Goal: Task Accomplishment & Management: Manage account settings

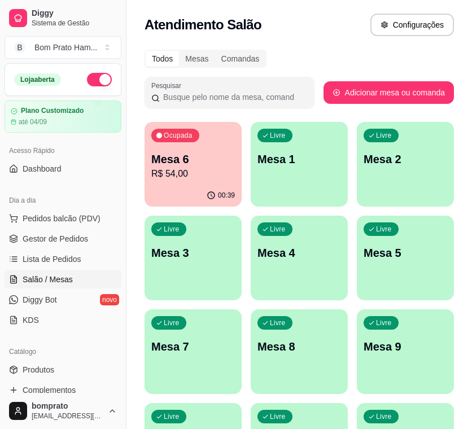
click at [197, 165] on p "Mesa 6" at bounding box center [193, 159] width 84 height 16
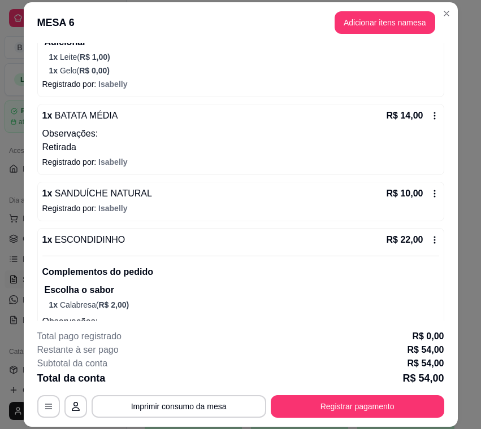
scroll to position [216, 0]
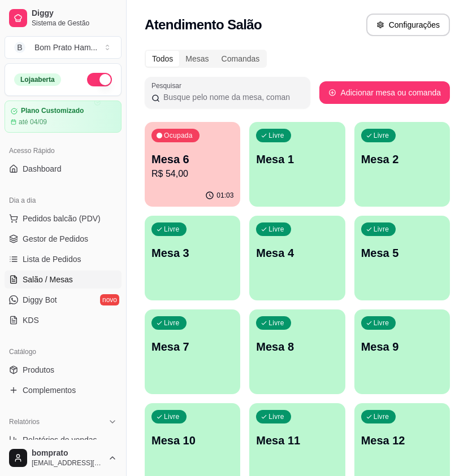
click at [200, 184] on div "Ocupada Mesa 6 R$ 54,00" at bounding box center [192, 153] width 95 height 63
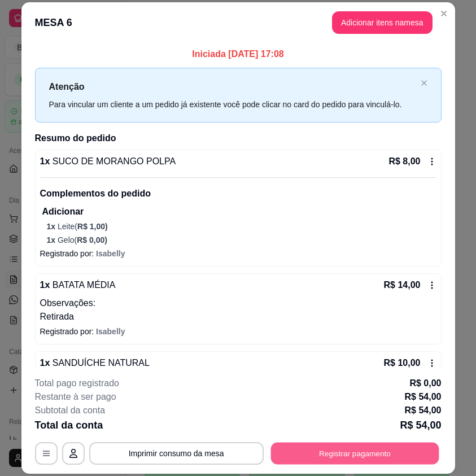
click at [386, 459] on button "Registrar pagamento" at bounding box center [354, 453] width 168 height 22
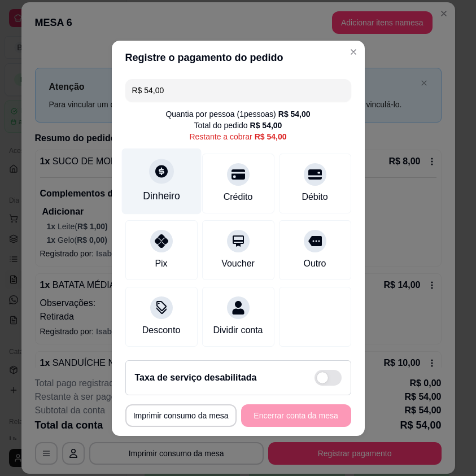
click at [167, 189] on div "Dinheiro" at bounding box center [161, 196] width 37 height 15
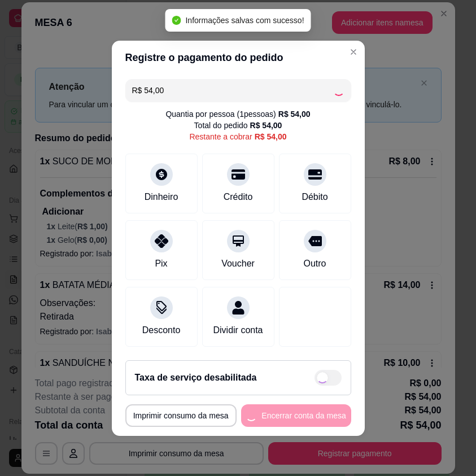
type input "R$ 0,00"
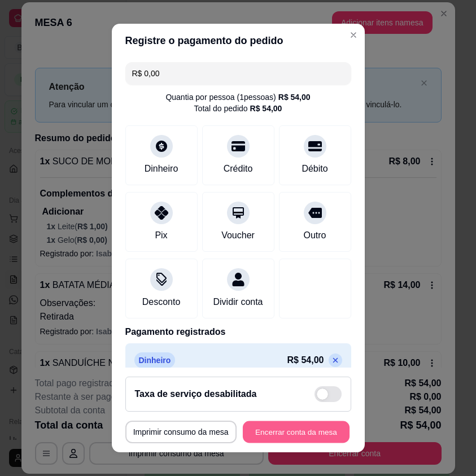
click at [304, 428] on button "Encerrar conta da mesa" at bounding box center [296, 432] width 107 height 22
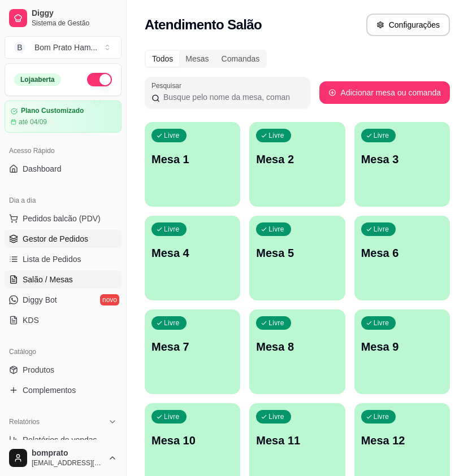
click at [83, 245] on link "Gestor de Pedidos" at bounding box center [63, 239] width 117 height 18
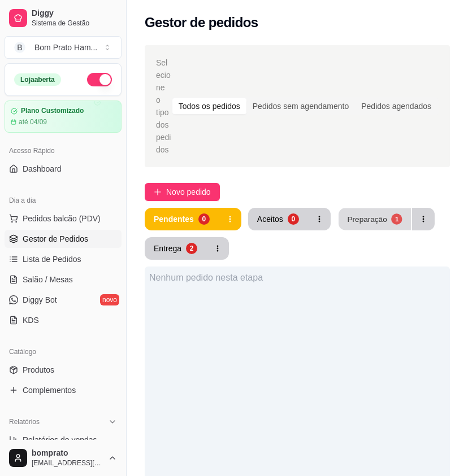
click at [349, 213] on div "Preparação" at bounding box center [367, 218] width 40 height 11
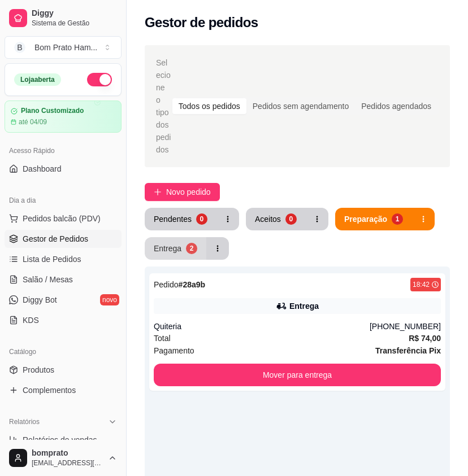
click at [184, 243] on button "Entrega 2" at bounding box center [176, 248] width 62 height 23
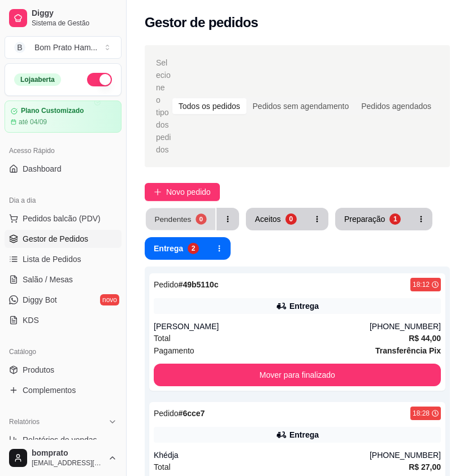
click at [195, 213] on div "0" at bounding box center [200, 218] width 11 height 11
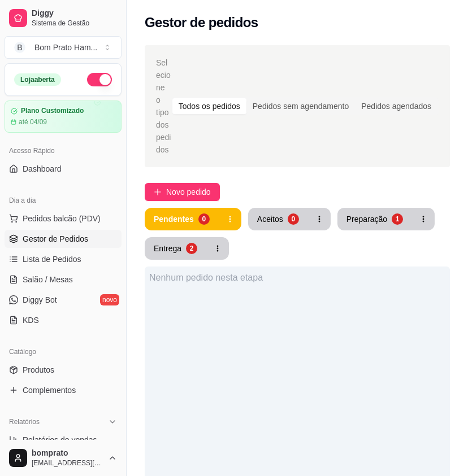
click at [369, 225] on div "Pendentes 0 Aceitos 0 Preparação 1 Entrega 2" at bounding box center [297, 234] width 305 height 52
click at [364, 215] on button "Preparação 1" at bounding box center [374, 219] width 72 height 22
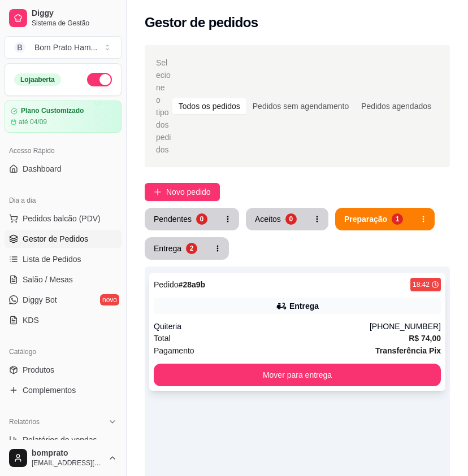
click at [292, 300] on div "Entrega" at bounding box center [303, 305] width 29 height 11
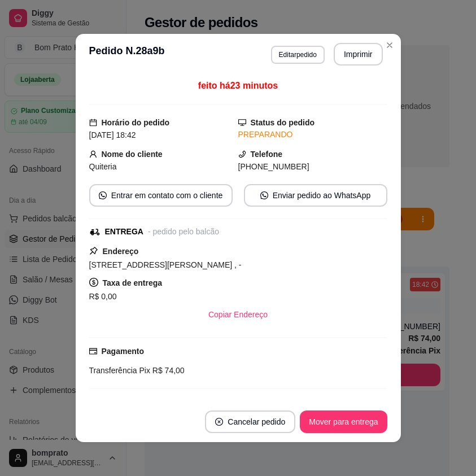
scroll to position [56, 0]
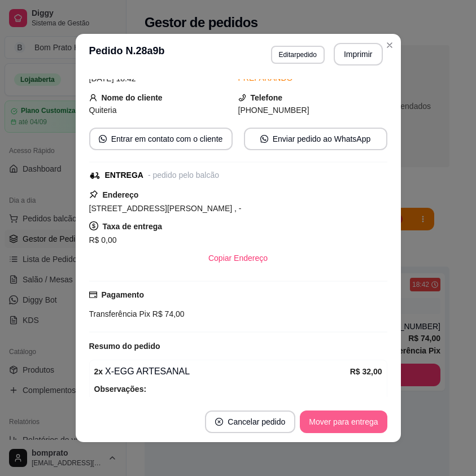
click at [370, 425] on button "Mover para entrega" at bounding box center [343, 422] width 87 height 23
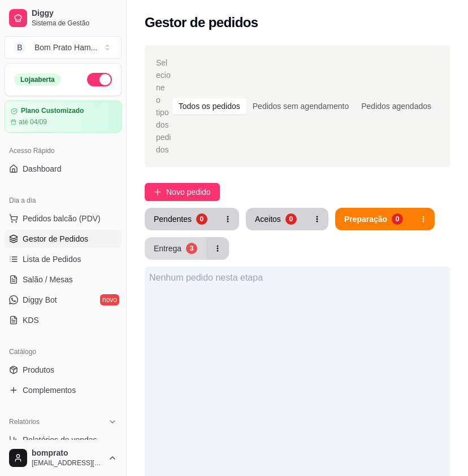
click at [178, 243] on div "Entrega" at bounding box center [168, 248] width 28 height 11
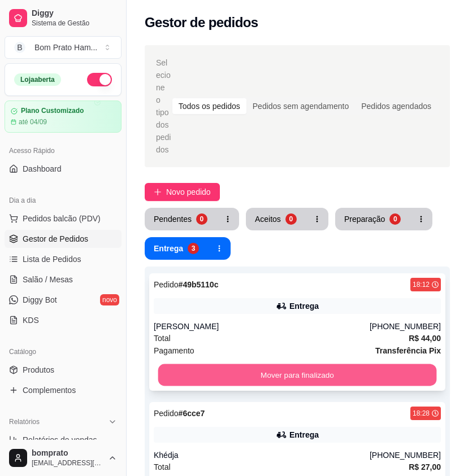
click at [325, 364] on button "Mover para finalizado" at bounding box center [297, 375] width 278 height 22
click at [325, 364] on button "Mover para finalizado" at bounding box center [297, 375] width 287 height 23
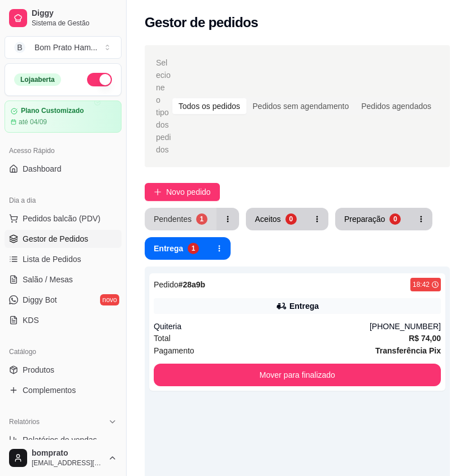
click at [196, 213] on div "1" at bounding box center [201, 218] width 11 height 11
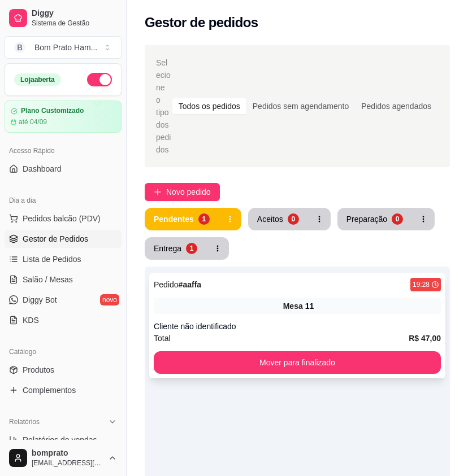
click at [317, 321] on div "Cliente não identificado" at bounding box center [297, 326] width 287 height 11
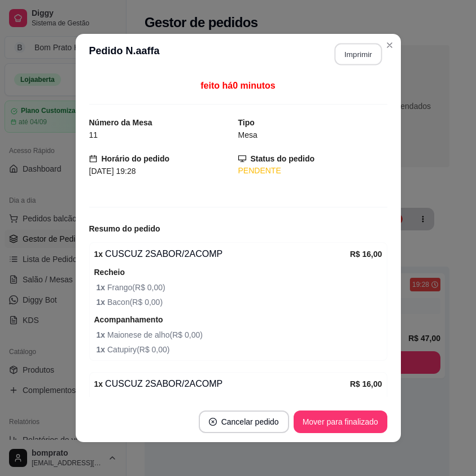
click at [360, 54] on button "Imprimir" at bounding box center [357, 54] width 47 height 22
click at [356, 427] on button "Mover para finalizado" at bounding box center [341, 422] width 94 height 23
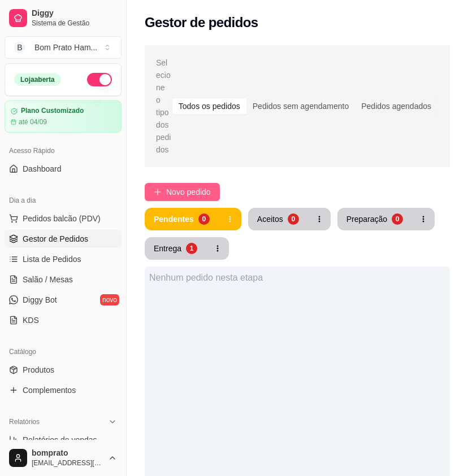
click at [206, 186] on span "Novo pedido" at bounding box center [188, 192] width 45 height 12
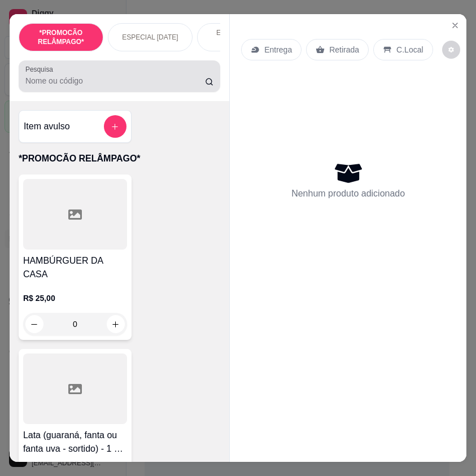
click at [147, 86] on input "Pesquisa" at bounding box center [115, 80] width 180 height 11
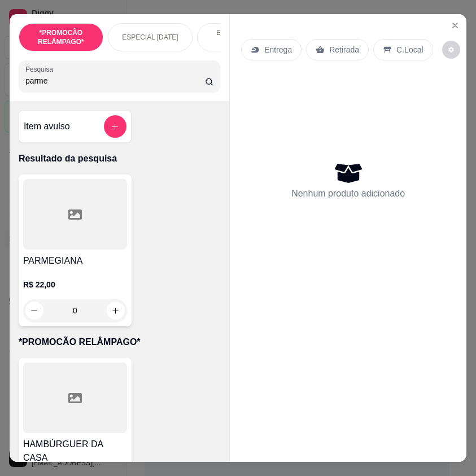
type input "parme"
click at [109, 318] on div "0" at bounding box center [75, 310] width 104 height 23
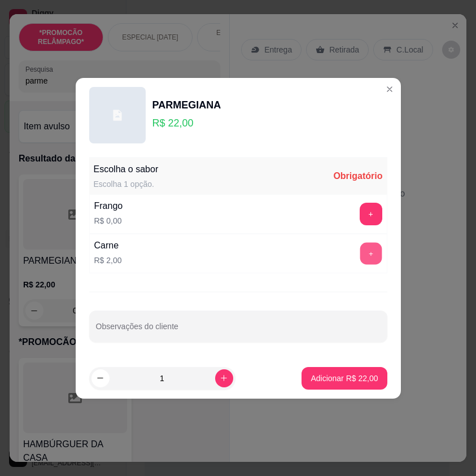
click at [362, 254] on button "+" at bounding box center [371, 253] width 22 height 22
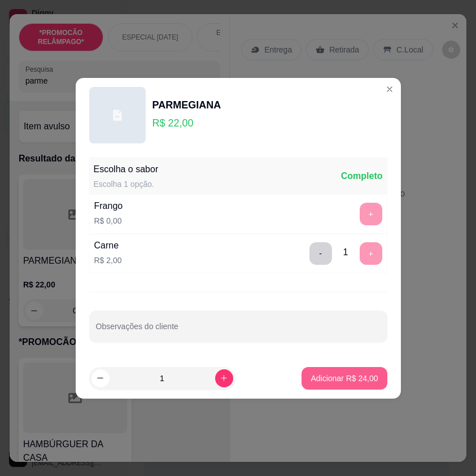
click at [356, 374] on p "Adicionar R$ 24,00" at bounding box center [344, 378] width 67 height 11
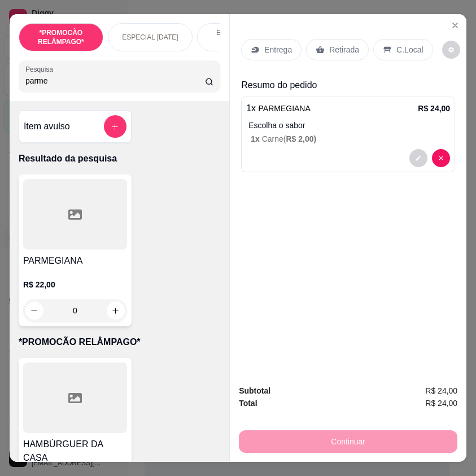
click at [265, 44] on p "Entrega" at bounding box center [278, 49] width 28 height 11
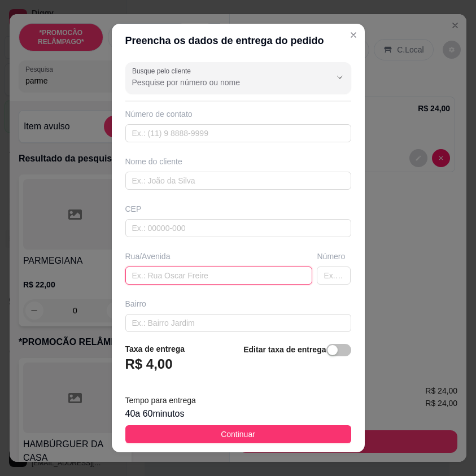
paste input "[STREET_ADDRESS][PERSON_NAME]"
type input "[STREET_ADDRESS][PERSON_NAME]"
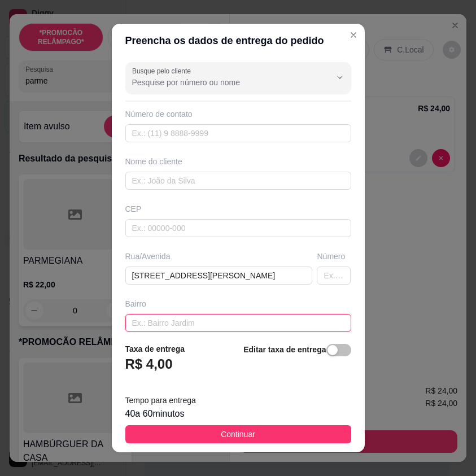
paste input "Alto do céu"
type input "Alto do céu"
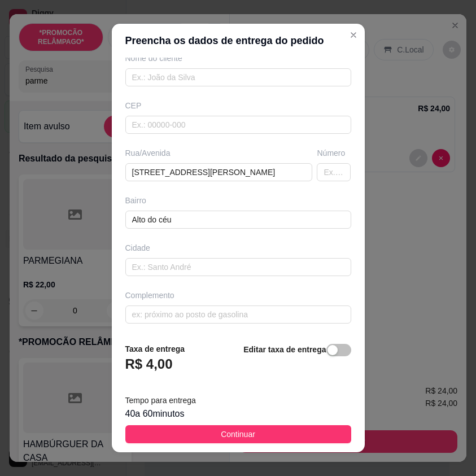
scroll to position [104, 0]
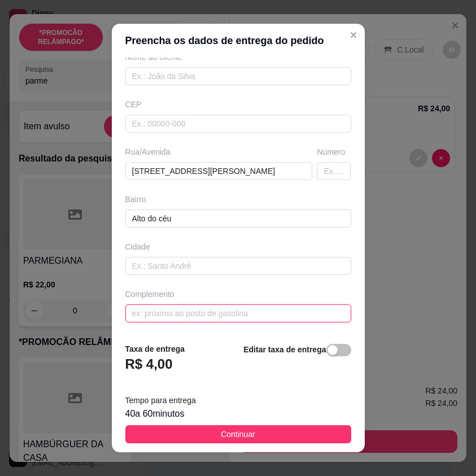
paste input "Na rua de nenê da cocada"
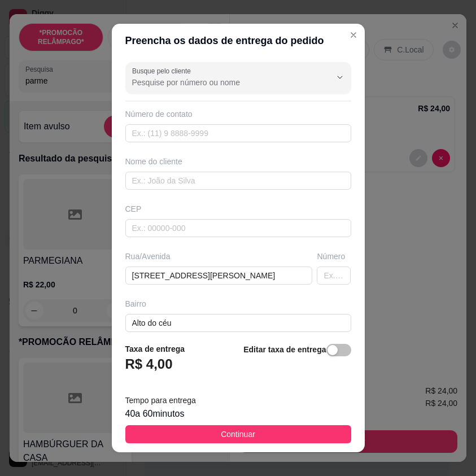
type input "Na rua de nenê da cocada"
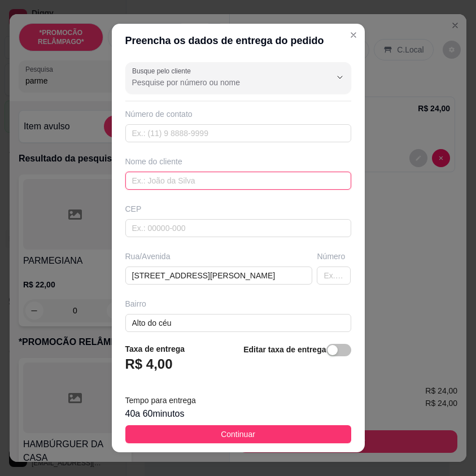
paste input "Janaynna"
type input "Janaynna"
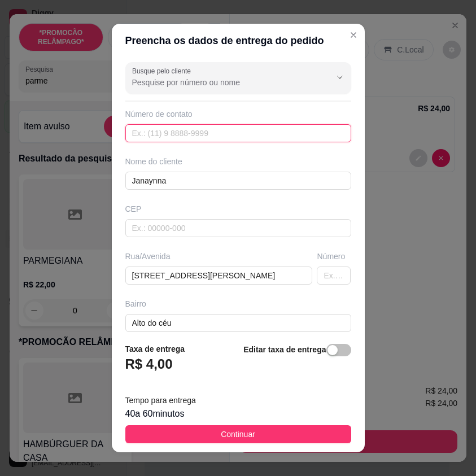
paste input "[PHONE_NUMBER]"
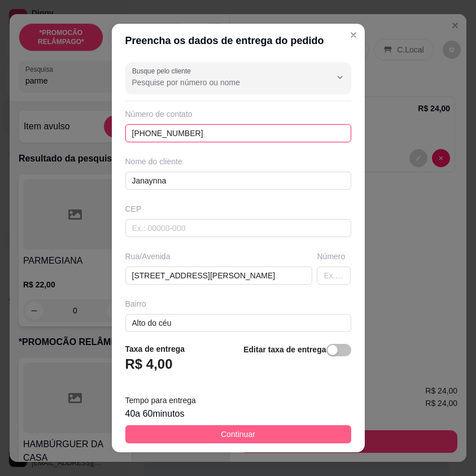
type input "[PHONE_NUMBER]"
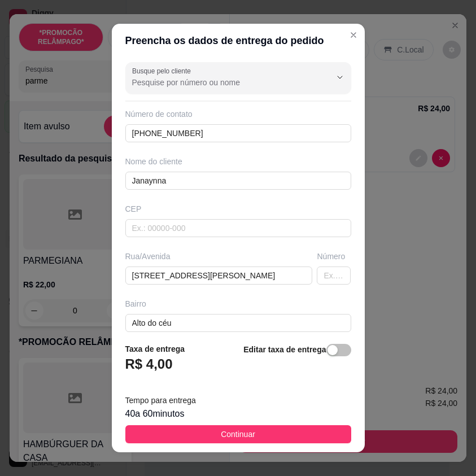
drag, startPoint x: 295, startPoint y: 431, endPoint x: 464, endPoint y: 331, distance: 196.2
click at [297, 431] on button "Continuar" at bounding box center [238, 434] width 226 height 18
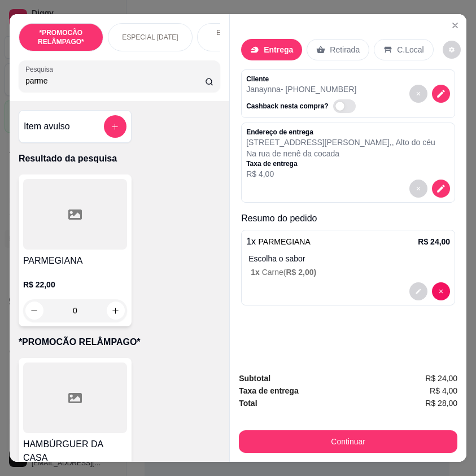
click at [438, 180] on button "decrease-product-quantity" at bounding box center [441, 189] width 18 height 18
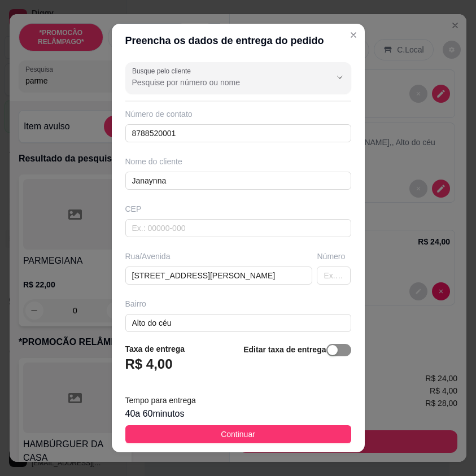
click at [328, 345] on div "button" at bounding box center [333, 350] width 10 height 10
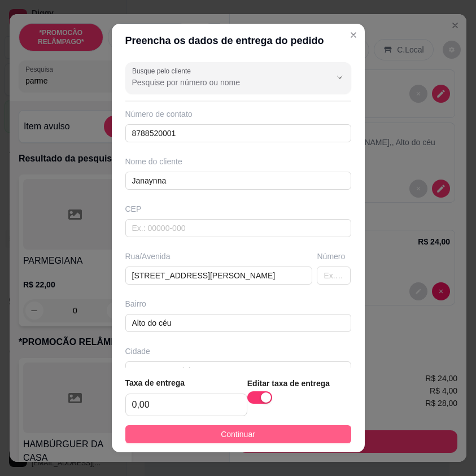
click at [324, 431] on button "Continuar" at bounding box center [238, 434] width 226 height 18
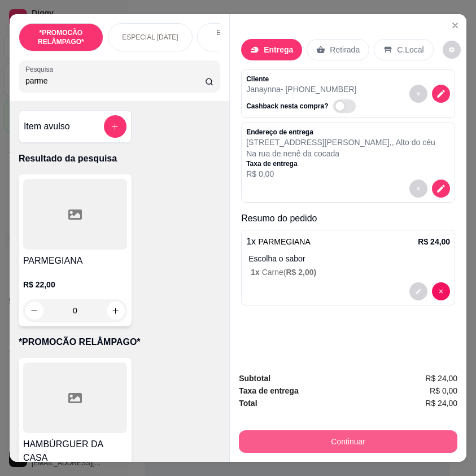
click at [426, 433] on button "Continuar" at bounding box center [348, 441] width 219 height 23
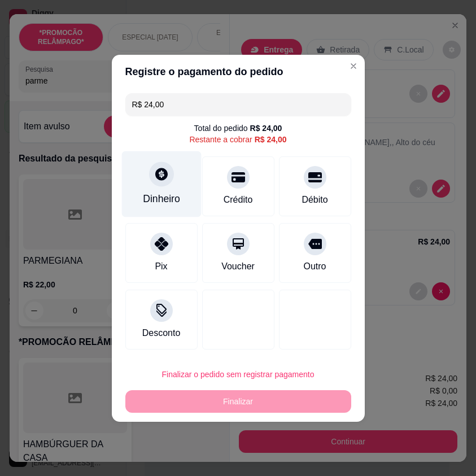
click at [169, 197] on div "Dinheiro" at bounding box center [161, 198] width 37 height 15
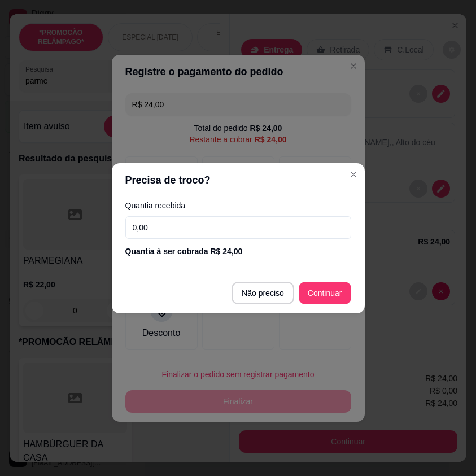
click at [255, 229] on input "0,00" at bounding box center [238, 227] width 226 height 23
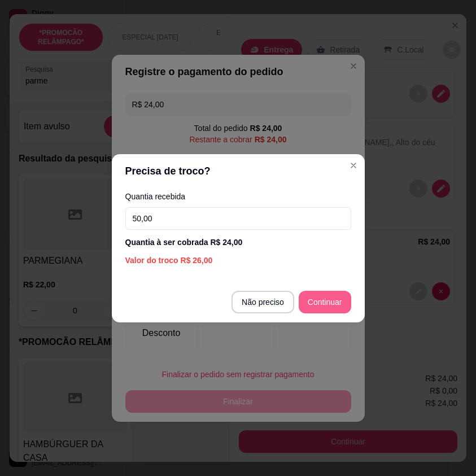
type input "50,00"
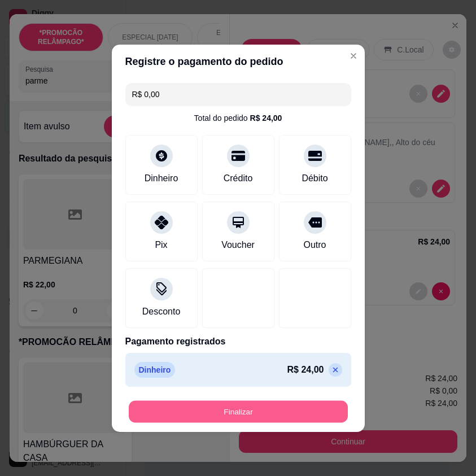
click at [270, 418] on button "Finalizar" at bounding box center [238, 411] width 219 height 22
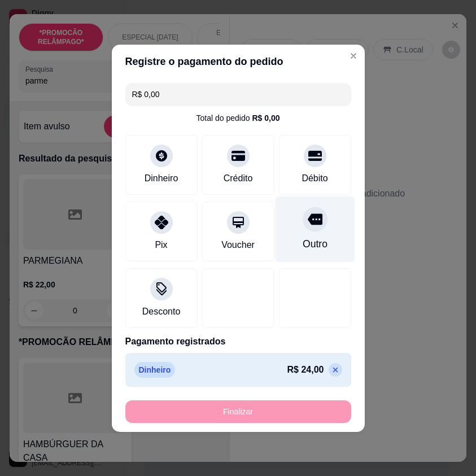
type input "-R$ 24,00"
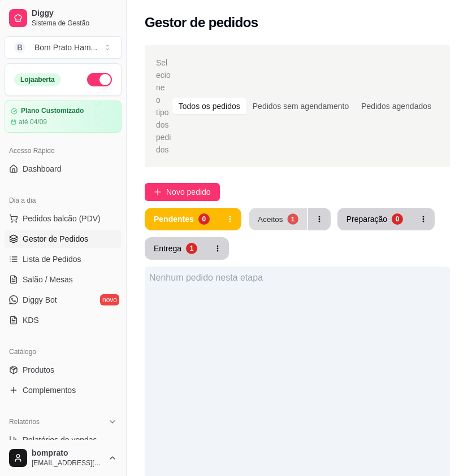
click at [278, 213] on div "Aceitos" at bounding box center [270, 218] width 25 height 11
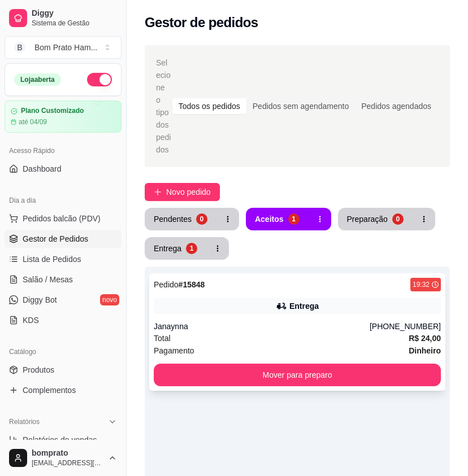
click at [299, 300] on div "Entrega" at bounding box center [303, 305] width 29 height 11
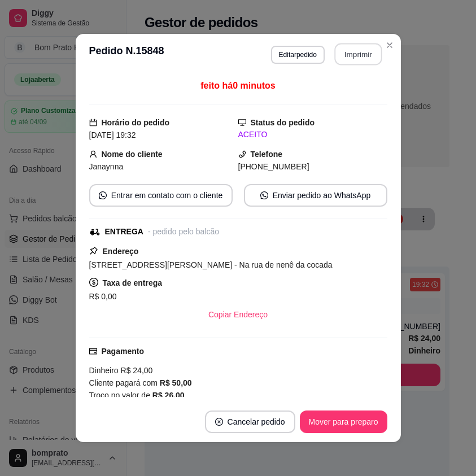
click at [353, 61] on button "Imprimir" at bounding box center [357, 54] width 47 height 22
click at [364, 418] on button "Mover para preparo" at bounding box center [343, 422] width 85 height 22
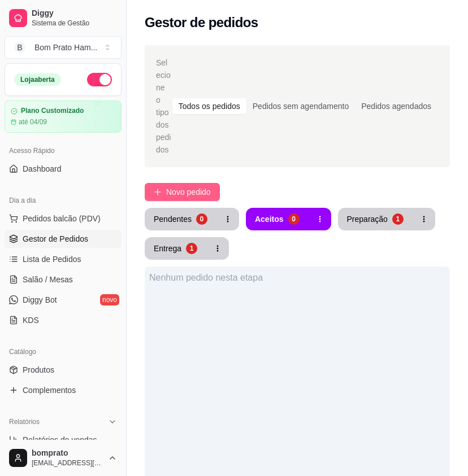
click at [199, 186] on span "Novo pedido" at bounding box center [188, 192] width 45 height 12
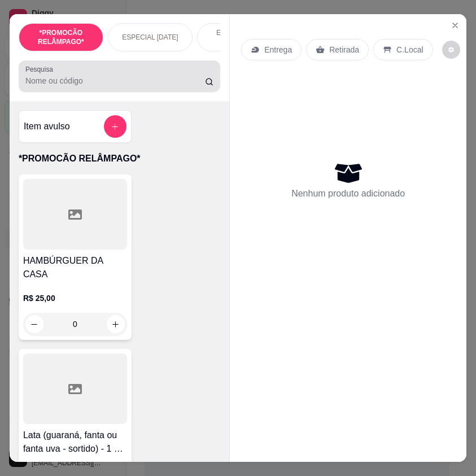
click at [107, 83] on input "Pesquisa" at bounding box center [115, 80] width 180 height 11
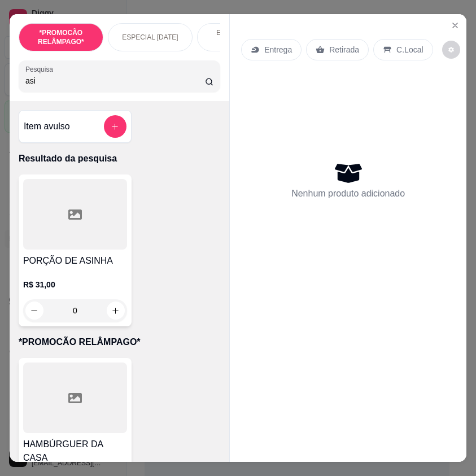
click at [43, 84] on input "asi" at bounding box center [115, 80] width 180 height 11
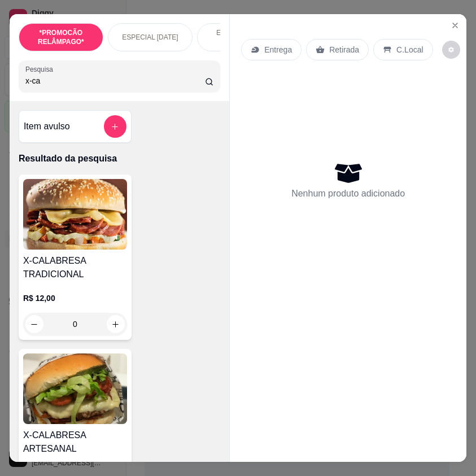
type input "x-ca"
click at [112, 333] on div "0" at bounding box center [75, 324] width 104 height 23
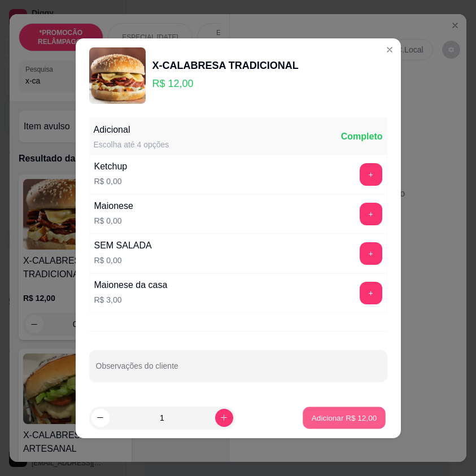
click at [339, 415] on p "Adicionar R$ 12,00" at bounding box center [345, 417] width 66 height 11
type input "1"
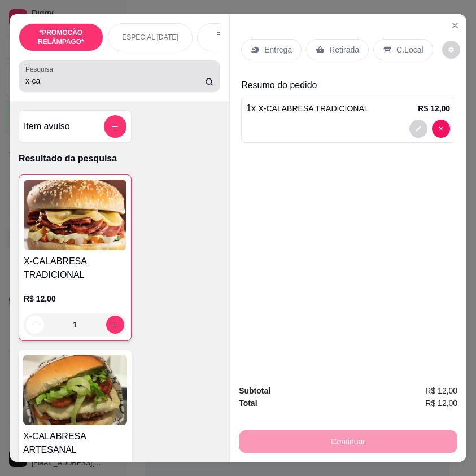
click at [55, 85] on input "x-ca" at bounding box center [115, 80] width 180 height 11
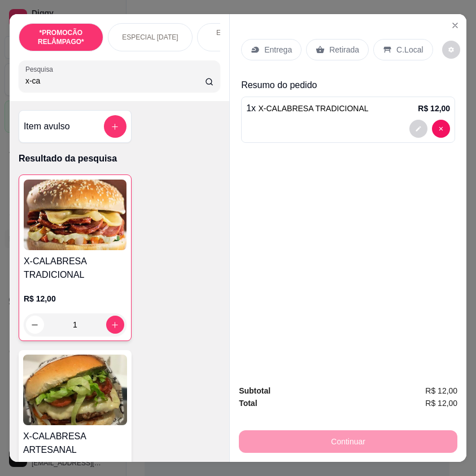
click at [55, 85] on input "x-ca" at bounding box center [115, 80] width 180 height 11
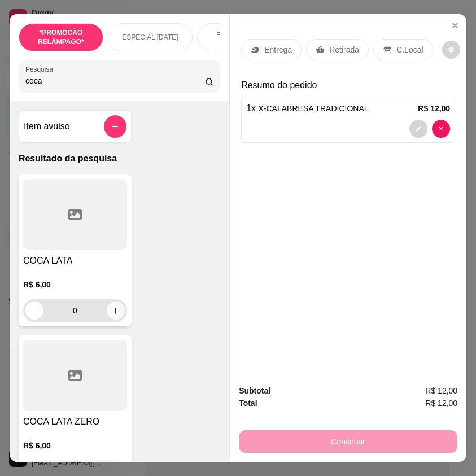
type input "coca"
click at [113, 315] on icon "increase-product-quantity" at bounding box center [115, 311] width 8 height 8
type input "1"
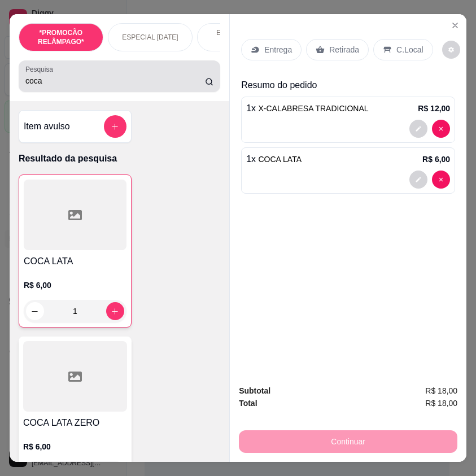
click at [40, 85] on input "coca" at bounding box center [115, 80] width 180 height 11
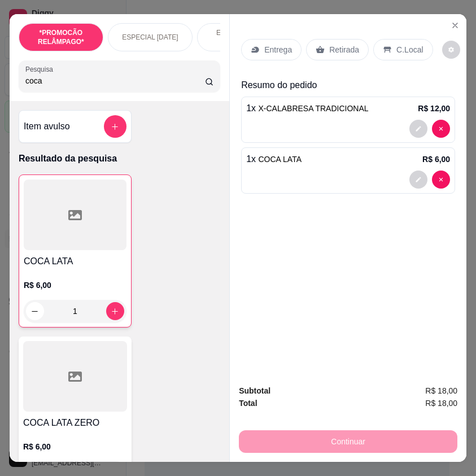
click at [40, 85] on input "coca" at bounding box center [115, 80] width 180 height 11
click at [416, 126] on icon "decrease-product-quantity" at bounding box center [418, 128] width 5 height 5
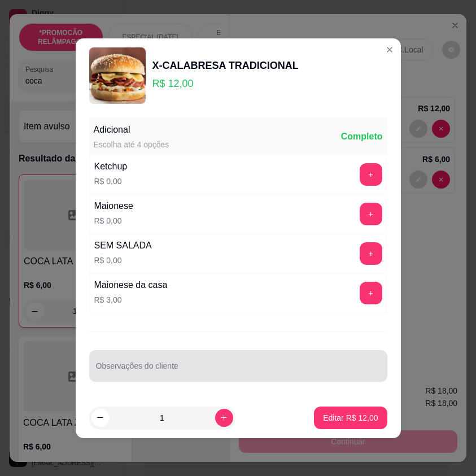
click at [185, 369] on input "Observações do cliente" at bounding box center [238, 370] width 285 height 11
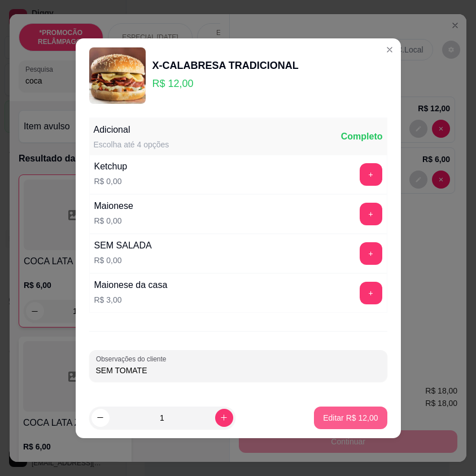
type input "SEM TOMATE"
click at [361, 417] on p "Editar R$ 12,00" at bounding box center [350, 417] width 53 height 11
type input "0"
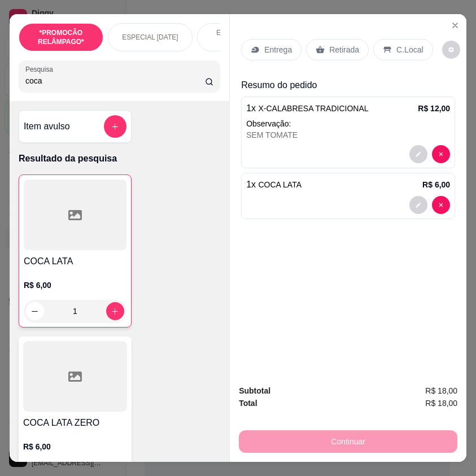
click at [275, 39] on div "Entrega" at bounding box center [271, 49] width 60 height 21
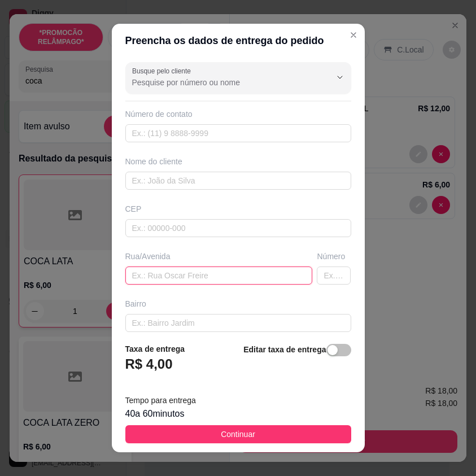
drag, startPoint x: 220, startPoint y: 275, endPoint x: 171, endPoint y: 271, distance: 49.3
paste input "Amaro lafayete"
type input "Amaro lafayete"
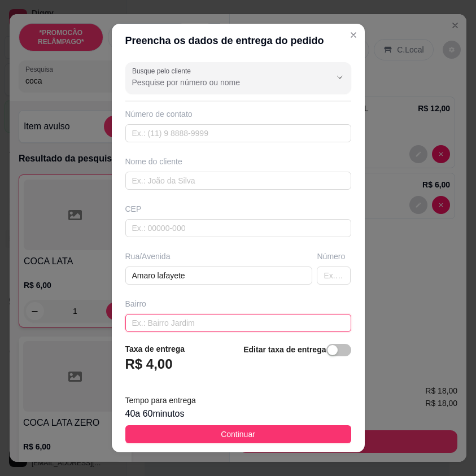
click at [204, 322] on input "text" at bounding box center [238, 323] width 226 height 18
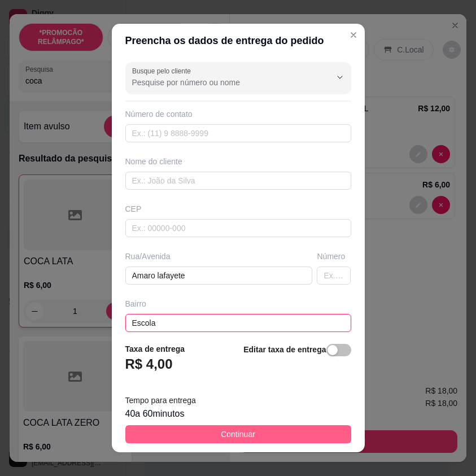
type input "Escola"
click at [319, 427] on button "Continuar" at bounding box center [238, 434] width 226 height 18
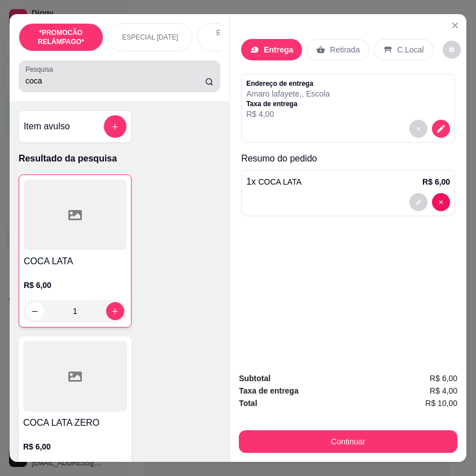
click at [54, 86] on input "coca" at bounding box center [115, 80] width 180 height 11
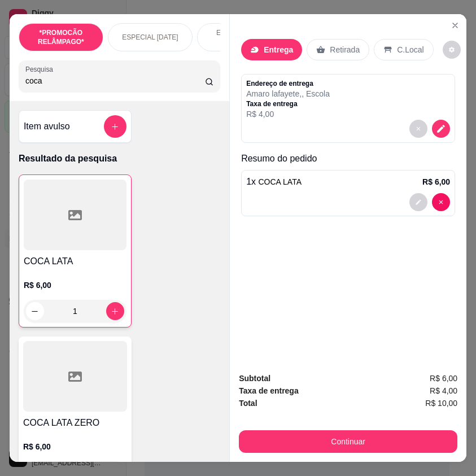
click at [54, 86] on input "coca" at bounding box center [115, 80] width 180 height 11
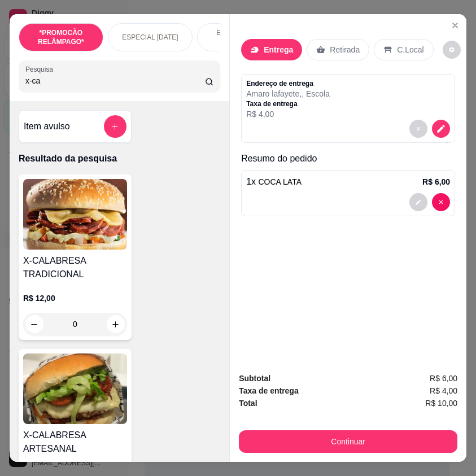
type input "x-ca"
click at [102, 397] on img at bounding box center [75, 389] width 104 height 71
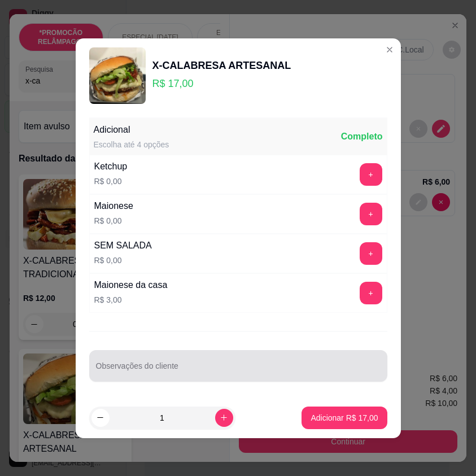
drag, startPoint x: 258, startPoint y: 357, endPoint x: 251, endPoint y: 359, distance: 7.1
click at [256, 357] on div at bounding box center [238, 366] width 285 height 23
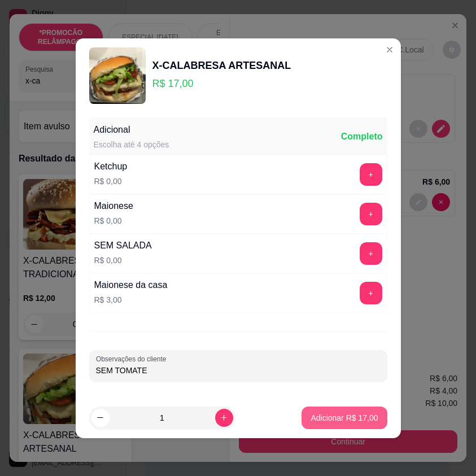
type input "SEM TOMATE"
click at [357, 421] on p "Adicionar R$ 17,00" at bounding box center [344, 417] width 67 height 11
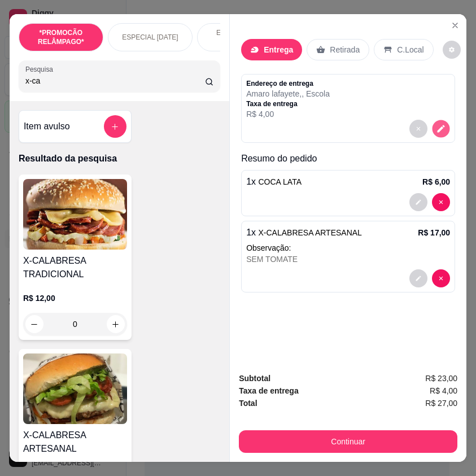
click at [436, 124] on icon "decrease-product-quantity" at bounding box center [441, 129] width 10 height 10
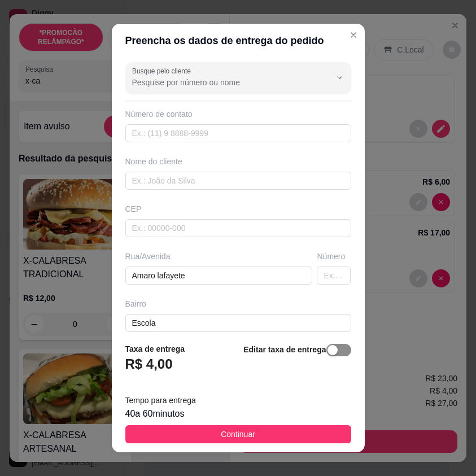
click at [328, 352] on div "button" at bounding box center [333, 350] width 10 height 10
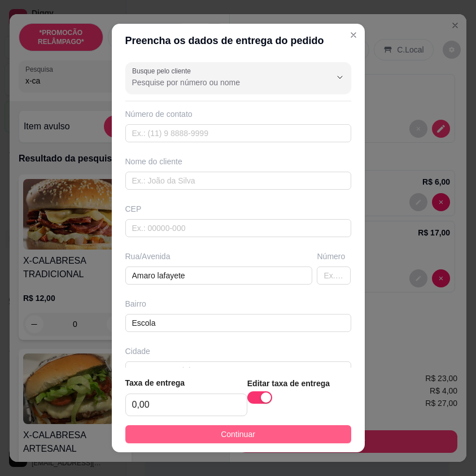
click at [322, 433] on button "Continuar" at bounding box center [238, 434] width 226 height 18
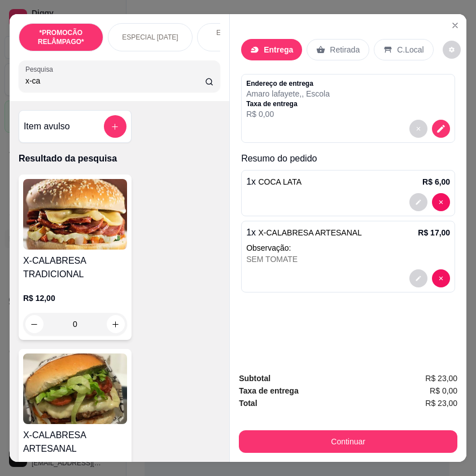
click at [454, 122] on div "Entrega Retirada C.Local Endereço de entrega Amaro lafayete , , Escola Taxa de …" at bounding box center [348, 188] width 237 height 348
click at [443, 122] on button "decrease-product-quantity" at bounding box center [441, 129] width 18 height 18
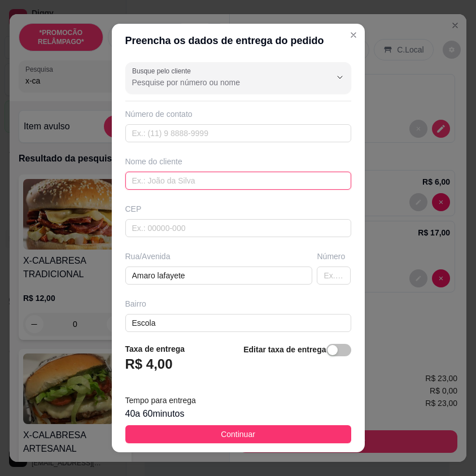
paste input "Bina"
type input "Bina"
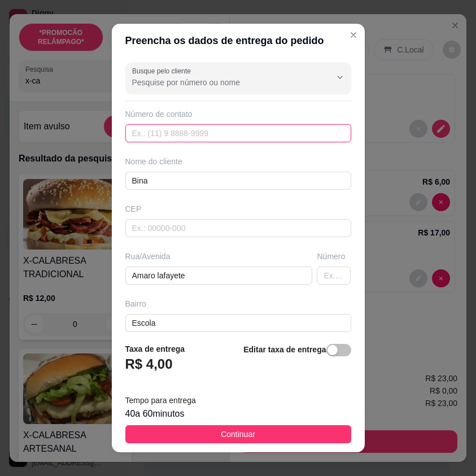
drag, startPoint x: 221, startPoint y: 138, endPoint x: 191, endPoint y: 128, distance: 31.6
paste input "(87) 9170-2159"
type input "(87) 9170-2159"
click at [318, 430] on button "Continuar" at bounding box center [238, 434] width 226 height 18
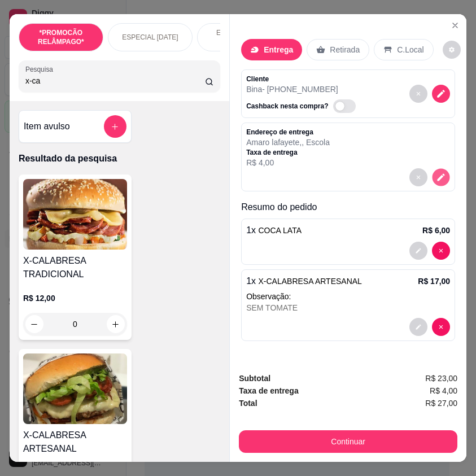
click at [436, 173] on icon "decrease-product-quantity" at bounding box center [441, 178] width 10 height 10
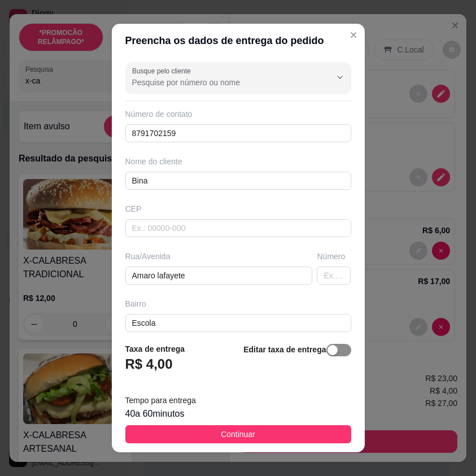
click at [326, 348] on span "button" at bounding box center [338, 350] width 25 height 12
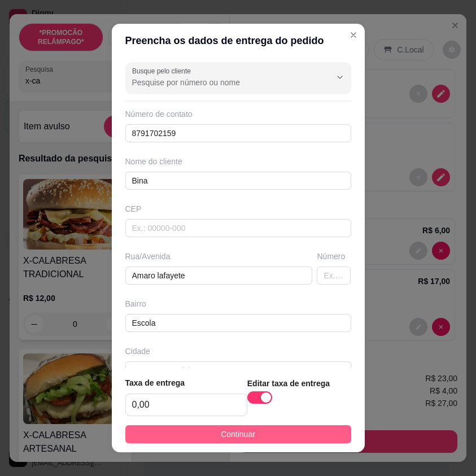
click at [322, 435] on button "Continuar" at bounding box center [238, 434] width 226 height 18
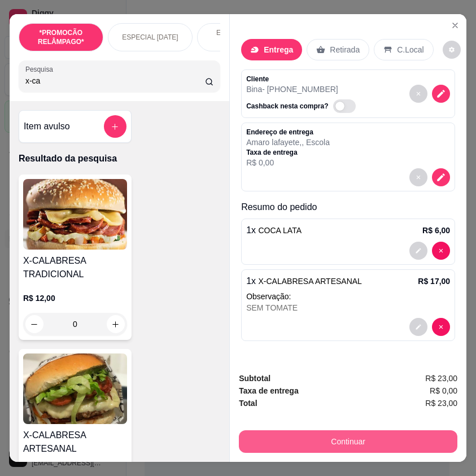
click at [373, 434] on button "Continuar" at bounding box center [348, 441] width 219 height 23
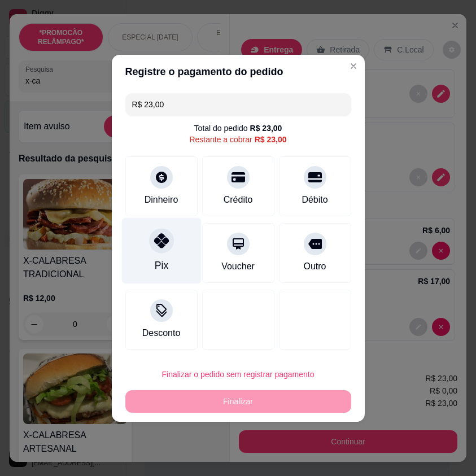
click at [164, 245] on icon at bounding box center [161, 240] width 15 height 15
type input "R$ 0,00"
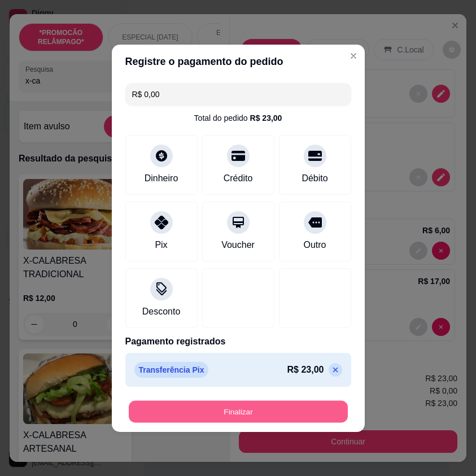
click at [284, 407] on button "Finalizar" at bounding box center [238, 411] width 219 height 22
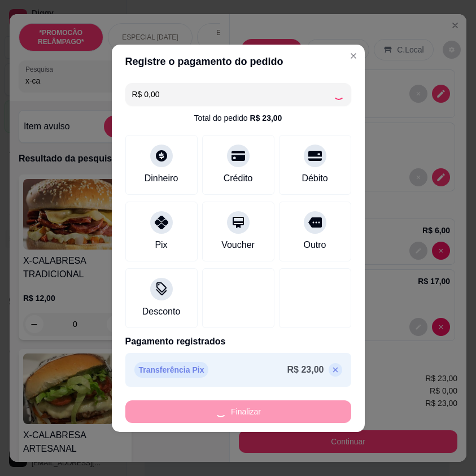
type input "0"
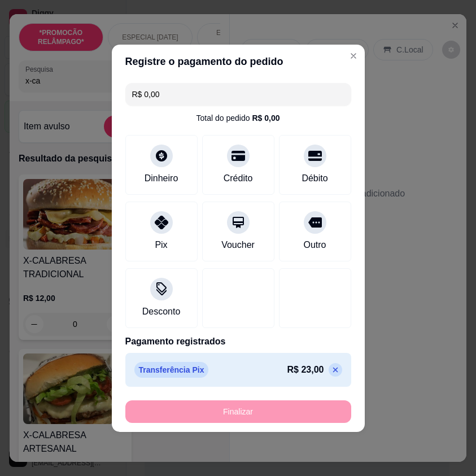
type input "-R$ 23,00"
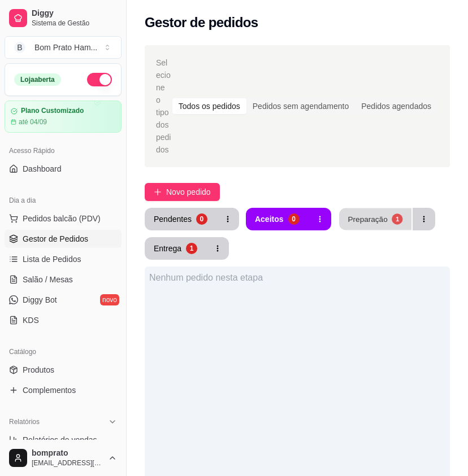
click at [371, 213] on div "Preparação" at bounding box center [367, 218] width 40 height 11
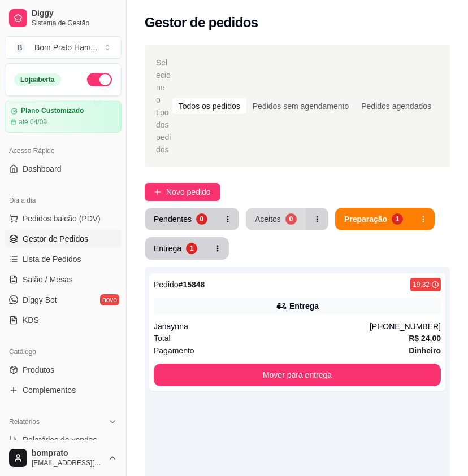
click at [277, 213] on div "Aceitos" at bounding box center [268, 218] width 26 height 11
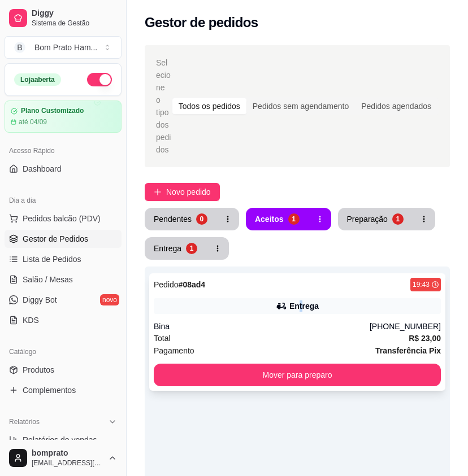
drag, startPoint x: 302, startPoint y: 287, endPoint x: 303, endPoint y: 281, distance: 6.3
click at [303, 281] on div "Pedido # 08ad4 19:43 Entrega Bina (87) 9170-2159 Total R$ 23,00 Pagamento Trans…" at bounding box center [297, 331] width 296 height 117
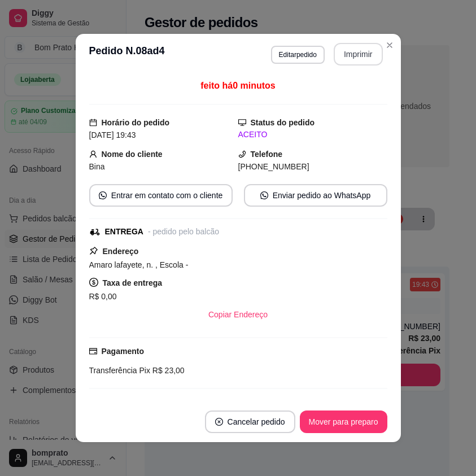
click at [356, 58] on button "Imprimir" at bounding box center [358, 54] width 49 height 23
click at [361, 425] on button "Mover para preparo" at bounding box center [344, 422] width 88 height 23
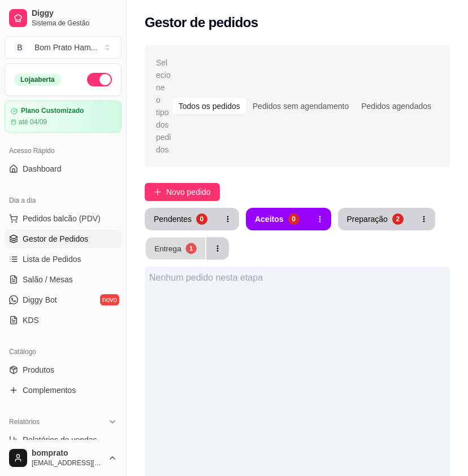
click at [173, 246] on button "Entrega 1" at bounding box center [176, 249] width 60 height 22
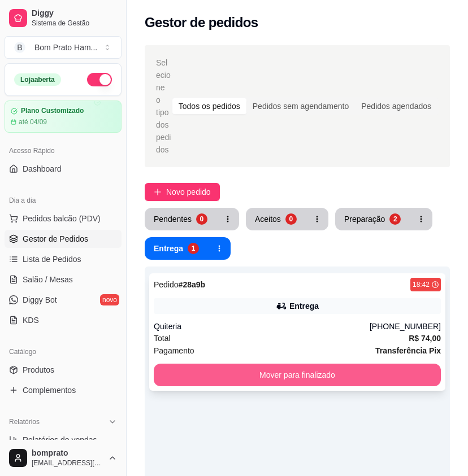
click at [322, 364] on button "Mover para finalizado" at bounding box center [297, 375] width 287 height 23
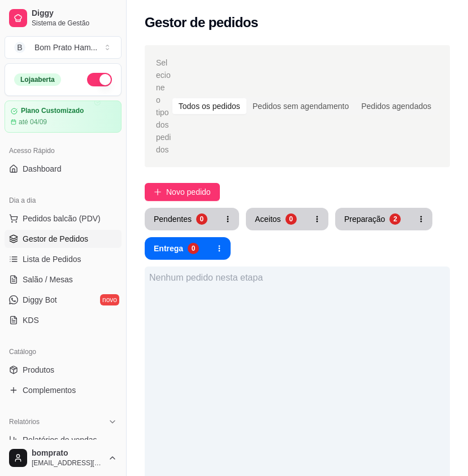
click at [362, 219] on div "Pendentes 0 Aceitos 0 Preparação 2 Entrega 0" at bounding box center [297, 234] width 305 height 52
click at [359, 213] on button "Preparação 2" at bounding box center [372, 219] width 72 height 22
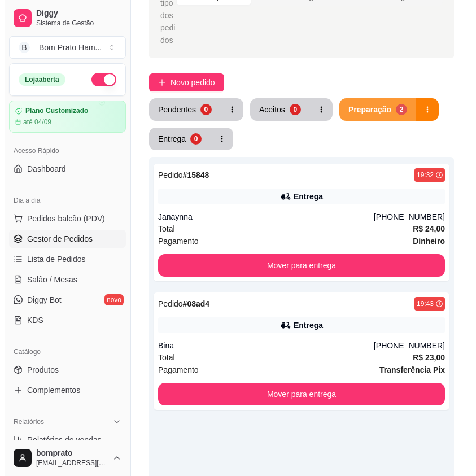
scroll to position [113, 0]
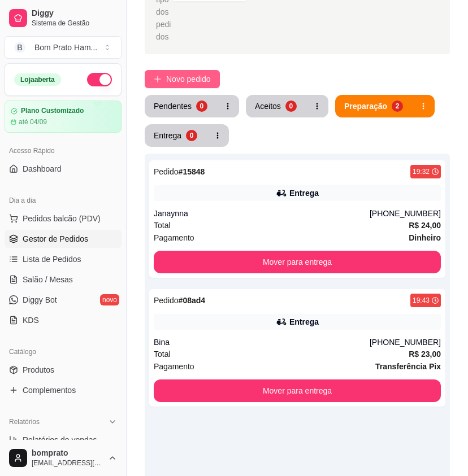
click at [186, 73] on span "Novo pedido" at bounding box center [188, 79] width 45 height 12
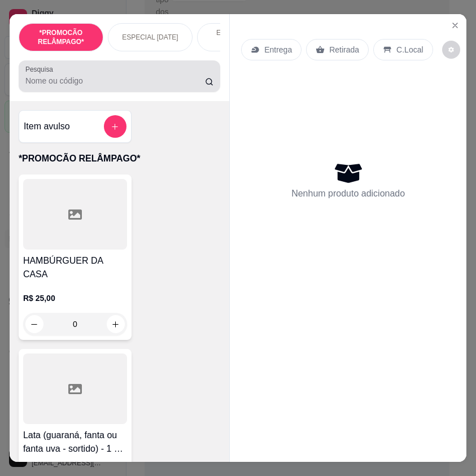
click at [76, 86] on input "Pesquisa" at bounding box center [115, 80] width 180 height 11
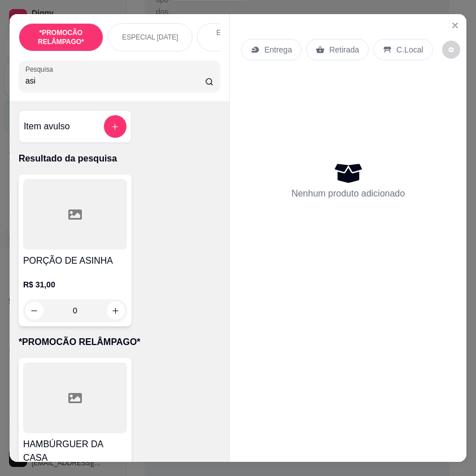
type input "asi"
click at [115, 304] on div "0" at bounding box center [75, 310] width 104 height 23
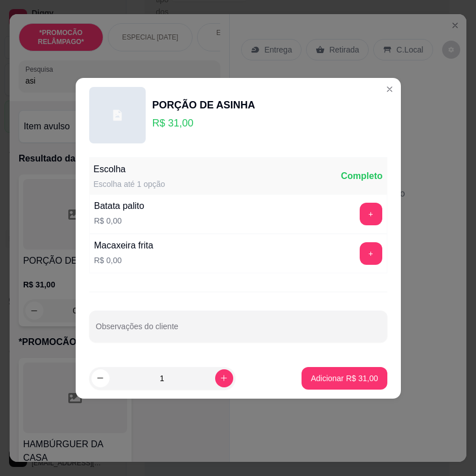
drag, startPoint x: 391, startPoint y: 262, endPoint x: 409, endPoint y: 260, distance: 18.1
click at [391, 262] on div "Escolha Escolha até 1 opção Completo Batata palito R$ 0,00 + Macaxeira frita R$…" at bounding box center [238, 255] width 325 height 206
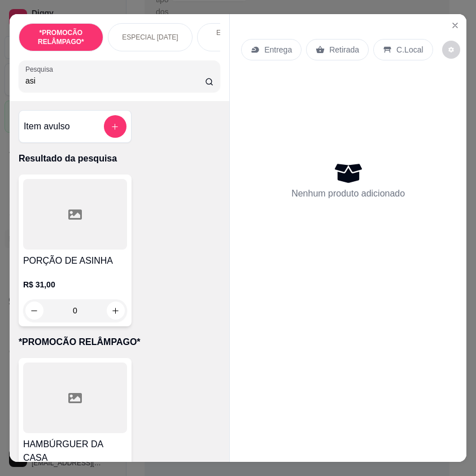
click at [276, 52] on div "Entrega" at bounding box center [271, 49] width 60 height 21
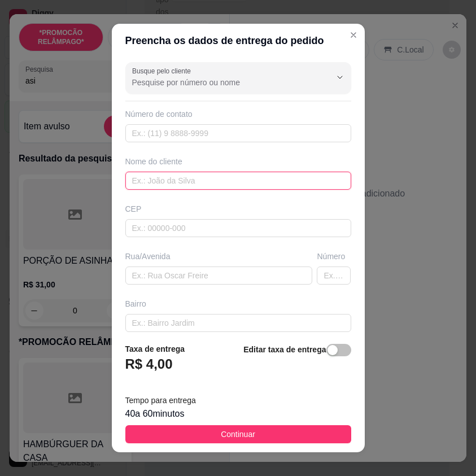
click at [180, 177] on input "text" at bounding box center [238, 181] width 226 height 18
type input "[PERSON_NAME]"
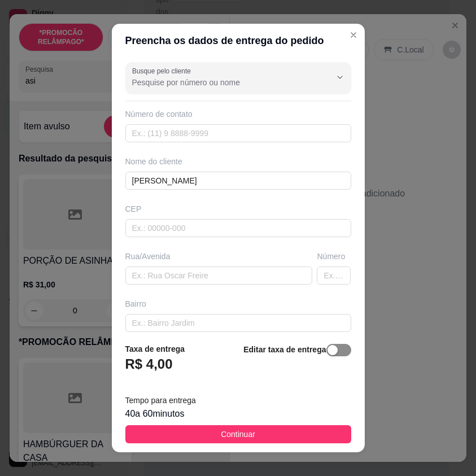
click at [328, 352] on div "button" at bounding box center [333, 350] width 10 height 10
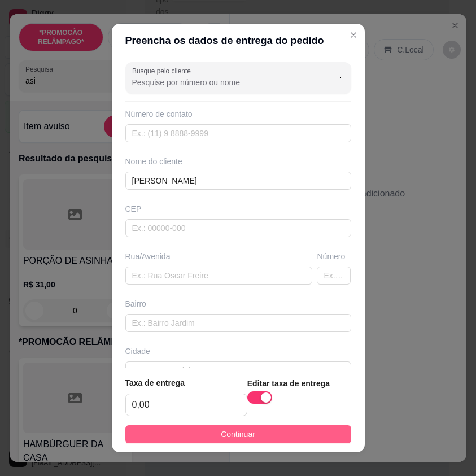
click at [320, 435] on button "Continuar" at bounding box center [238, 434] width 226 height 18
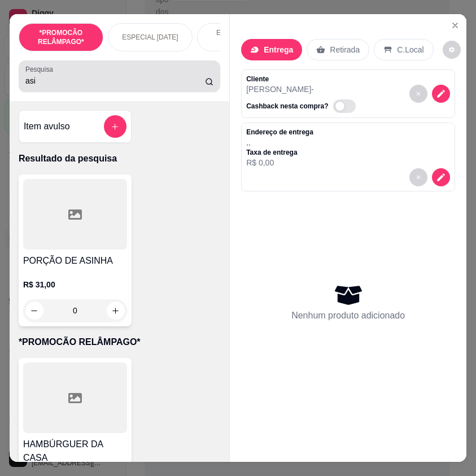
click at [63, 84] on input "asi" at bounding box center [115, 80] width 180 height 11
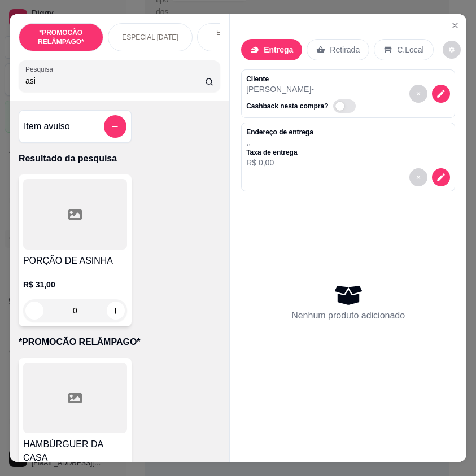
click at [63, 84] on input "asi" at bounding box center [115, 80] width 180 height 11
click at [151, 211] on div "PORÇÃO DE ASINHA R$ 31,00 0" at bounding box center [120, 250] width 202 height 152
click at [458, 23] on button "Close" at bounding box center [455, 25] width 18 height 18
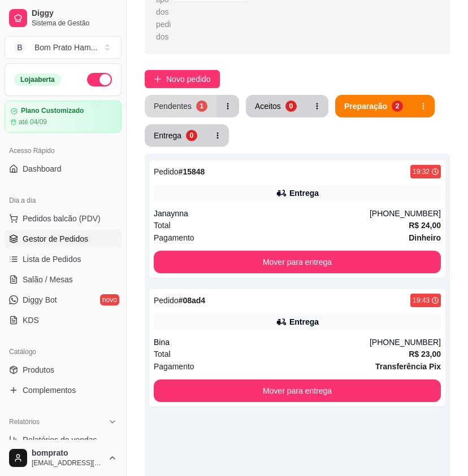
click at [203, 101] on div "1" at bounding box center [201, 106] width 11 height 11
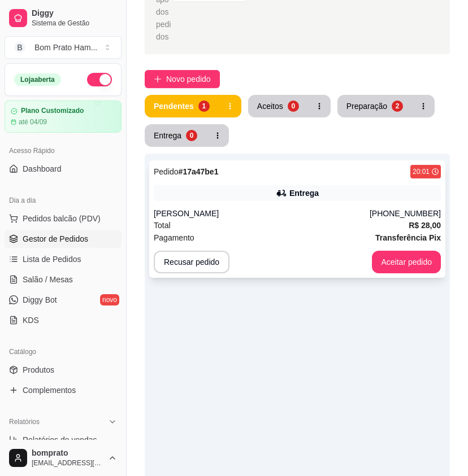
click at [304, 187] on div "Entrega" at bounding box center [297, 193] width 287 height 16
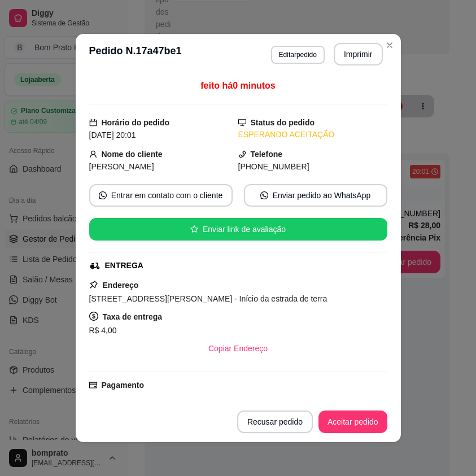
click at [343, 66] on header "**********" at bounding box center [238, 54] width 325 height 41
click at [344, 63] on button "Imprimir" at bounding box center [358, 54] width 49 height 23
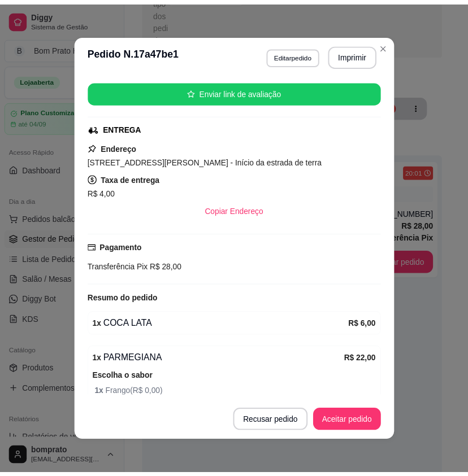
scroll to position [189, 0]
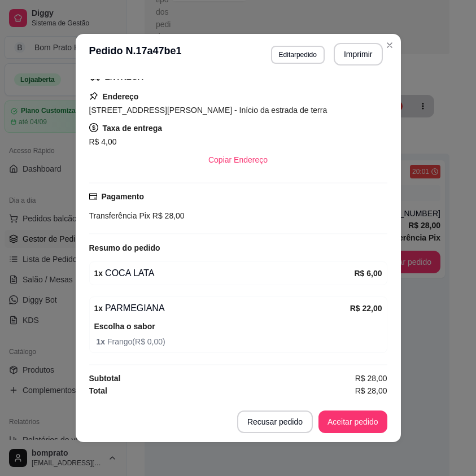
drag, startPoint x: 343, startPoint y: 407, endPoint x: 347, endPoint y: 413, distance: 7.1
click at [345, 411] on footer "Recusar pedido Aceitar pedido" at bounding box center [238, 422] width 325 height 41
click at [347, 414] on button "Aceitar pedido" at bounding box center [353, 422] width 67 height 22
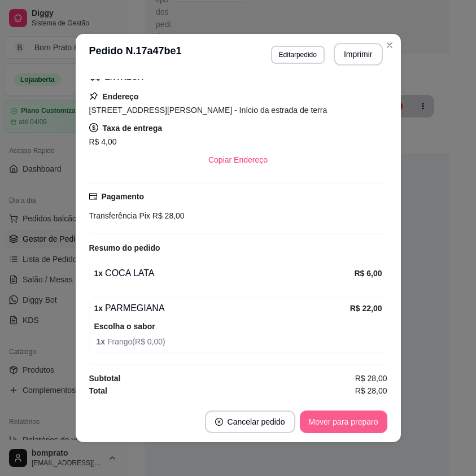
click at [348, 418] on button "Mover para preparo" at bounding box center [344, 422] width 88 height 23
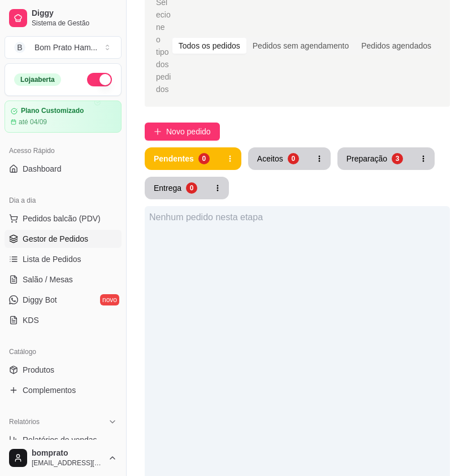
scroll to position [0, 0]
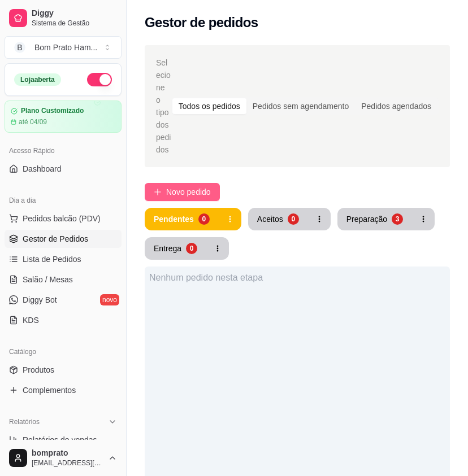
click at [191, 186] on button "Novo pedido" at bounding box center [182, 192] width 75 height 18
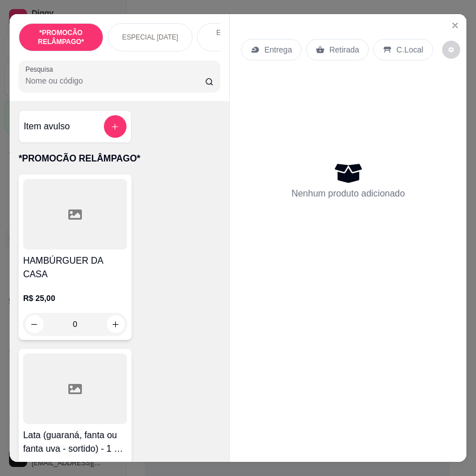
click at [85, 84] on input "Pesquisa" at bounding box center [115, 80] width 180 height 11
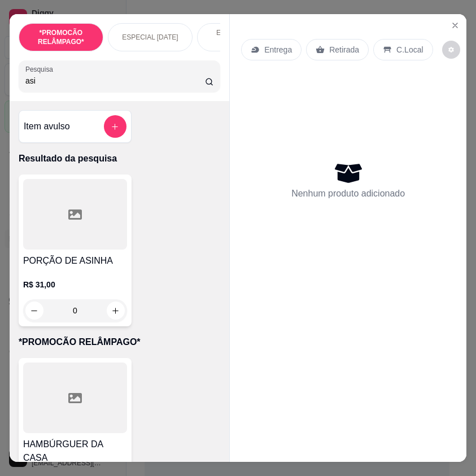
type input "asi"
click at [114, 313] on div "0" at bounding box center [75, 310] width 104 height 23
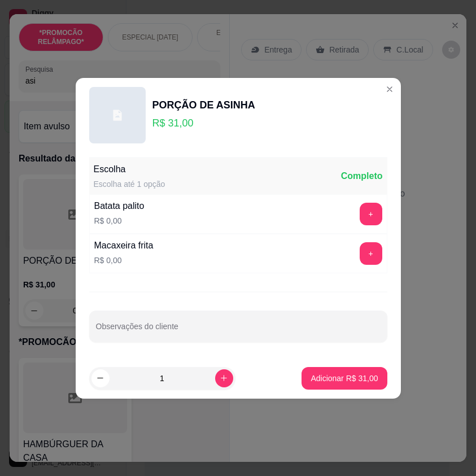
click at [361, 264] on button "+" at bounding box center [371, 253] width 23 height 23
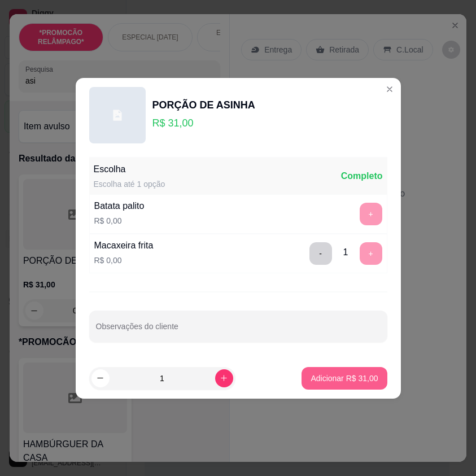
click at [358, 377] on p "Adicionar R$ 31,00" at bounding box center [344, 378] width 67 height 11
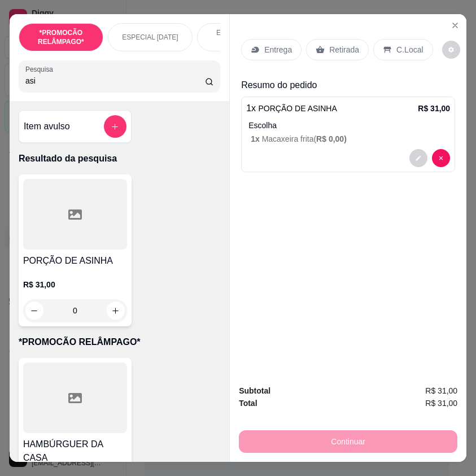
click at [277, 50] on p "Entrega" at bounding box center [278, 49] width 28 height 11
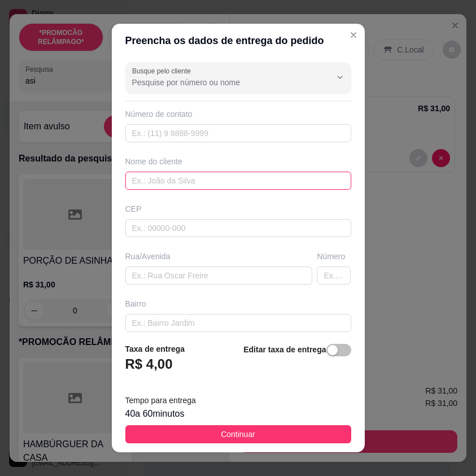
click at [222, 184] on input "text" at bounding box center [238, 181] width 226 height 18
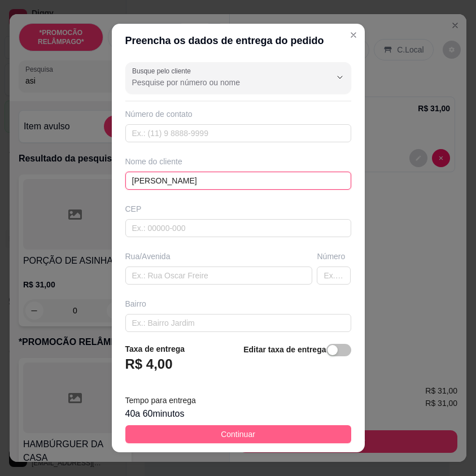
type input "[PERSON_NAME]"
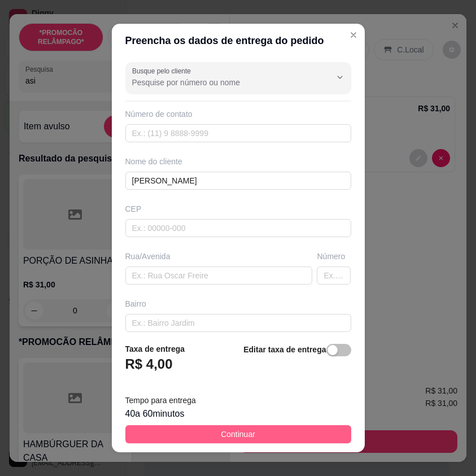
click at [327, 430] on button "Continuar" at bounding box center [238, 434] width 226 height 18
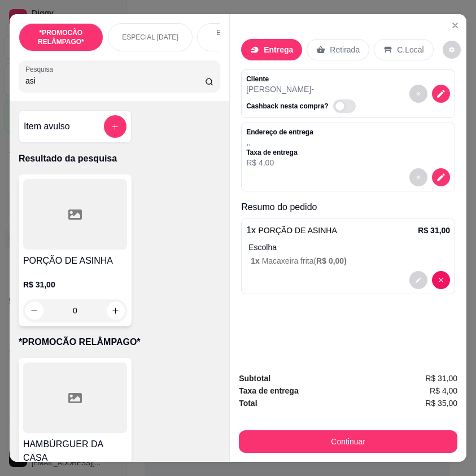
click at [445, 168] on div at bounding box center [348, 177] width 204 height 18
click at [443, 168] on div at bounding box center [348, 177] width 204 height 18
click at [442, 173] on icon "decrease-product-quantity" at bounding box center [441, 178] width 10 height 10
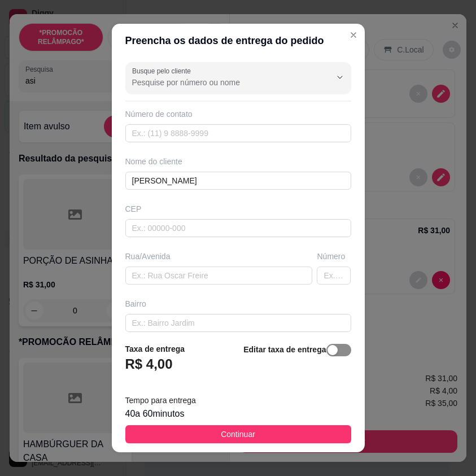
click at [328, 355] on div "button" at bounding box center [333, 350] width 10 height 10
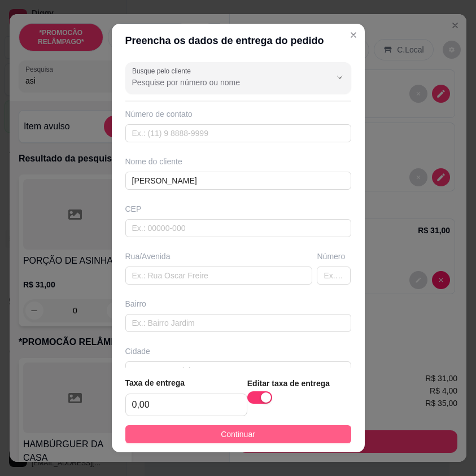
click at [309, 430] on button "Continuar" at bounding box center [238, 434] width 226 height 18
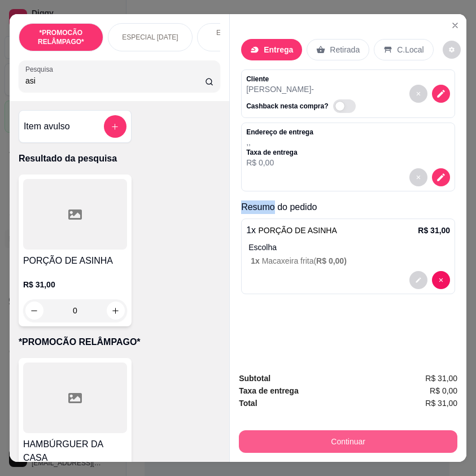
click at [379, 435] on button "Continuar" at bounding box center [348, 441] width 219 height 23
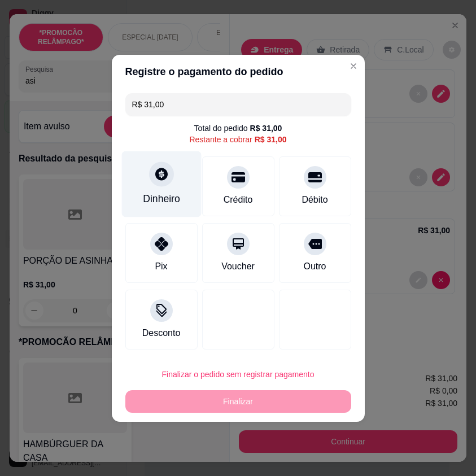
click at [166, 188] on div "Dinheiro" at bounding box center [161, 184] width 80 height 66
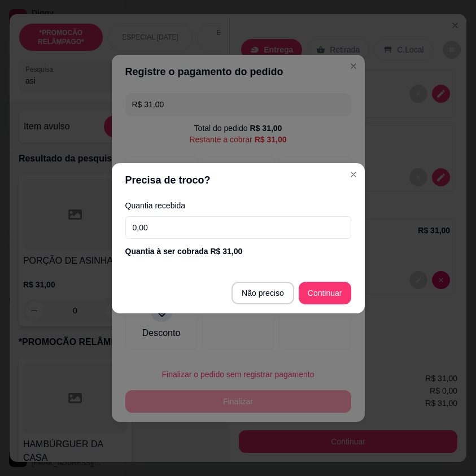
click at [245, 221] on input "0,00" at bounding box center [238, 227] width 226 height 23
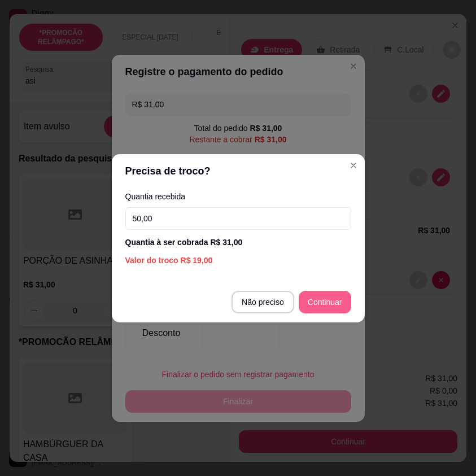
type input "50,00"
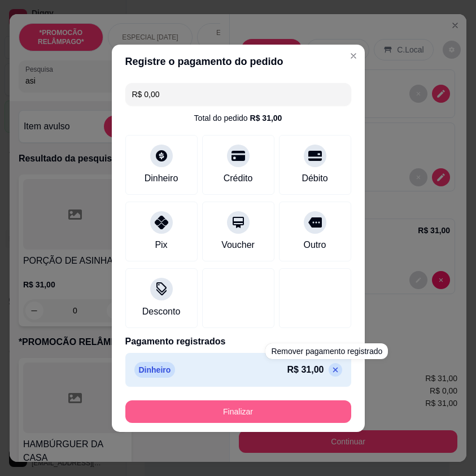
click at [322, 416] on button "Finalizar" at bounding box center [238, 411] width 226 height 23
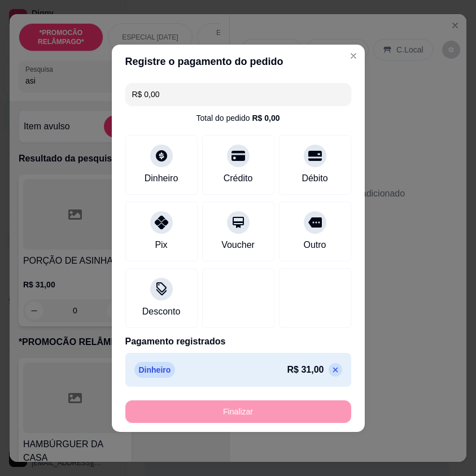
type input "-R$ 31,00"
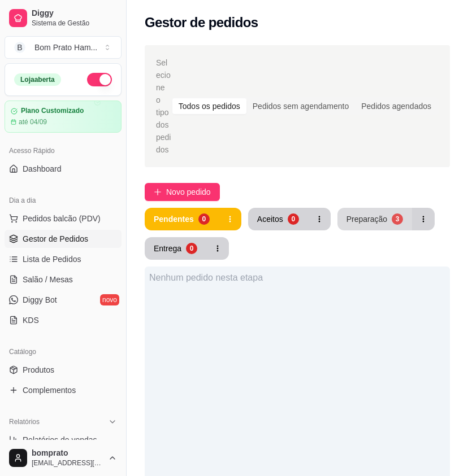
click at [359, 214] on button "Preparação 3" at bounding box center [374, 219] width 75 height 23
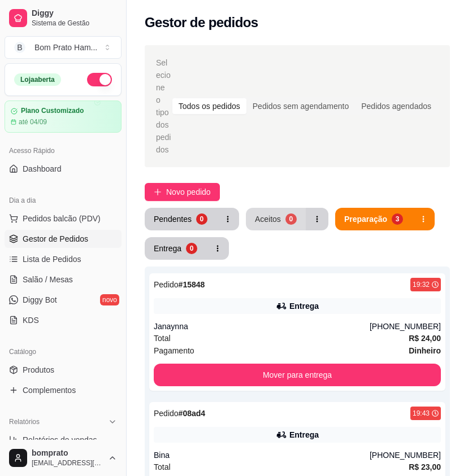
click at [272, 213] on div "Aceitos" at bounding box center [268, 218] width 26 height 11
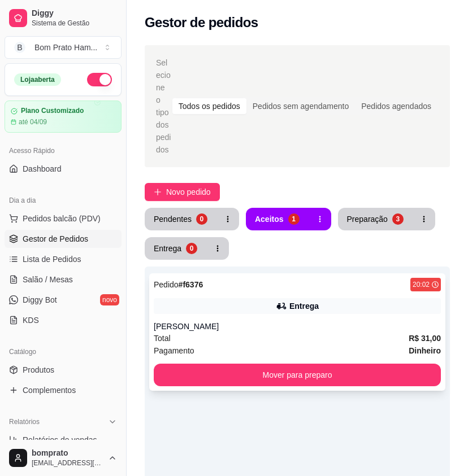
click at [300, 303] on div "Pedido # f6376 20:02 Entrega Samuel Rodrigues Total R$ 31,00 Pagamento Dinheiro…" at bounding box center [297, 331] width 296 height 117
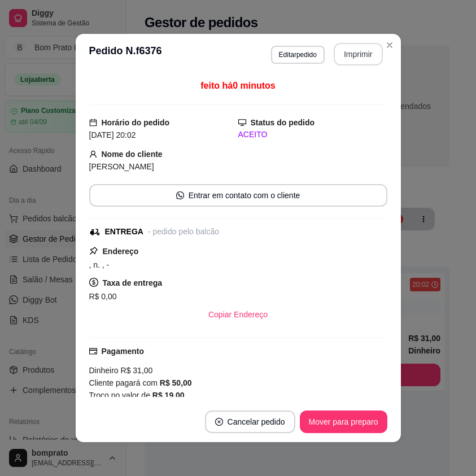
click at [344, 59] on button "Imprimir" at bounding box center [358, 54] width 49 height 23
click at [357, 426] on button "Mover para preparo" at bounding box center [344, 422] width 88 height 23
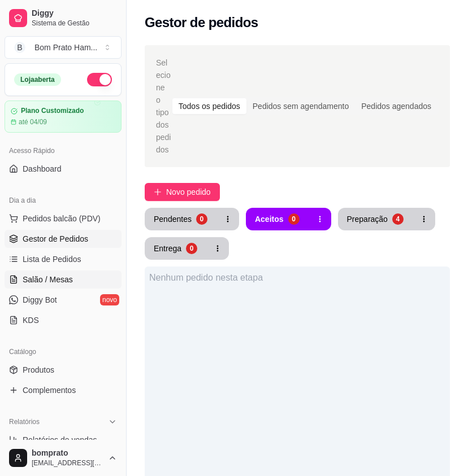
click at [66, 282] on span "Salão / Mesas" at bounding box center [48, 279] width 50 height 11
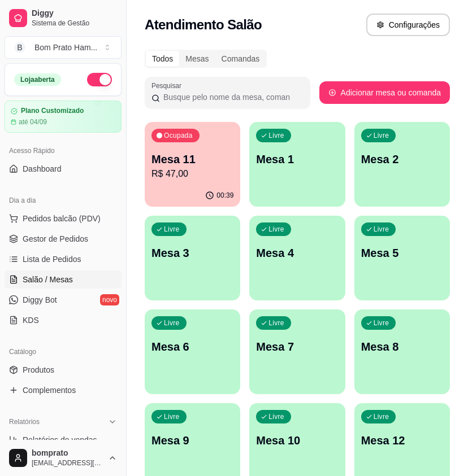
click at [191, 162] on p "Mesa 11" at bounding box center [192, 159] width 82 height 16
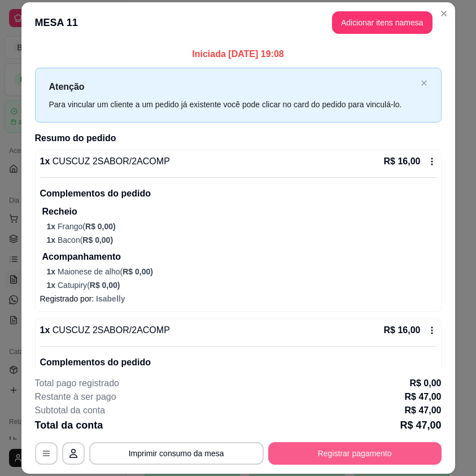
click at [362, 451] on button "Registrar pagamento" at bounding box center [354, 453] width 173 height 23
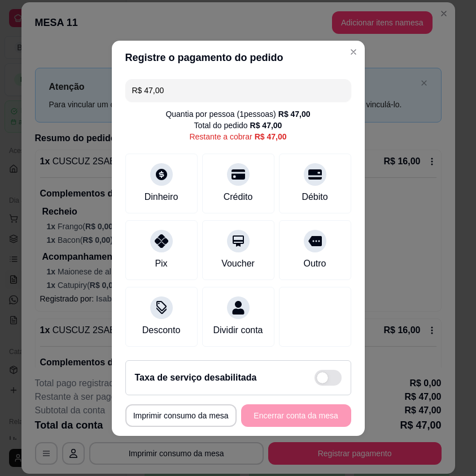
drag, startPoint x: 172, startPoint y: 84, endPoint x: 128, endPoint y: 71, distance: 45.8
click at [132, 79] on input "R$ 47,00" at bounding box center [238, 90] width 212 height 23
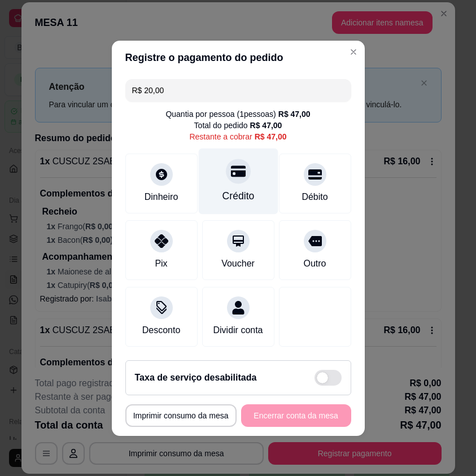
click at [232, 174] on div at bounding box center [238, 171] width 25 height 25
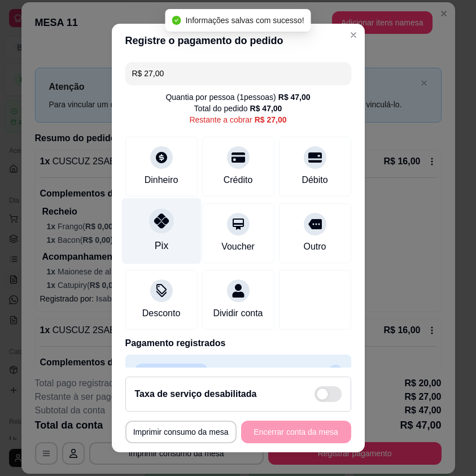
click at [137, 223] on div "Pix" at bounding box center [161, 231] width 80 height 66
type input "R$ 0,00"
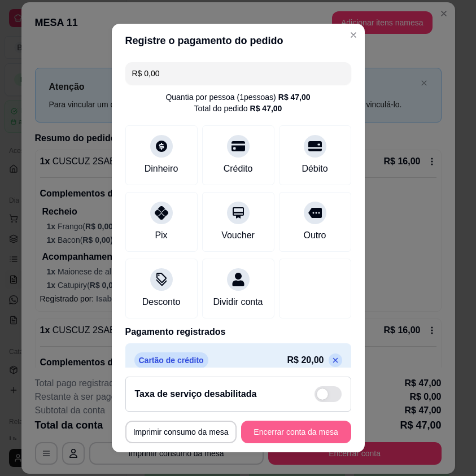
click at [317, 438] on button "Encerrar conta da mesa" at bounding box center [296, 432] width 110 height 23
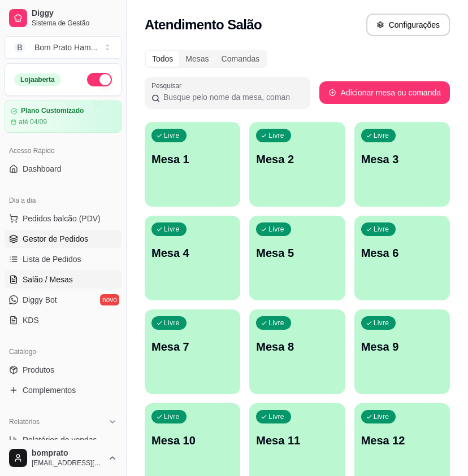
click at [93, 238] on link "Gestor de Pedidos" at bounding box center [63, 239] width 117 height 18
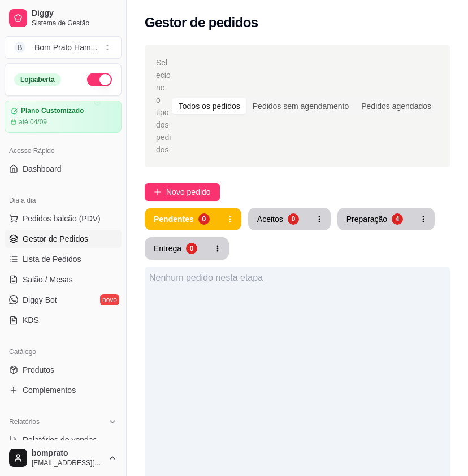
click at [403, 221] on div "Pendentes 0 Aceitos 0 Preparação 4 Entrega 0" at bounding box center [297, 234] width 305 height 52
click at [392, 213] on div "4" at bounding box center [396, 218] width 11 height 11
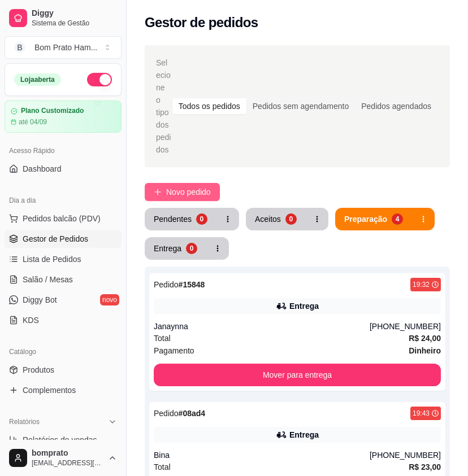
click at [179, 186] on span "Novo pedido" at bounding box center [188, 192] width 45 height 12
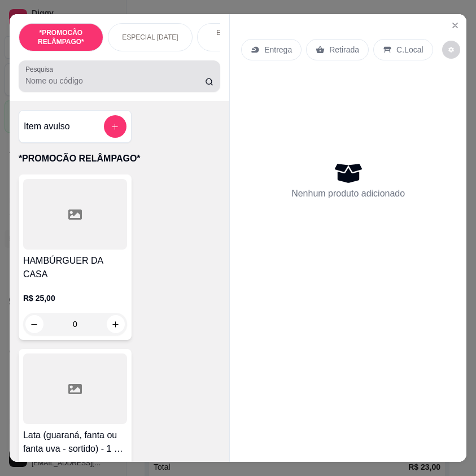
click at [60, 86] on input "Pesquisa" at bounding box center [115, 80] width 180 height 11
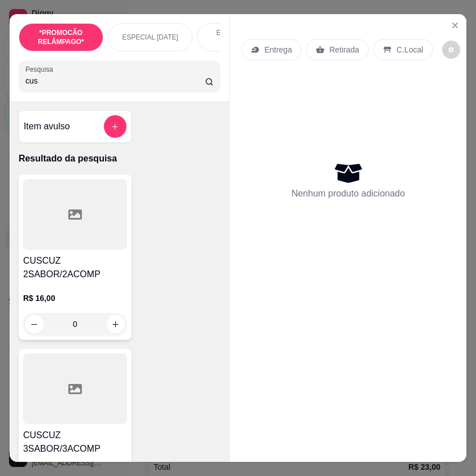
type input "cus"
click at [51, 279] on h4 "CUSCUZ 2SABOR/2ACOMP" at bounding box center [75, 267] width 104 height 27
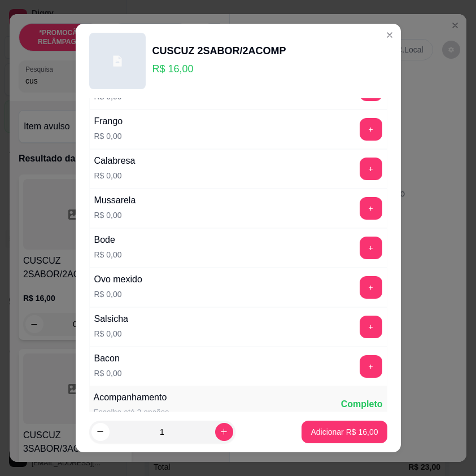
scroll to position [339, 0]
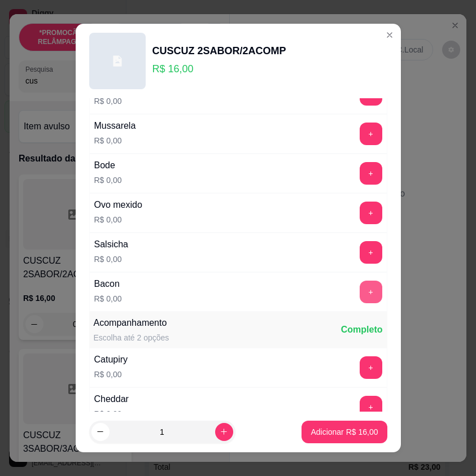
click at [360, 297] on button "+" at bounding box center [371, 292] width 23 height 23
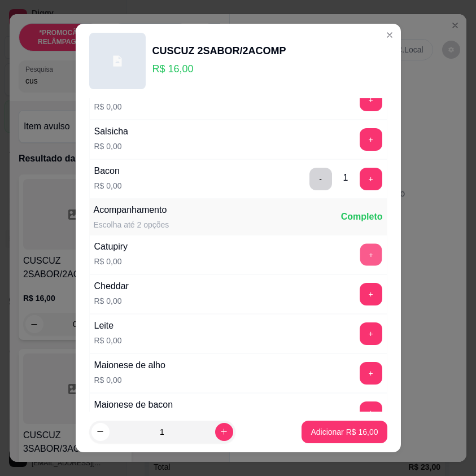
click at [360, 264] on button "+" at bounding box center [371, 255] width 22 height 22
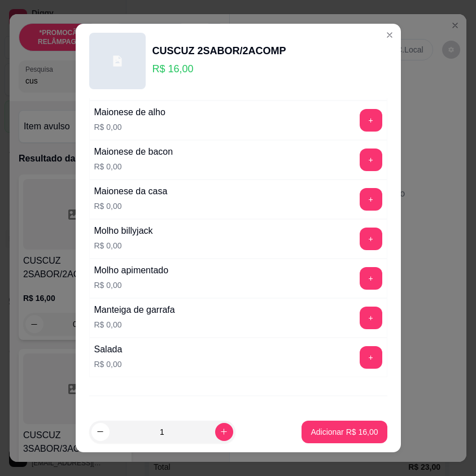
scroll to position [734, 0]
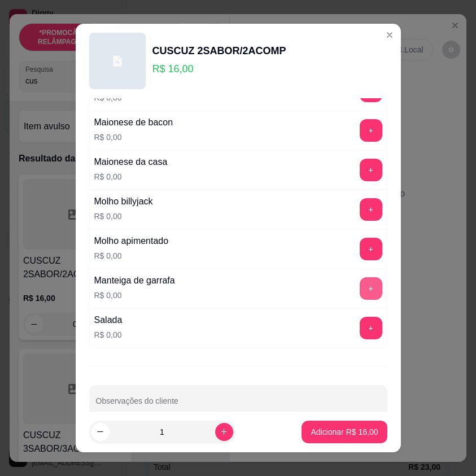
click at [360, 290] on button "+" at bounding box center [371, 288] width 23 height 23
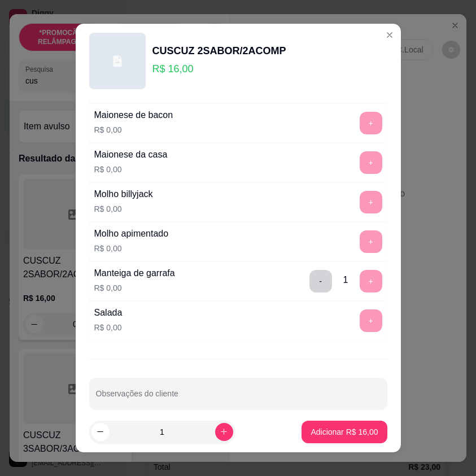
scroll to position [755, 0]
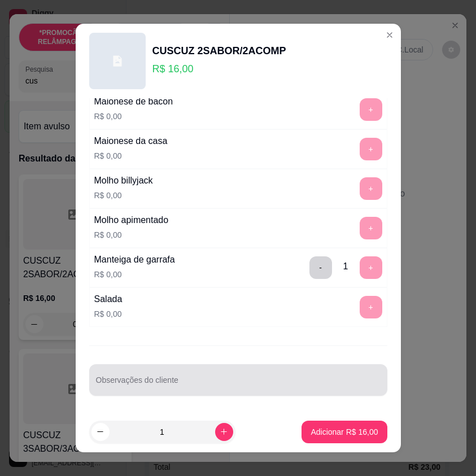
click at [183, 379] on input "Observações do cliente" at bounding box center [238, 384] width 285 height 11
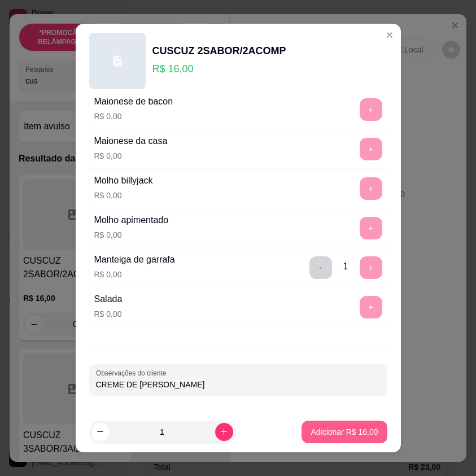
type input "CREME DE [PERSON_NAME]"
click at [324, 427] on p "Adicionar R$ 16,00" at bounding box center [344, 431] width 67 height 11
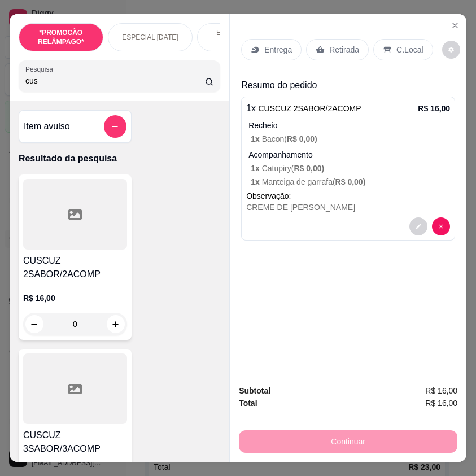
click at [392, 51] on div "C.Local" at bounding box center [402, 49] width 59 height 21
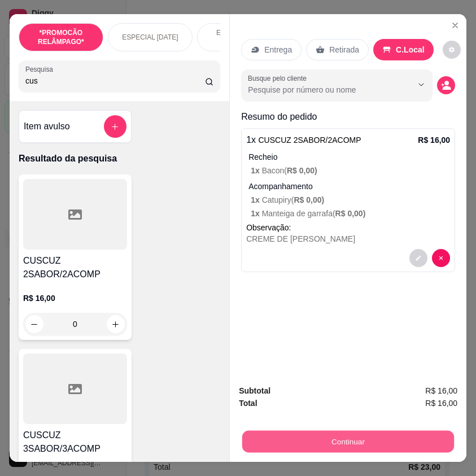
click at [392, 433] on button "Continuar" at bounding box center [348, 441] width 212 height 22
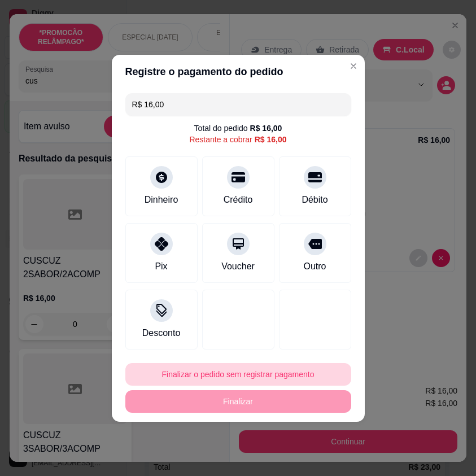
click at [290, 373] on button "Finalizar o pedido sem registrar pagamento" at bounding box center [238, 374] width 226 height 23
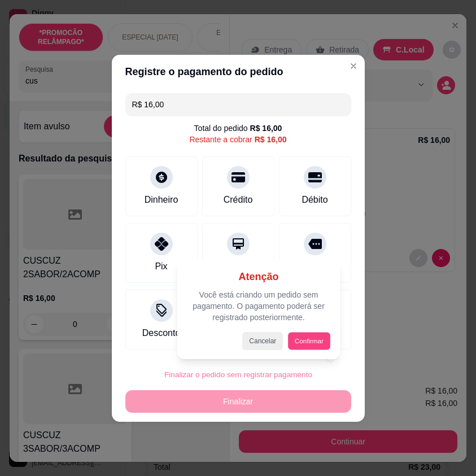
click at [296, 339] on button "Confirmar" at bounding box center [310, 341] width 42 height 18
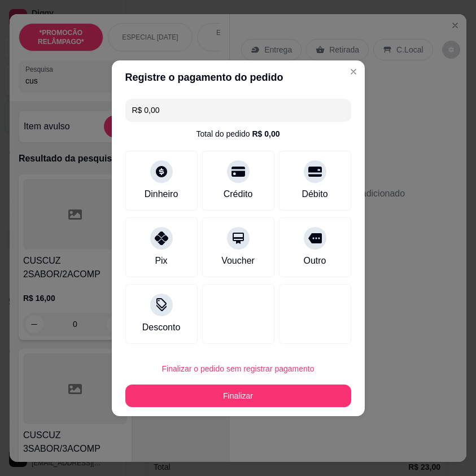
type input "R$ 0,00"
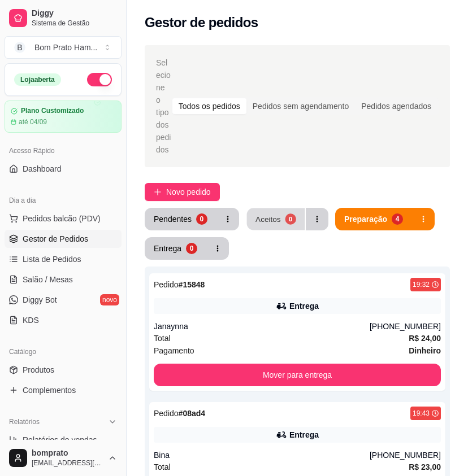
click at [277, 208] on button "Aceitos 0" at bounding box center [276, 219] width 58 height 22
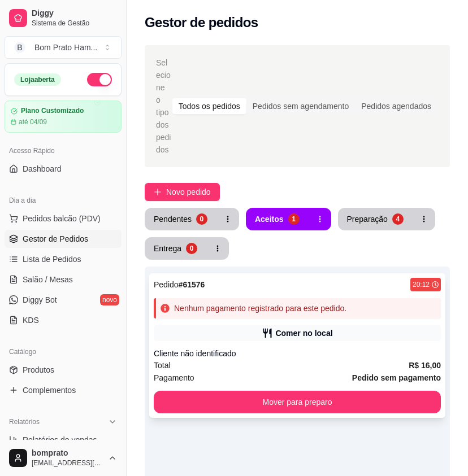
click at [294, 306] on div "Pedido # 61576 20:12 Nenhum pagamento registrado para este pedido. Comer no loc…" at bounding box center [297, 345] width 296 height 145
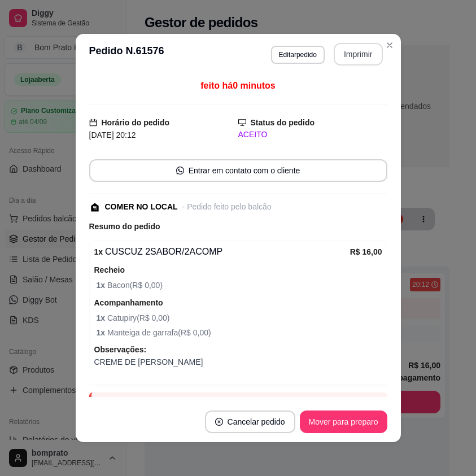
click at [351, 64] on button "Imprimir" at bounding box center [358, 54] width 49 height 23
click at [270, 420] on button "Cancelar pedido" at bounding box center [250, 422] width 90 height 23
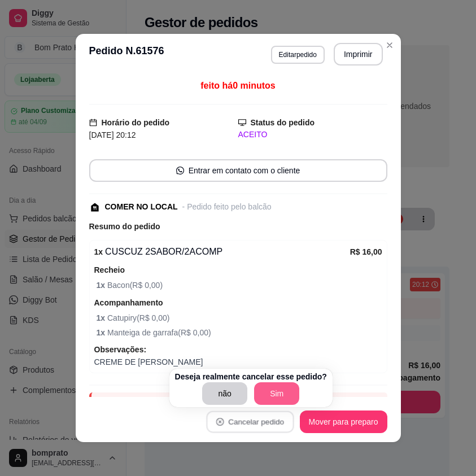
click at [274, 391] on button "Sim" at bounding box center [276, 393] width 45 height 23
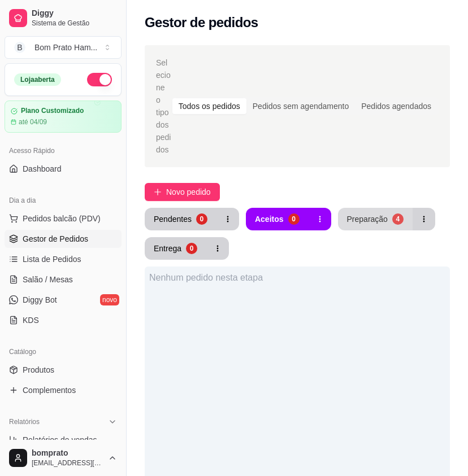
click at [364, 213] on div "Preparação" at bounding box center [367, 218] width 41 height 11
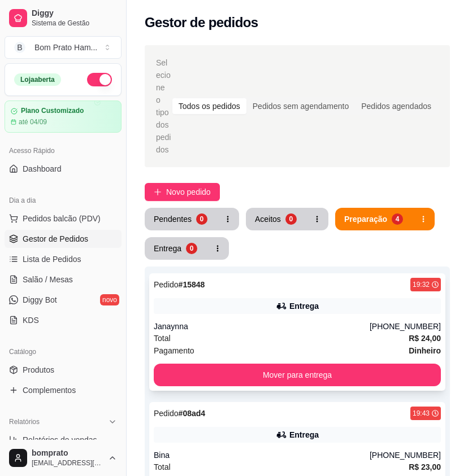
click at [255, 332] on div "Total R$ 24,00" at bounding box center [297, 338] width 287 height 12
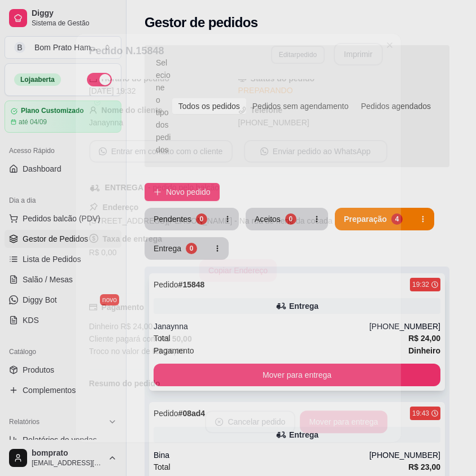
scroll to position [158, 0]
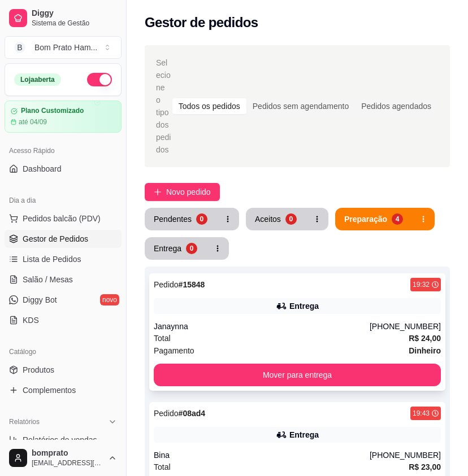
click at [369, 321] on div "Janaynna" at bounding box center [262, 326] width 216 height 11
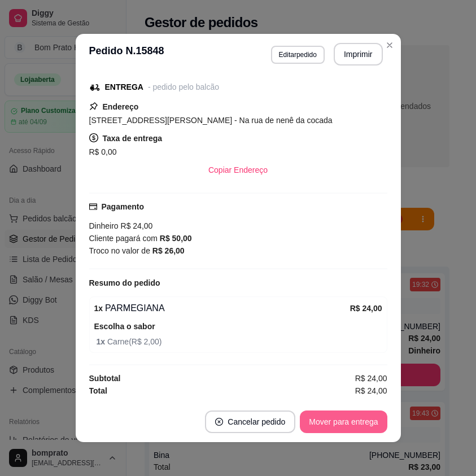
click at [375, 418] on button "Mover para entrega" at bounding box center [343, 422] width 87 height 23
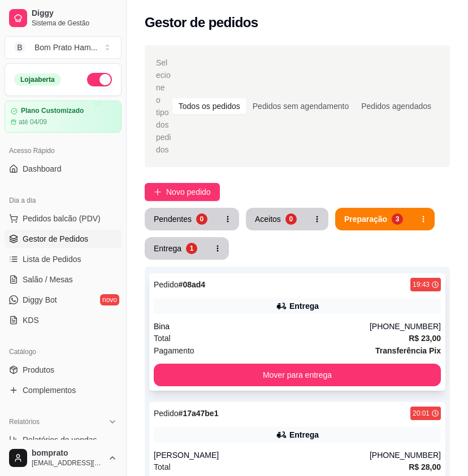
click at [264, 321] on div "Bina" at bounding box center [262, 326] width 216 height 11
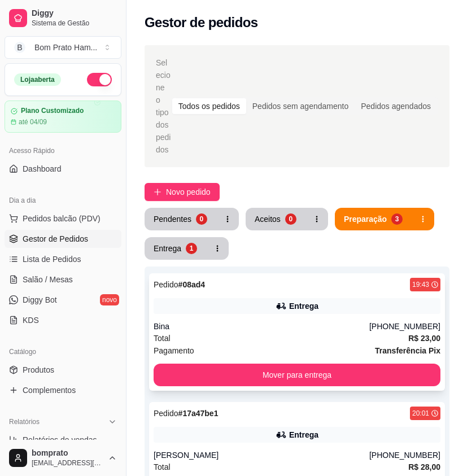
scroll to position [151, 0]
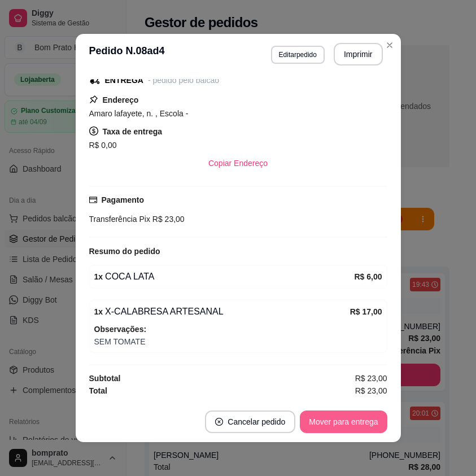
click at [351, 417] on button "Mover para entrega" at bounding box center [343, 422] width 87 height 23
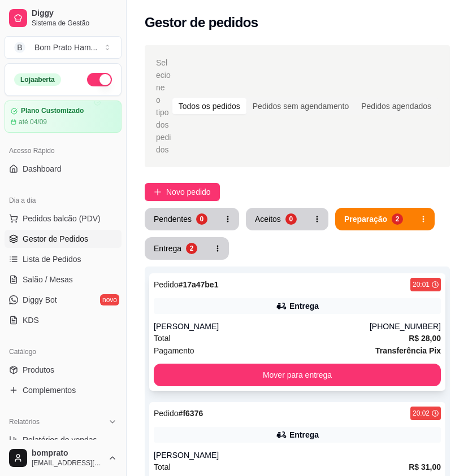
click at [265, 307] on div "Pedido # 17a47be1 20:01 Entrega Ana Júlia (87) 99206-6337 Total R$ 28,00 Pagame…" at bounding box center [297, 331] width 296 height 117
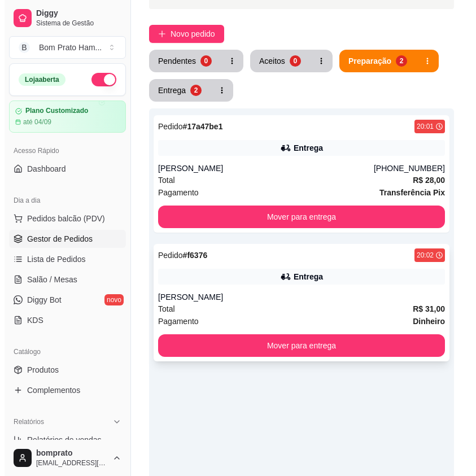
scroll to position [169, 0]
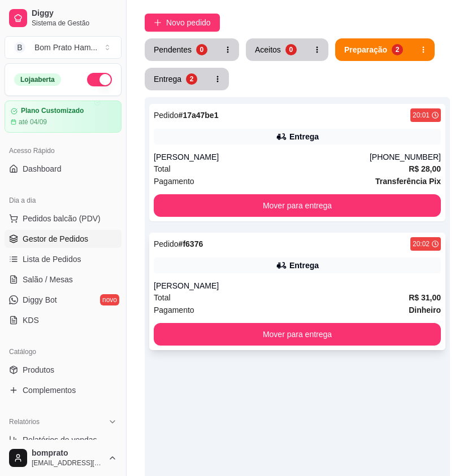
click at [272, 280] on div "[PERSON_NAME]" at bounding box center [297, 285] width 287 height 11
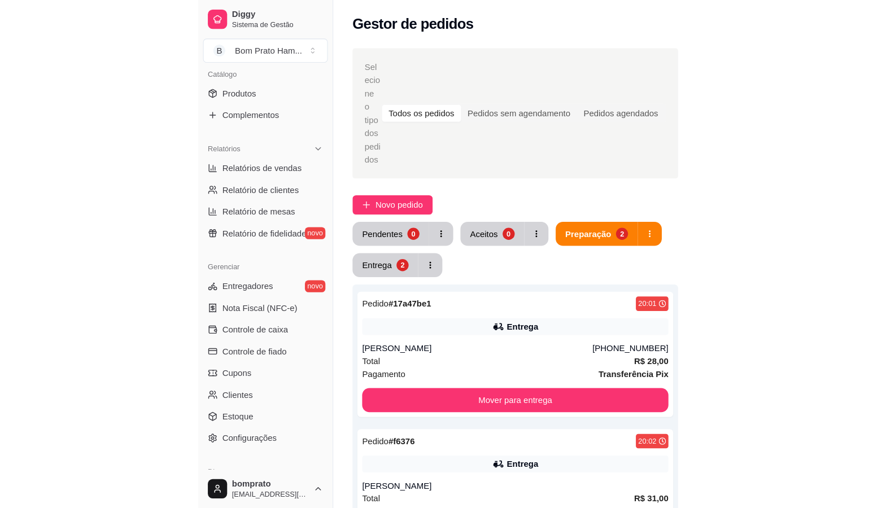
scroll to position [0, 0]
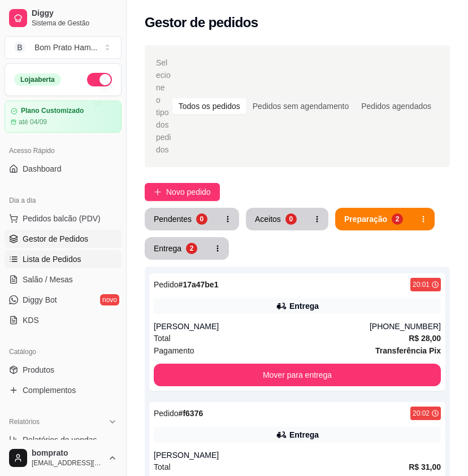
click at [77, 261] on span "Lista de Pedidos" at bounding box center [52, 259] width 59 height 11
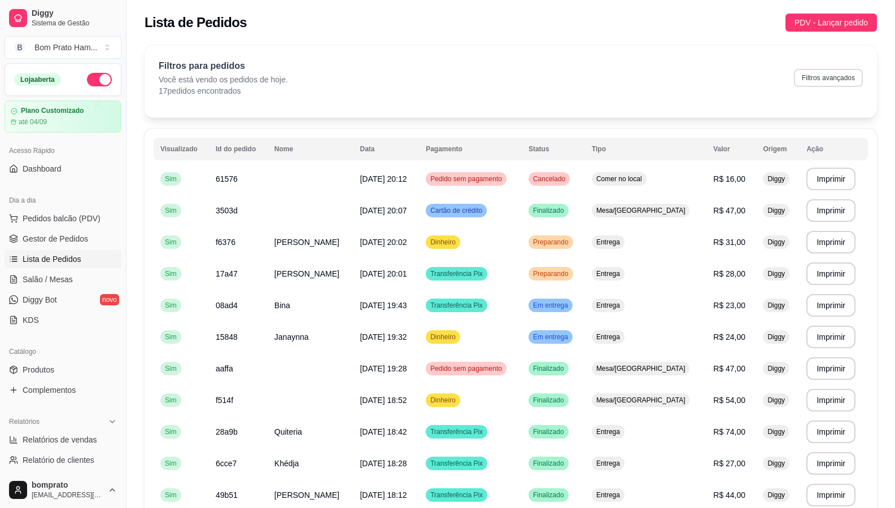
click at [467, 78] on button "Filtros avançados" at bounding box center [828, 78] width 69 height 18
select select "0"
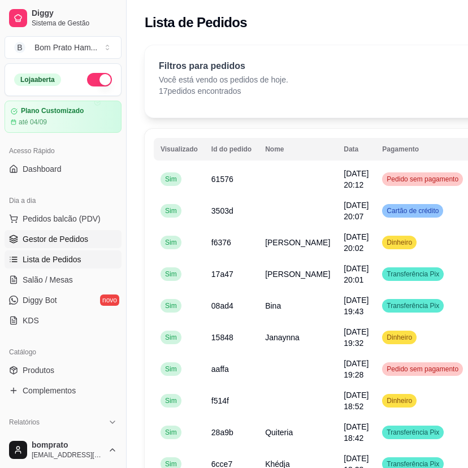
click at [101, 242] on link "Gestor de Pedidos" at bounding box center [63, 239] width 117 height 18
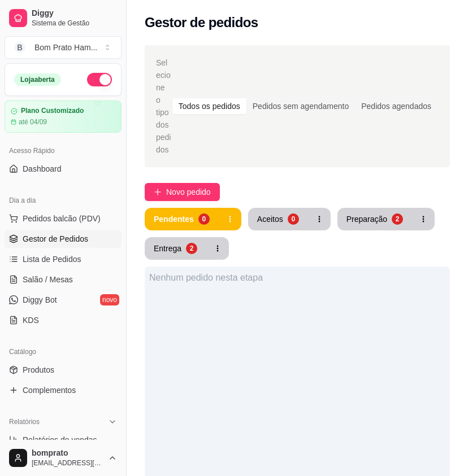
click at [197, 168] on div "Selecione o tipo dos pedidos Todos os pedidos Pedidos sem agendamento Pedidos a…" at bounding box center [296, 397] width 341 height 718
click at [208, 183] on button "Novo pedido" at bounding box center [182, 192] width 75 height 18
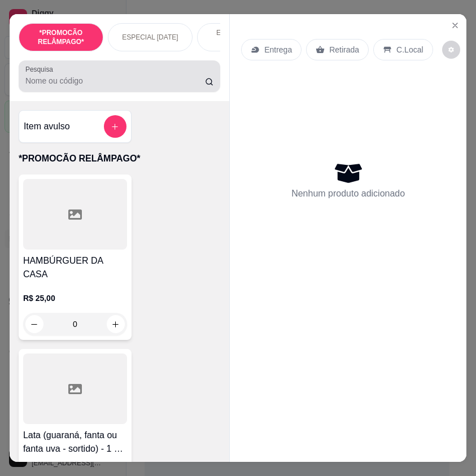
click at [156, 81] on input "Pesquisa" at bounding box center [115, 80] width 180 height 11
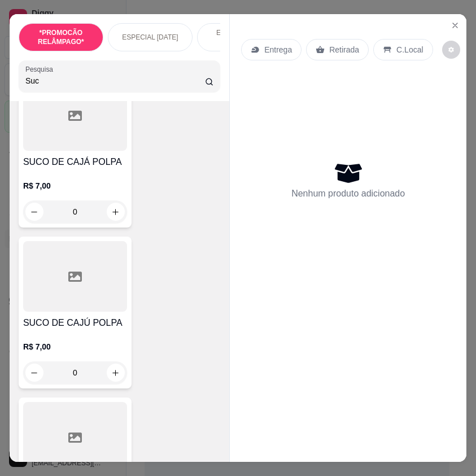
scroll to position [621, 0]
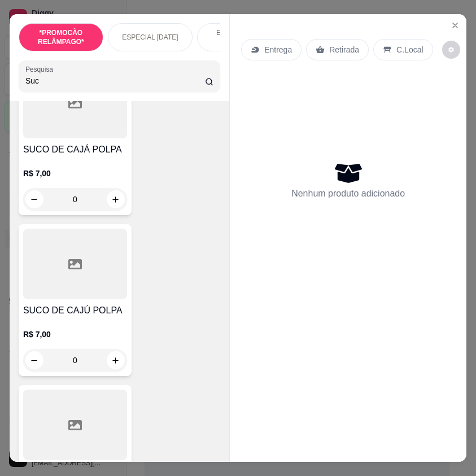
type input "Suc"
click at [90, 304] on h4 "SUCO DE CAJÚ POLPA" at bounding box center [75, 311] width 104 height 14
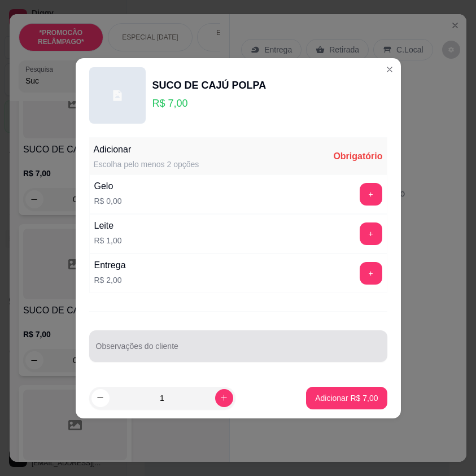
click at [283, 346] on input "Observações do cliente" at bounding box center [238, 350] width 285 height 11
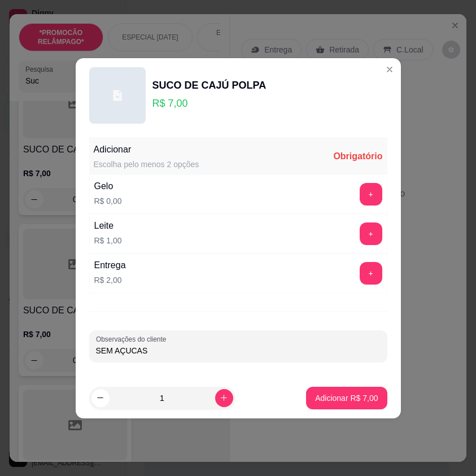
click at [255, 351] on input "SEM AÇUCAS" at bounding box center [238, 350] width 285 height 11
type input "SEM AÇUCAR"
click at [360, 203] on button "+" at bounding box center [371, 194] width 23 height 23
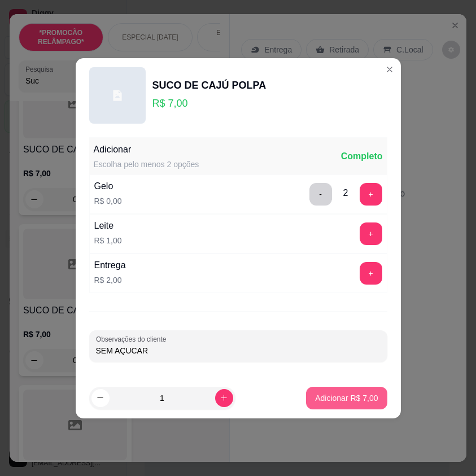
click at [365, 400] on p "Adicionar R$ 7,00" at bounding box center [346, 397] width 63 height 11
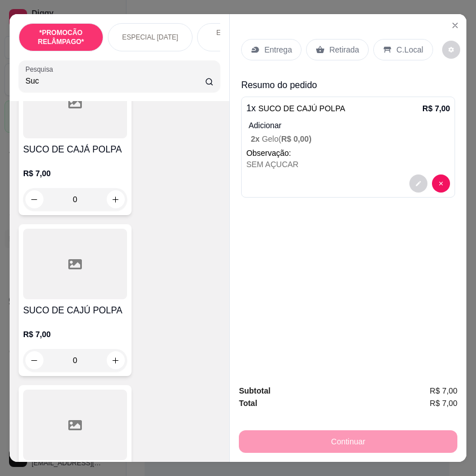
click at [51, 85] on input "Suc" at bounding box center [115, 80] width 180 height 11
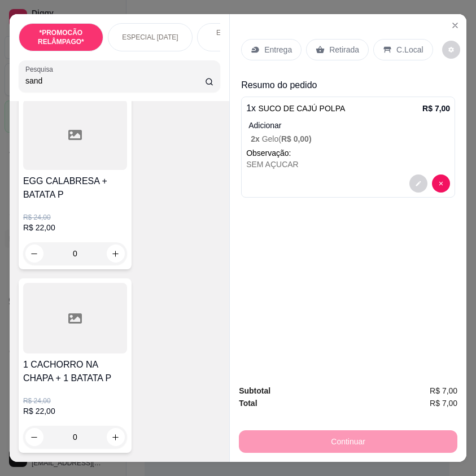
scroll to position [4991, 0]
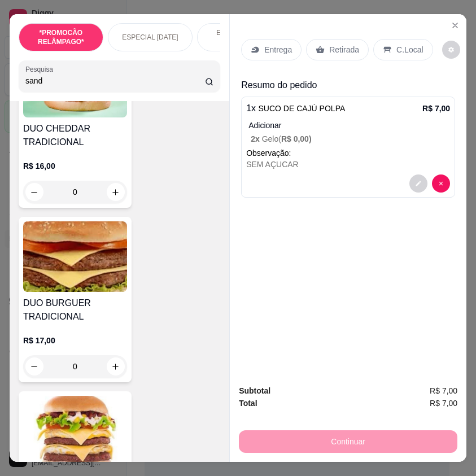
type input "sand"
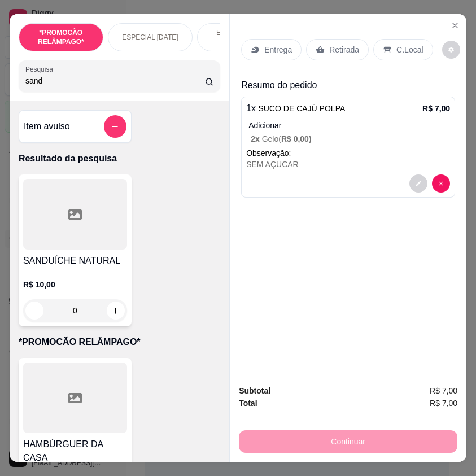
click at [111, 311] on div "0" at bounding box center [75, 310] width 104 height 23
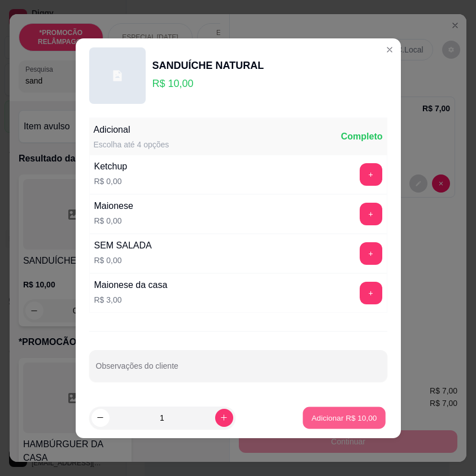
click at [341, 418] on p "Adicionar R$ 10,00" at bounding box center [345, 417] width 66 height 11
type input "1"
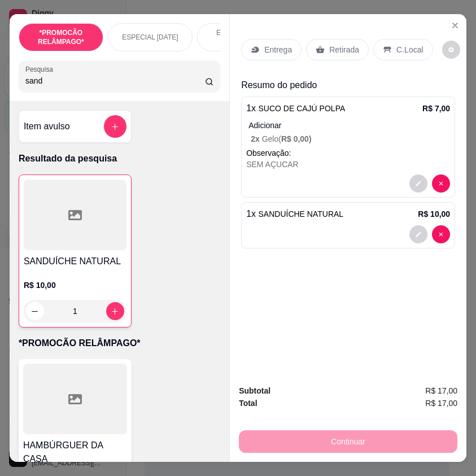
click at [277, 46] on p "Entrega" at bounding box center [278, 49] width 28 height 11
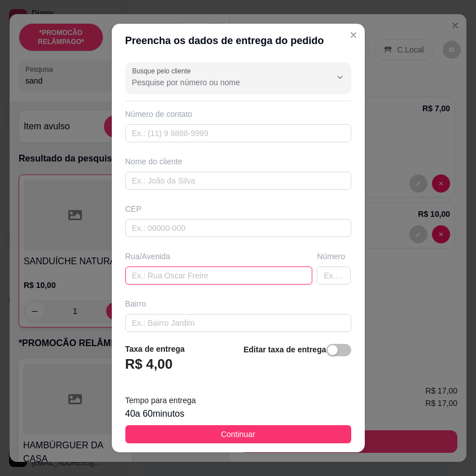
click at [224, 277] on input "text" at bounding box center [218, 276] width 187 height 18
type input "[GEOGRAPHIC_DATA][PERSON_NAME]"
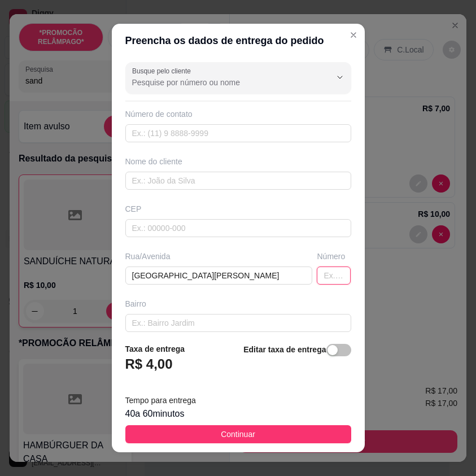
click at [317, 281] on input "text" at bounding box center [334, 276] width 34 height 18
type input "164"
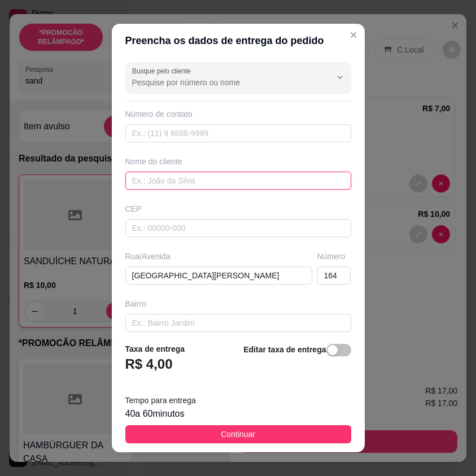
click at [242, 176] on input "text" at bounding box center [238, 181] width 226 height 18
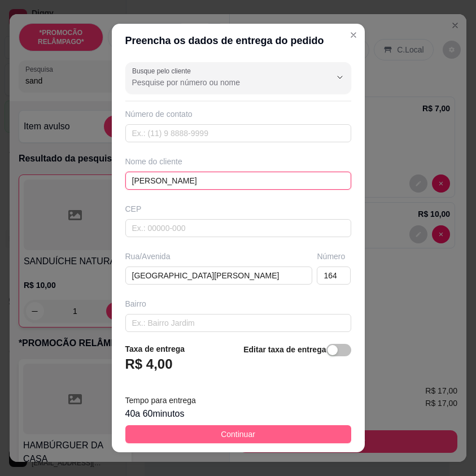
type input "[PERSON_NAME]"
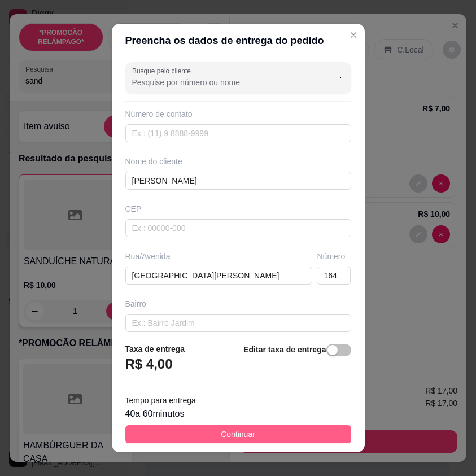
click at [320, 434] on button "Continuar" at bounding box center [238, 434] width 226 height 18
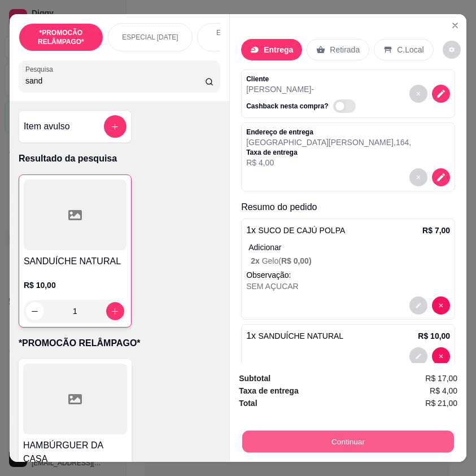
click at [391, 442] on button "Continuar" at bounding box center [348, 441] width 212 height 22
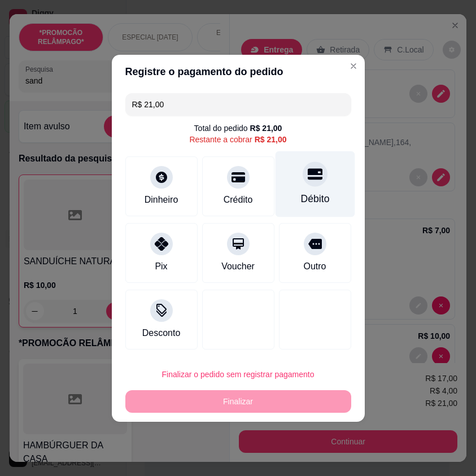
click at [313, 196] on div "Débito" at bounding box center [314, 198] width 29 height 15
type input "R$ 0,00"
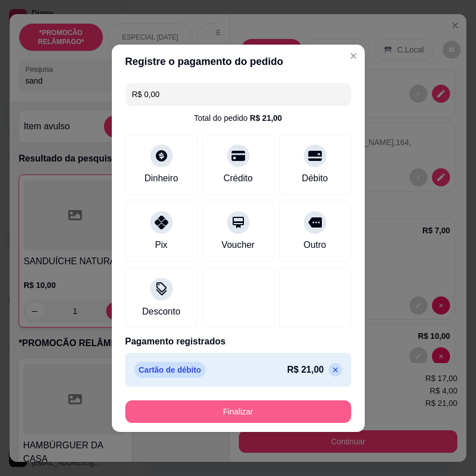
click at [316, 415] on button "Finalizar" at bounding box center [238, 411] width 226 height 23
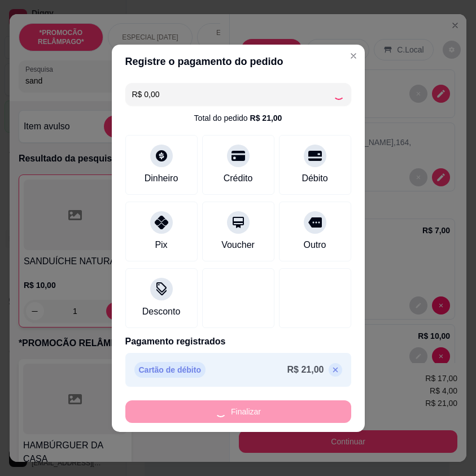
type input "0"
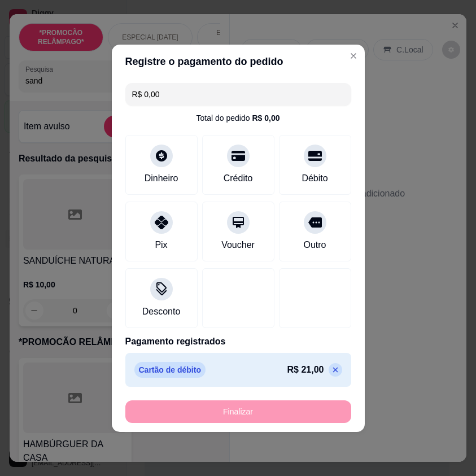
type input "-R$ 21,00"
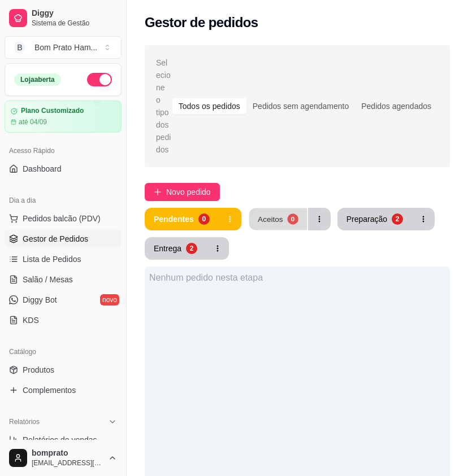
click at [280, 215] on button "Aceitos 0" at bounding box center [277, 219] width 58 height 22
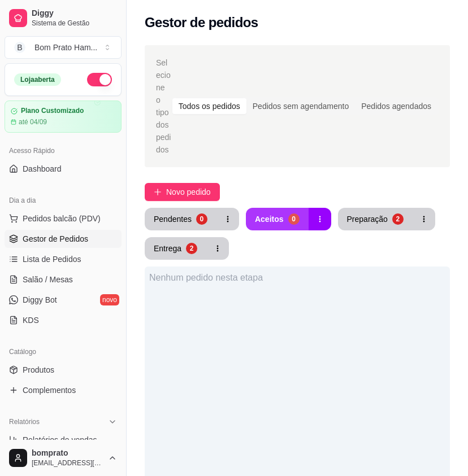
click at [280, 215] on button "Aceitos 0" at bounding box center [277, 219] width 63 height 23
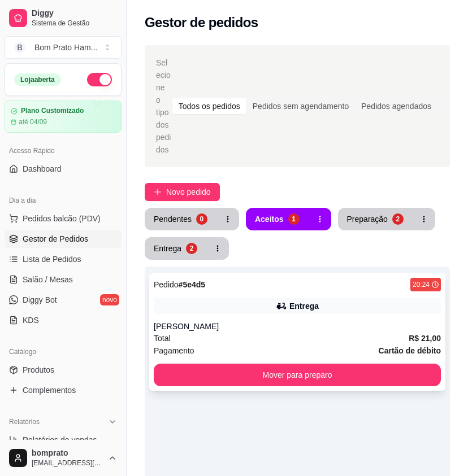
click at [291, 302] on div "Pedido # 5e4d5 20:24 Entrega Marcilio Total R$ 21,00 Pagamento Cartão de débito…" at bounding box center [297, 331] width 296 height 117
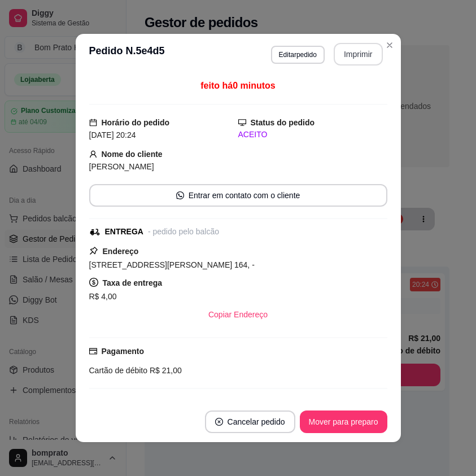
click at [342, 62] on button "Imprimir" at bounding box center [358, 54] width 49 height 23
click at [358, 430] on button "Mover para preparo" at bounding box center [344, 422] width 88 height 23
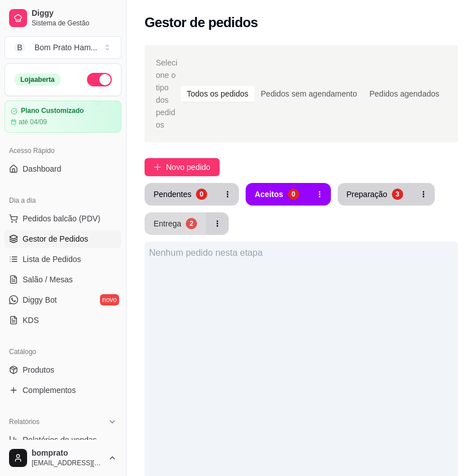
click at [190, 229] on div "2" at bounding box center [191, 223] width 11 height 11
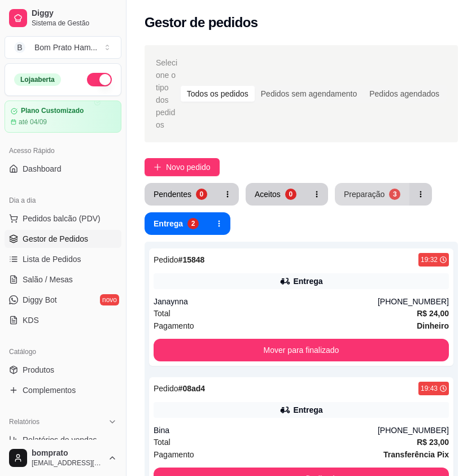
click at [378, 183] on button "Preparação 3" at bounding box center [372, 194] width 75 height 23
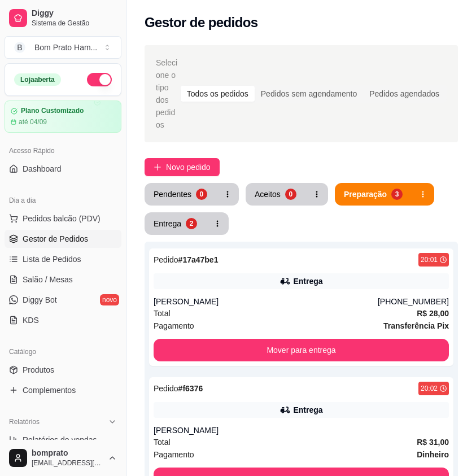
click at [280, 468] on button "Mover para entrega" at bounding box center [301, 479] width 295 height 23
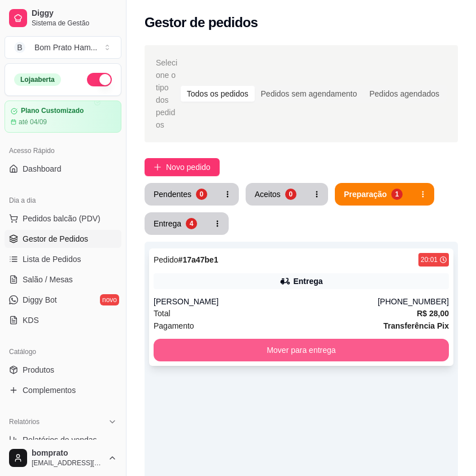
click at [285, 339] on button "Mover para entrega" at bounding box center [301, 350] width 295 height 23
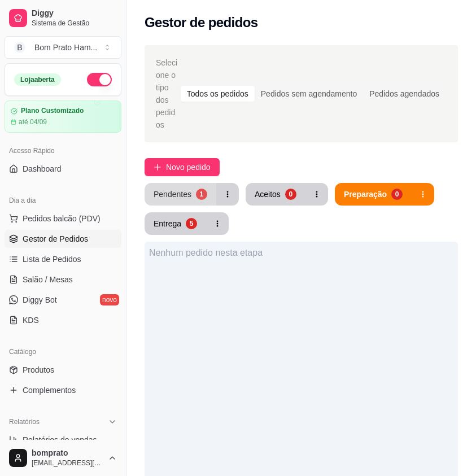
click at [170, 200] on div "Pendentes" at bounding box center [173, 194] width 38 height 11
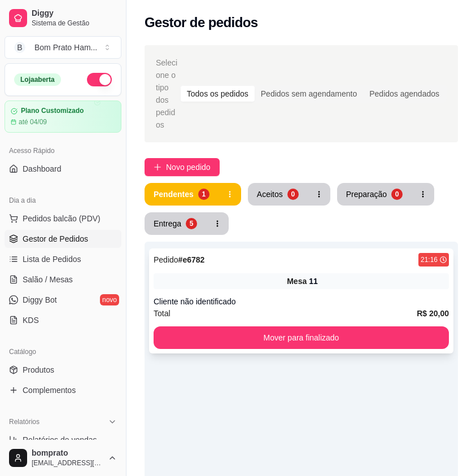
click at [286, 280] on div "Pedido # e6782 21:16 Mesa 11 Cliente não identificado Total R$ 20,00 Mover para…" at bounding box center [301, 300] width 304 height 105
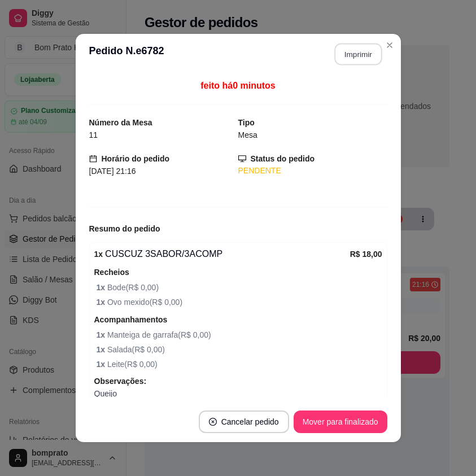
click at [358, 59] on button "Imprimir" at bounding box center [357, 54] width 47 height 22
click at [357, 423] on button "Mover para finalizado" at bounding box center [340, 422] width 91 height 22
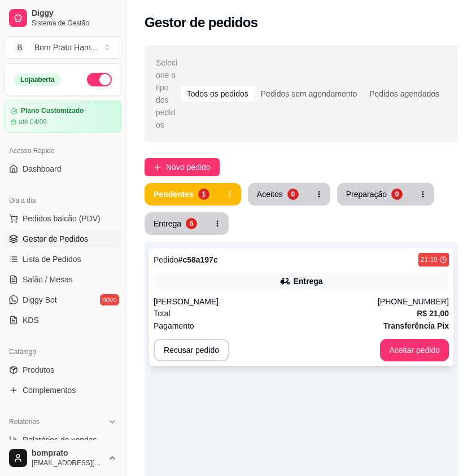
click at [331, 289] on div "Entrega" at bounding box center [301, 281] width 295 height 16
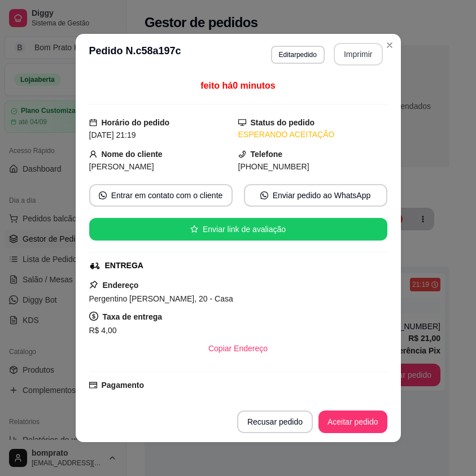
click at [347, 53] on button "Imprimir" at bounding box center [358, 54] width 49 height 23
click at [368, 429] on button "Aceitar pedido" at bounding box center [352, 422] width 69 height 23
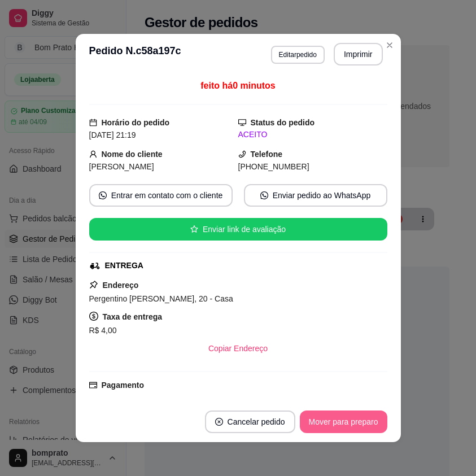
click at [364, 425] on button "Mover para preparo" at bounding box center [344, 422] width 88 height 23
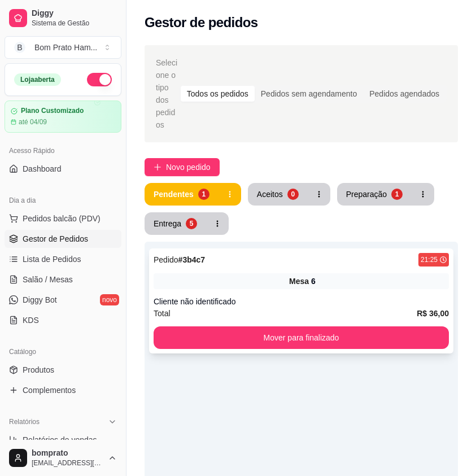
click at [309, 280] on div "Pedido # 3b4c7 21:25 Mesa 6 Cliente não identificado Total R$ 36,00 Mover para …" at bounding box center [301, 300] width 304 height 105
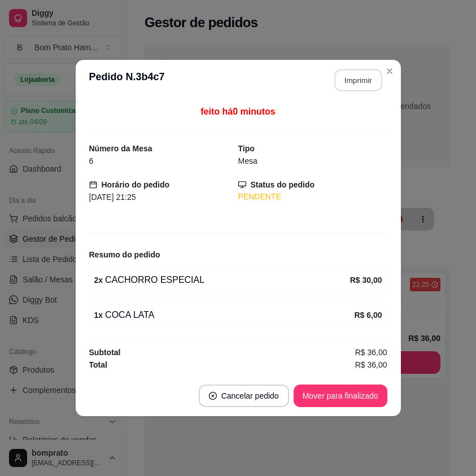
click at [350, 84] on button "Imprimir" at bounding box center [357, 80] width 47 height 22
click at [368, 394] on button "Mover para finalizado" at bounding box center [340, 396] width 91 height 22
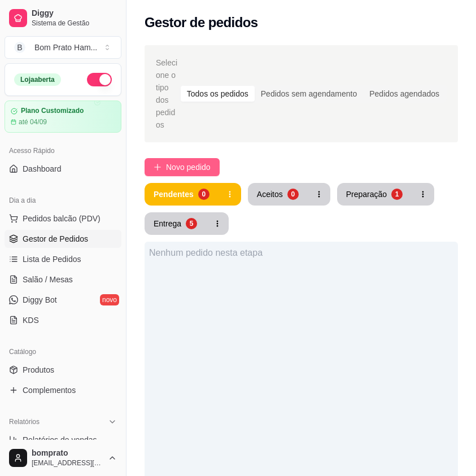
click at [169, 173] on span "Novo pedido" at bounding box center [188, 167] width 45 height 12
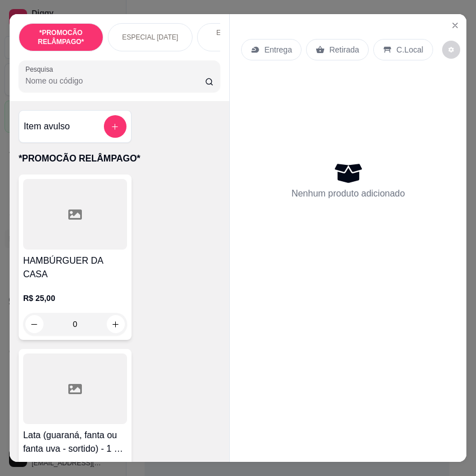
click at [53, 84] on input "Pesquisa" at bounding box center [115, 80] width 180 height 11
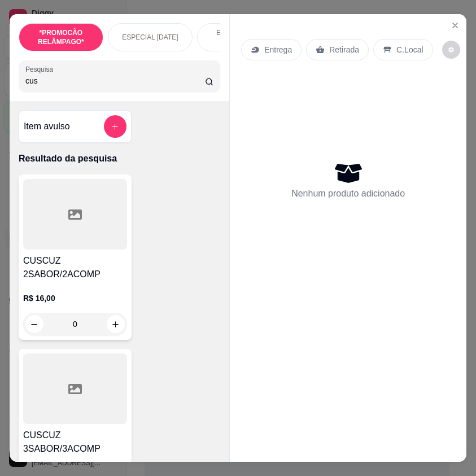
type input "cus"
click at [101, 420] on div at bounding box center [75, 389] width 104 height 71
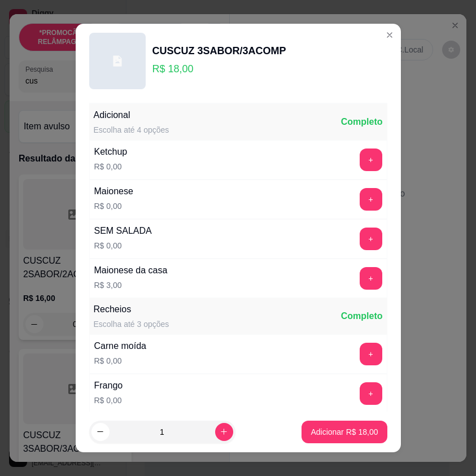
click at [360, 422] on button "+" at bounding box center [371, 433] width 23 height 23
click at [360, 382] on button "+" at bounding box center [371, 393] width 23 height 23
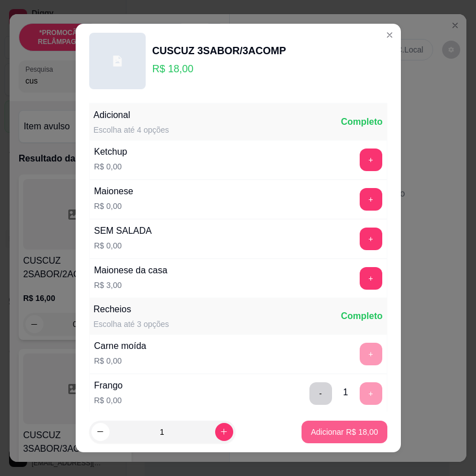
click at [359, 431] on p "Adicionar R$ 18,00" at bounding box center [344, 431] width 67 height 11
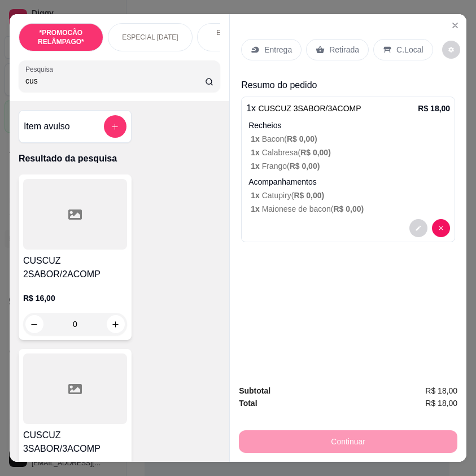
click at [329, 51] on p "Retirada" at bounding box center [344, 49] width 30 height 11
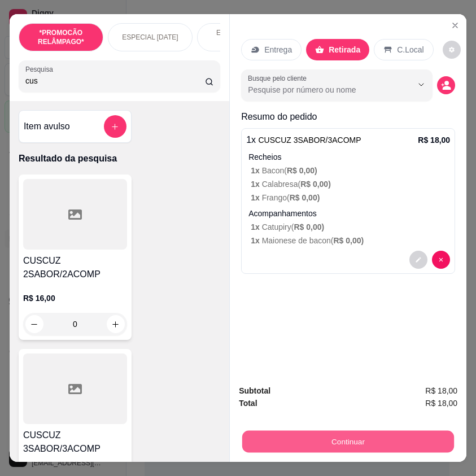
click at [350, 447] on button "Continuar" at bounding box center [348, 441] width 212 height 22
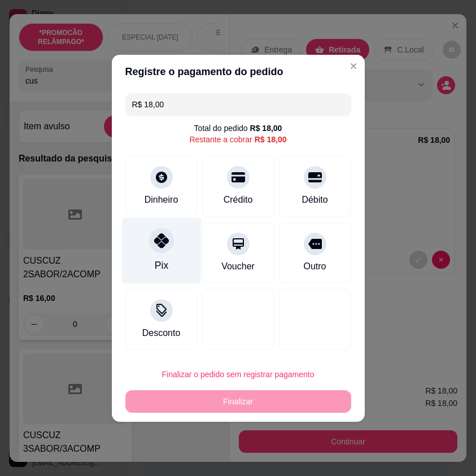
click at [168, 239] on div at bounding box center [161, 240] width 25 height 25
type input "R$ 0,00"
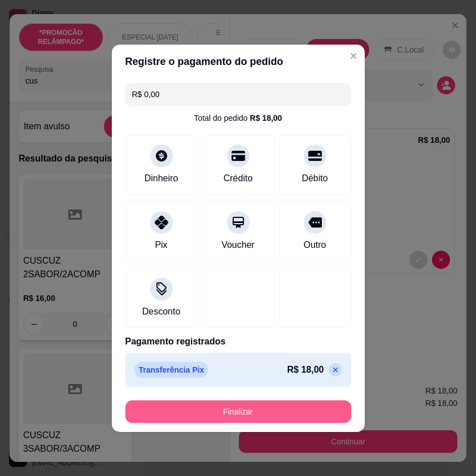
click at [272, 410] on button "Finalizar" at bounding box center [238, 411] width 226 height 23
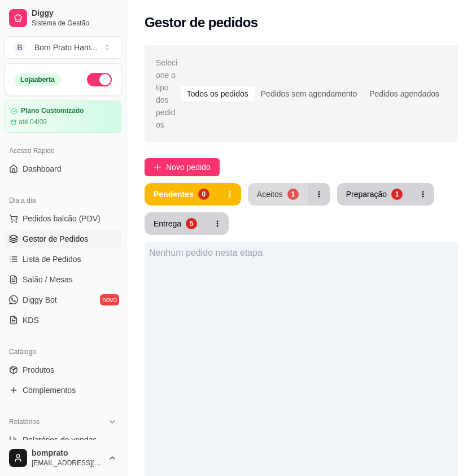
click at [285, 202] on button "Aceitos 1" at bounding box center [278, 194] width 60 height 23
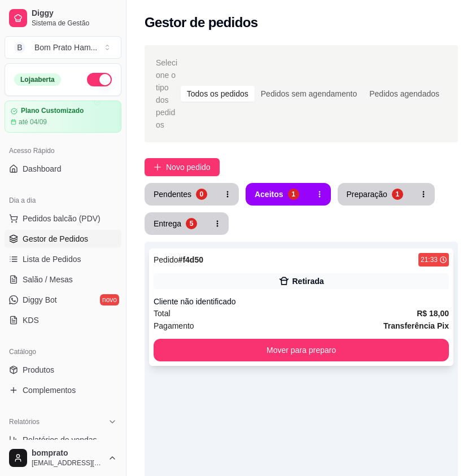
click at [313, 320] on div "Total R$ 18,00" at bounding box center [301, 313] width 295 height 12
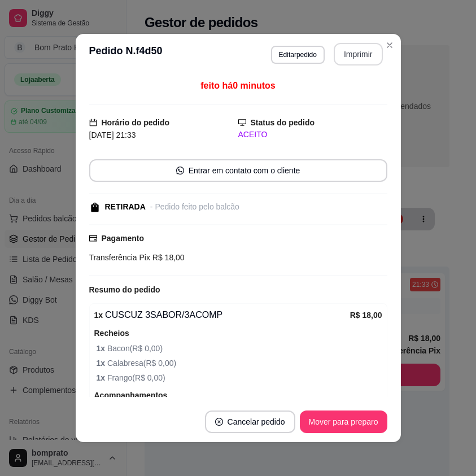
click at [373, 54] on button "Imprimir" at bounding box center [358, 54] width 49 height 23
click at [372, 421] on button "Mover para preparo" at bounding box center [344, 422] width 88 height 23
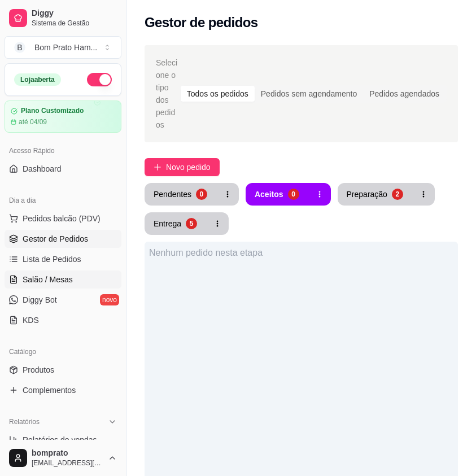
click at [57, 272] on link "Salão / Mesas" at bounding box center [63, 279] width 117 height 18
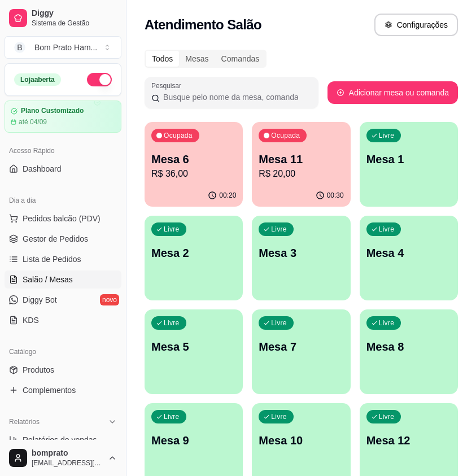
click at [288, 184] on div "Ocupada Mesa 11 R$ 20,00" at bounding box center [301, 153] width 98 height 63
click at [163, 165] on p "Mesa 6" at bounding box center [193, 159] width 82 height 15
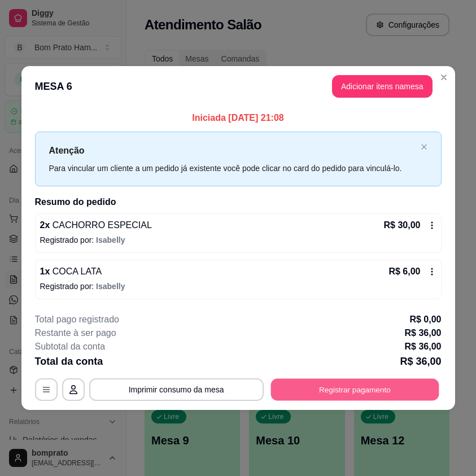
click at [376, 395] on button "Registrar pagamento" at bounding box center [354, 390] width 168 height 22
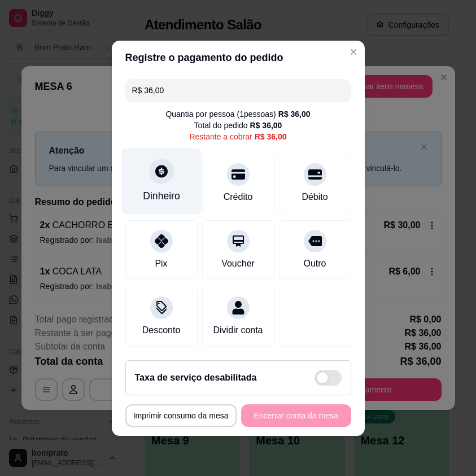
click at [169, 178] on div "Dinheiro" at bounding box center [161, 181] width 80 height 66
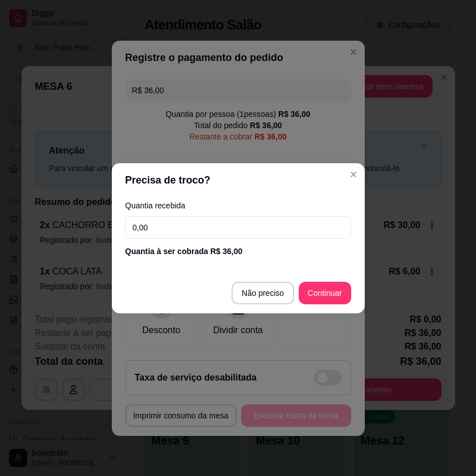
click at [202, 233] on input "0,00" at bounding box center [238, 227] width 226 height 23
type input "40,00"
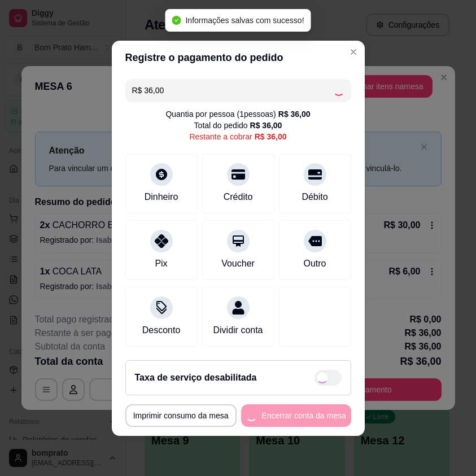
type input "R$ 0,00"
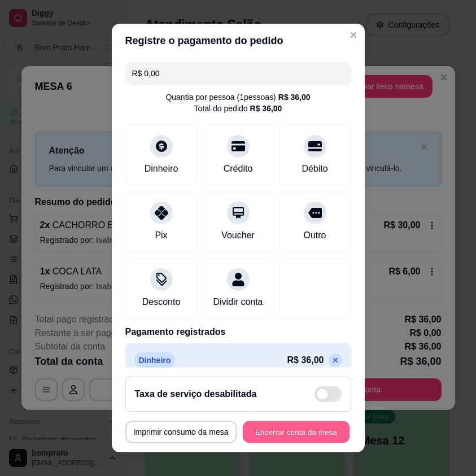
click at [278, 428] on button "Encerrar conta da mesa" at bounding box center [296, 432] width 107 height 22
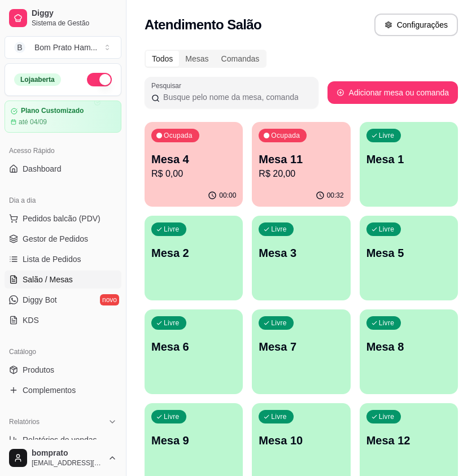
click at [182, 171] on p "R$ 0,00" at bounding box center [193, 174] width 85 height 14
click at [309, 166] on p "Mesa 11" at bounding box center [301, 159] width 82 height 15
click at [60, 239] on span "Gestor de Pedidos" at bounding box center [56, 238] width 66 height 11
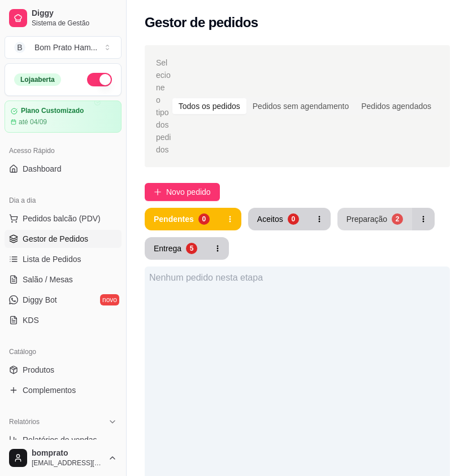
click at [364, 213] on div "Preparação" at bounding box center [366, 218] width 41 height 11
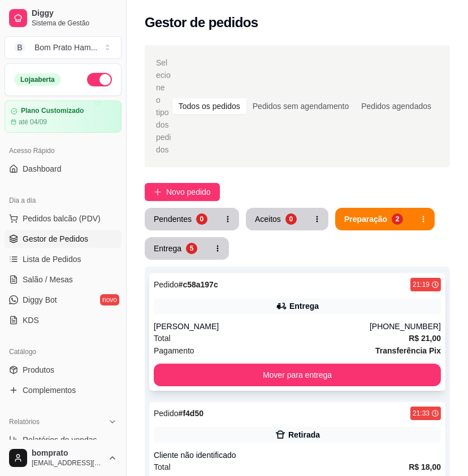
click at [301, 300] on div "Entrega" at bounding box center [303, 305] width 29 height 11
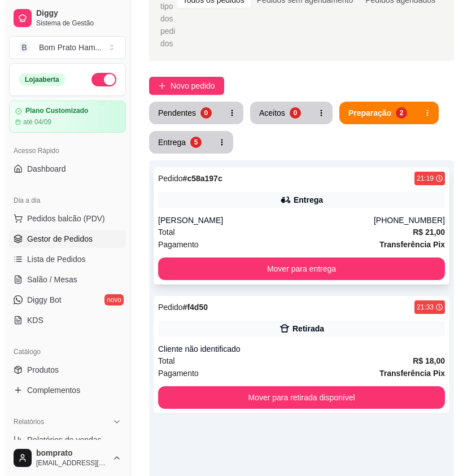
scroll to position [113, 0]
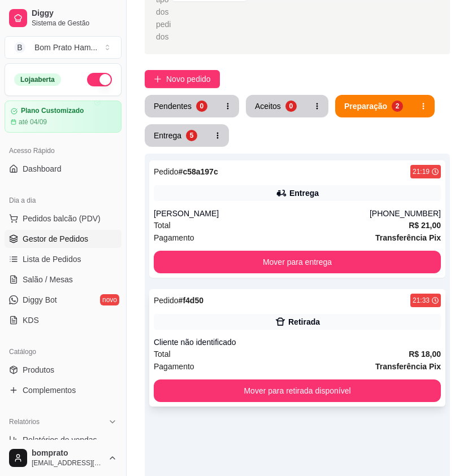
click at [312, 316] on div "Retirada" at bounding box center [304, 321] width 32 height 11
click at [339, 314] on div "Retirada" at bounding box center [297, 322] width 287 height 16
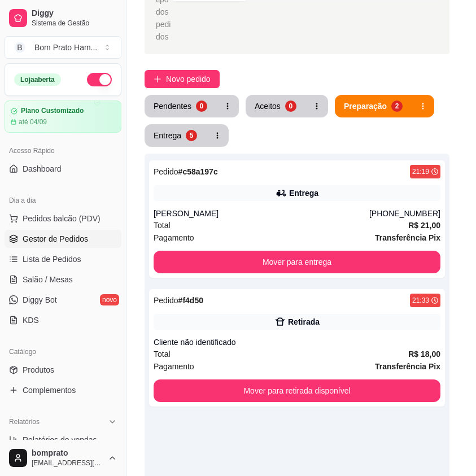
scroll to position [84, 0]
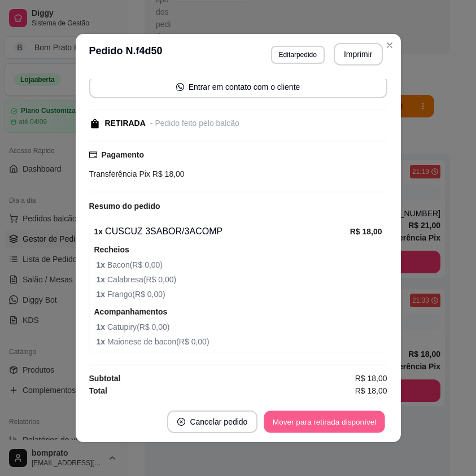
click at [348, 421] on button "Mover para retirada disponível" at bounding box center [324, 422] width 121 height 22
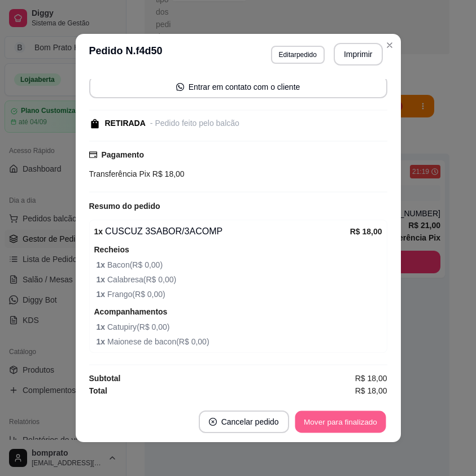
click at [348, 421] on button "Mover para finalizado" at bounding box center [340, 422] width 91 height 22
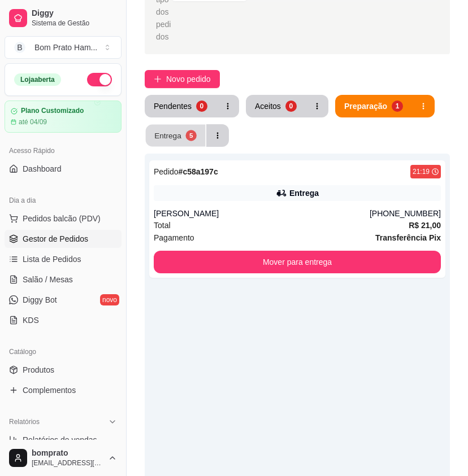
click at [186, 130] on div "5" at bounding box center [190, 135] width 11 height 11
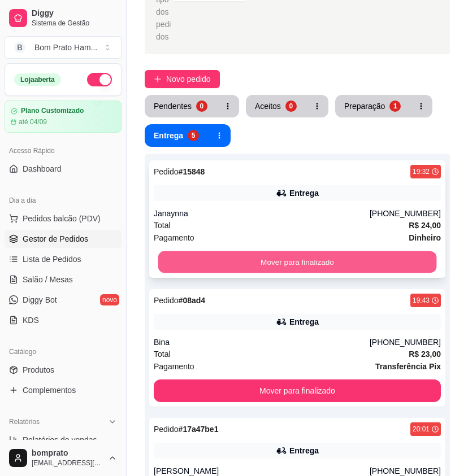
click at [299, 251] on button "Mover para finalizado" at bounding box center [297, 262] width 278 height 22
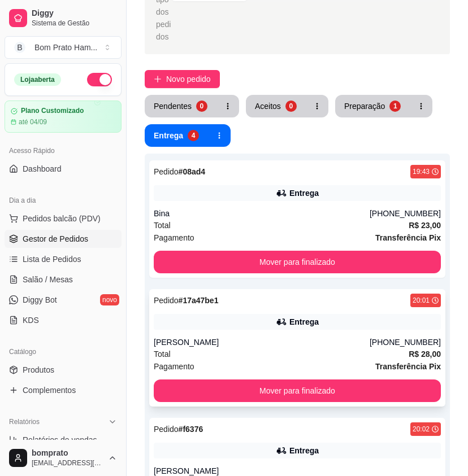
click at [324, 348] on div "Total R$ 28,00" at bounding box center [297, 354] width 287 height 12
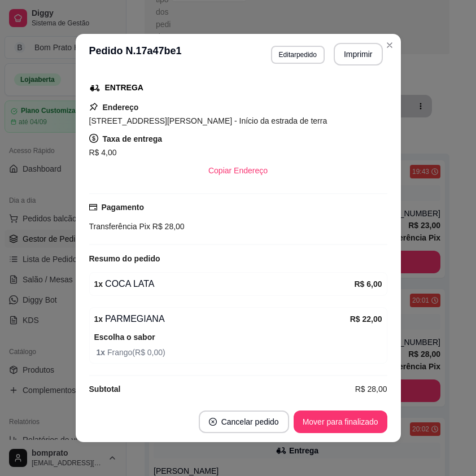
scroll to position [189, 0]
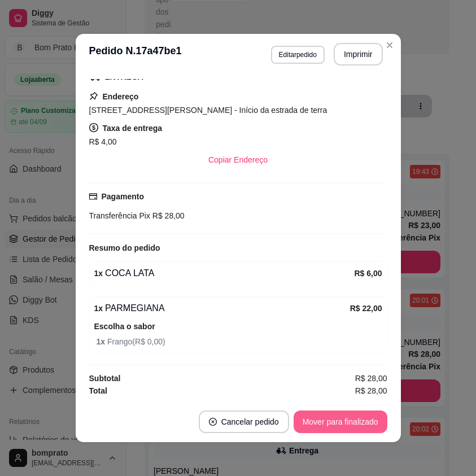
click at [363, 420] on button "Mover para finalizado" at bounding box center [341, 422] width 94 height 23
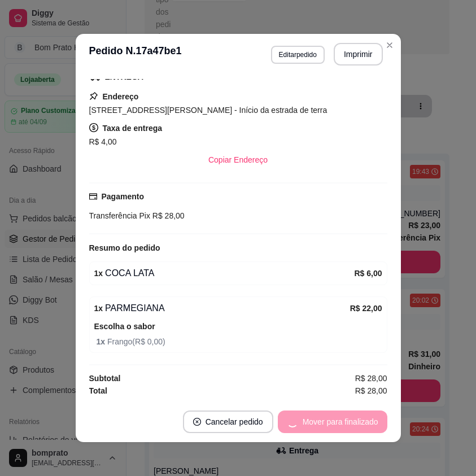
scroll to position [163, 0]
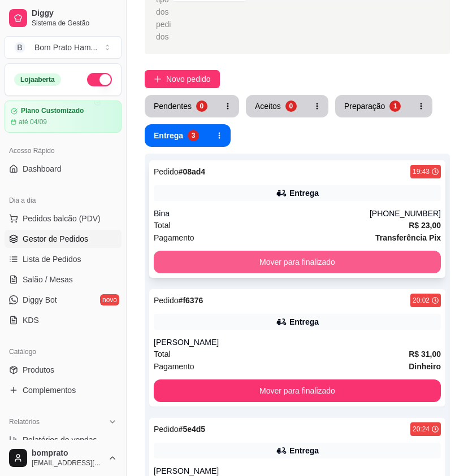
click at [347, 251] on button "Mover para finalizado" at bounding box center [297, 262] width 287 height 23
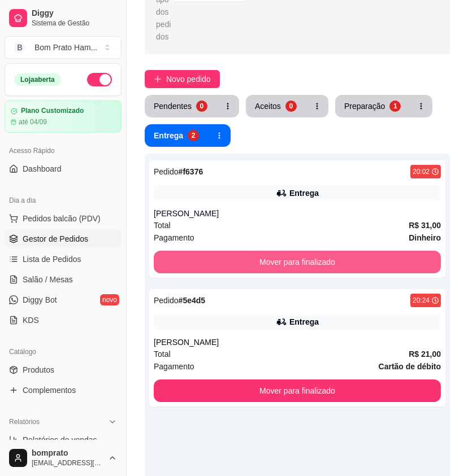
click at [347, 251] on button "Mover para finalizado" at bounding box center [297, 262] width 287 height 23
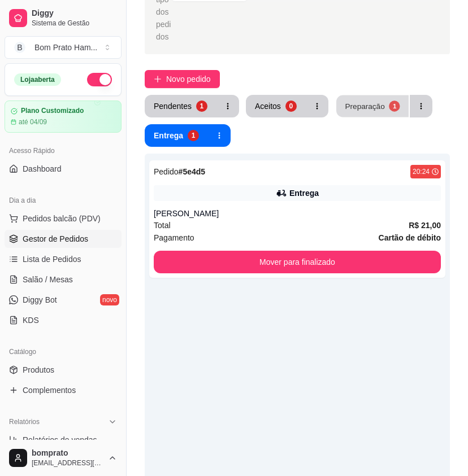
click at [364, 95] on button "Preparação 1" at bounding box center [372, 106] width 72 height 22
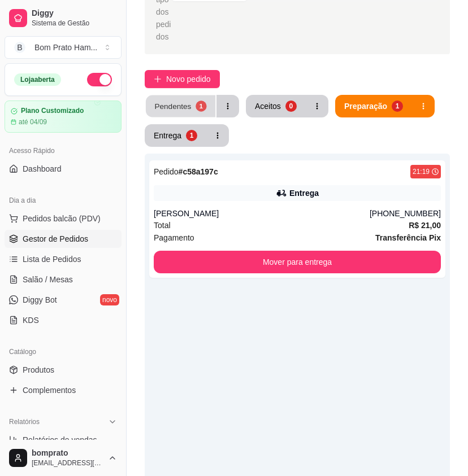
click at [192, 95] on button "Pendentes 1" at bounding box center [180, 106] width 69 height 22
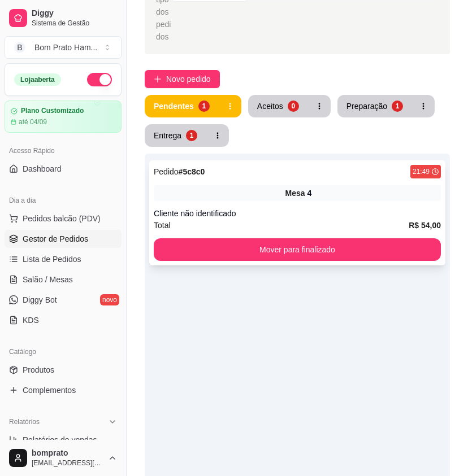
drag, startPoint x: 277, startPoint y: 181, endPoint x: 281, endPoint y: 176, distance: 6.4
click at [281, 185] on div "Mesa 4" at bounding box center [297, 193] width 287 height 16
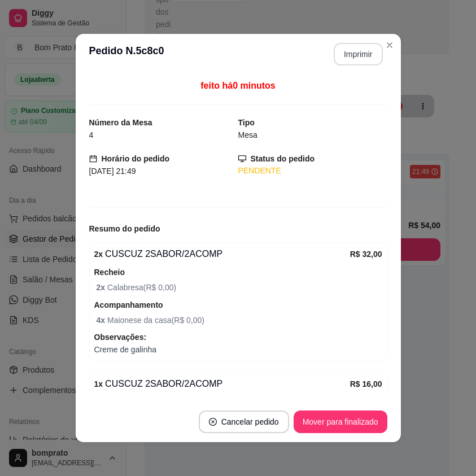
click at [337, 52] on button "Imprimir" at bounding box center [358, 54] width 49 height 23
click at [360, 418] on button "Mover para finalizado" at bounding box center [340, 422] width 91 height 22
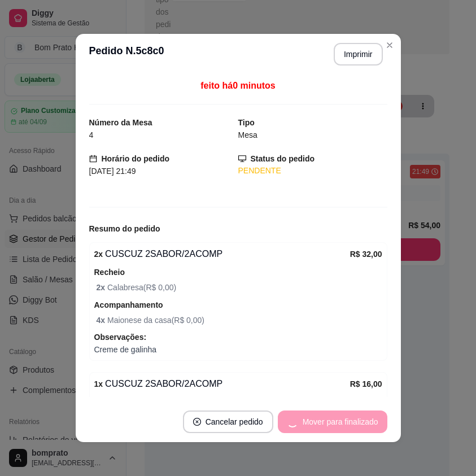
click at [373, 413] on div "Mover para finalizado" at bounding box center [333, 422] width 110 height 23
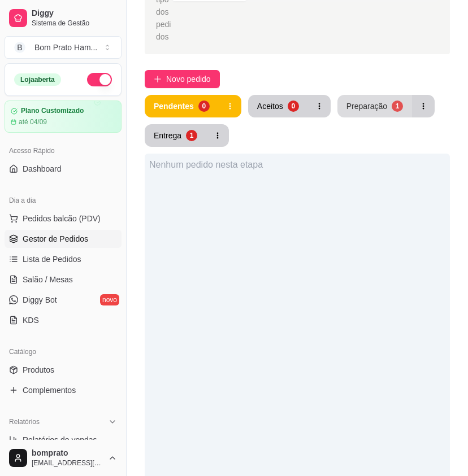
click at [352, 101] on div "Preparação" at bounding box center [366, 106] width 41 height 11
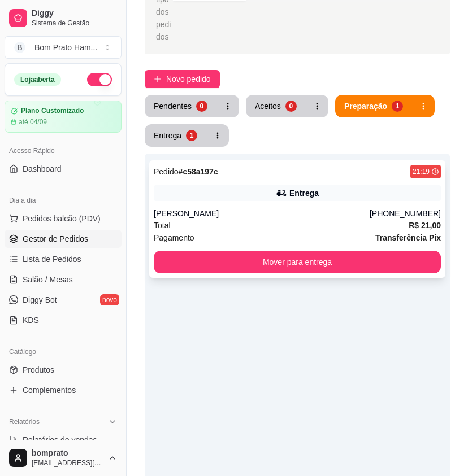
click at [282, 188] on div "Entrega" at bounding box center [297, 193] width 287 height 16
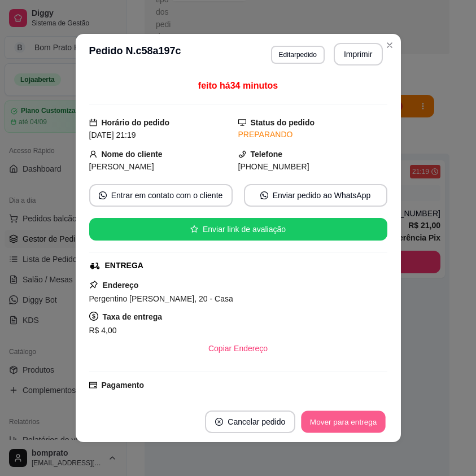
click at [322, 426] on button "Mover para entrega" at bounding box center [344, 422] width 85 height 22
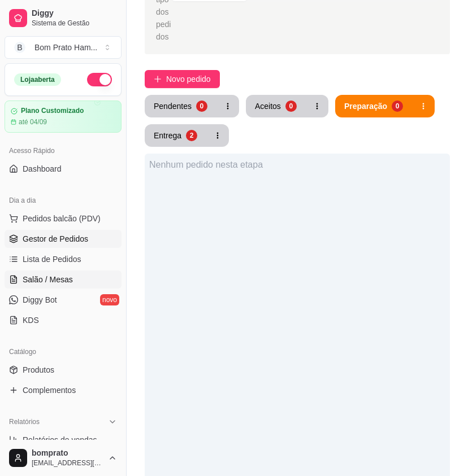
click at [50, 282] on span "Salão / Mesas" at bounding box center [48, 279] width 50 height 11
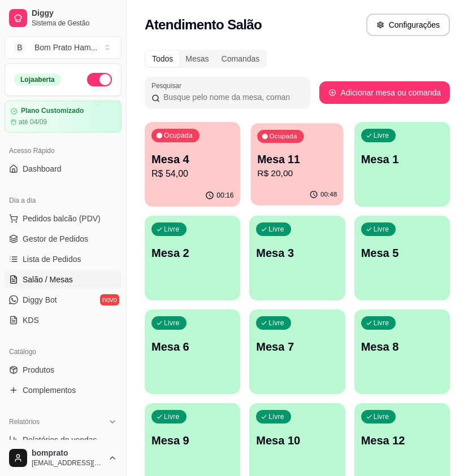
click at [300, 169] on p "R$ 20,00" at bounding box center [298, 173] width 80 height 13
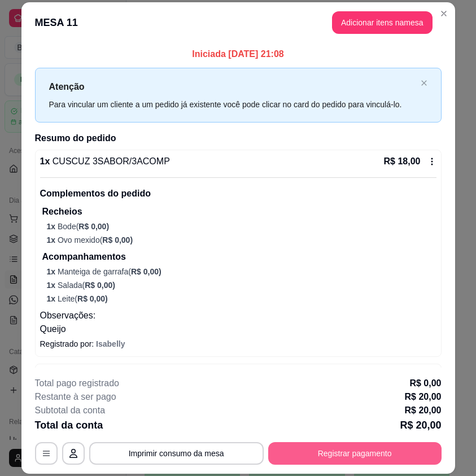
click at [401, 451] on button "Registrar pagamento" at bounding box center [354, 453] width 173 height 23
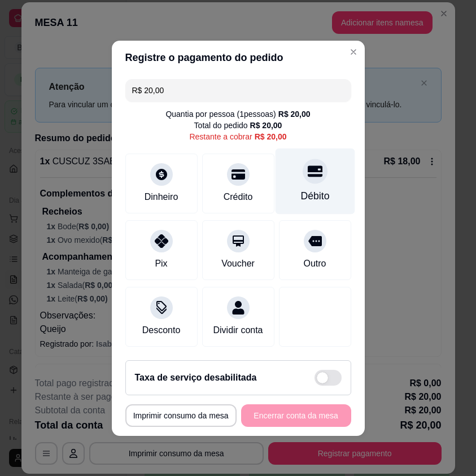
click at [317, 190] on div "Débito" at bounding box center [314, 196] width 29 height 15
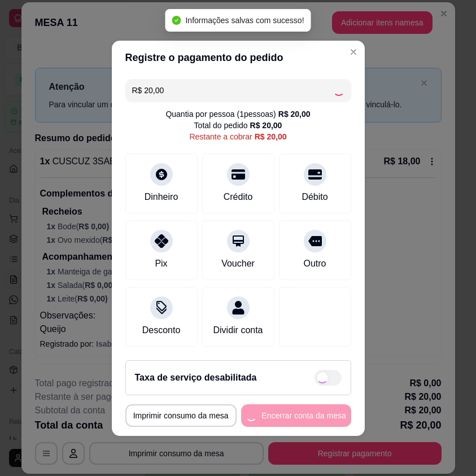
type input "R$ 0,00"
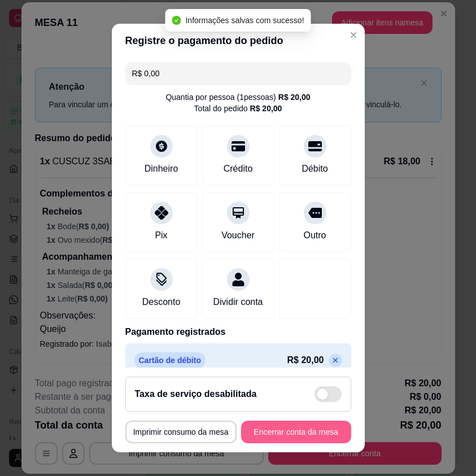
click at [313, 428] on button "Encerrar conta da mesa" at bounding box center [296, 432] width 110 height 23
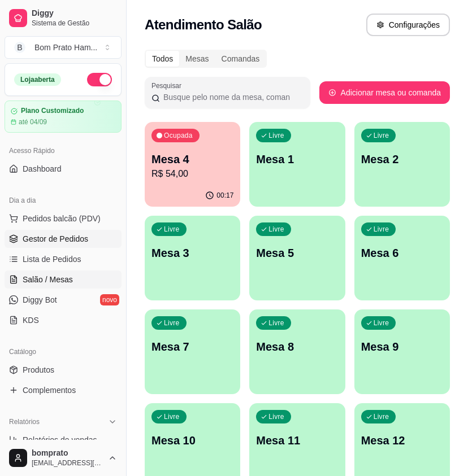
click at [82, 234] on span "Gestor de Pedidos" at bounding box center [56, 238] width 66 height 11
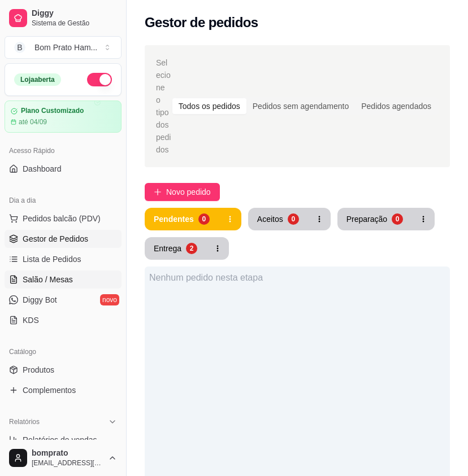
click at [64, 273] on link "Salão / Mesas" at bounding box center [63, 279] width 117 height 18
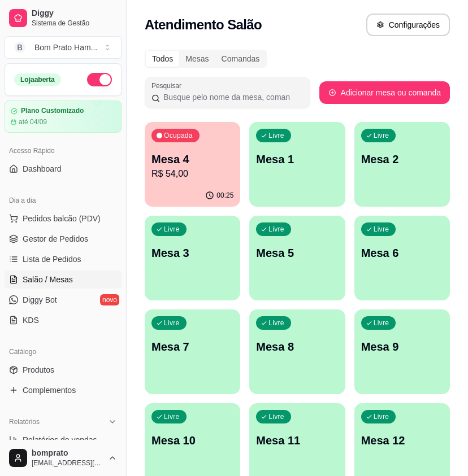
click at [217, 175] on p "R$ 54,00" at bounding box center [192, 174] width 82 height 14
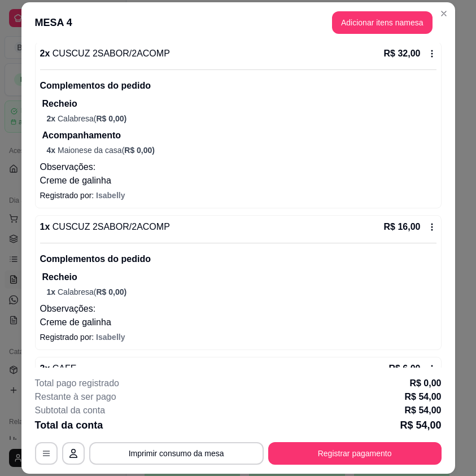
scroll to position [141, 0]
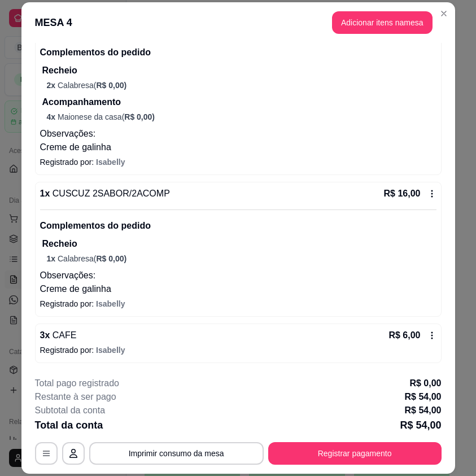
click at [427, 336] on icon at bounding box center [431, 335] width 9 height 9
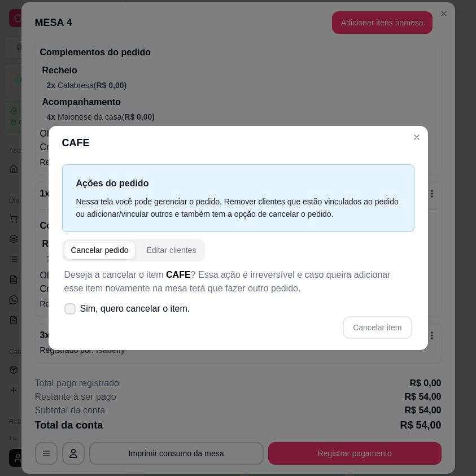
click at [60, 307] on label "Sim, quero cancelar o item." at bounding box center [127, 309] width 135 height 23
click at [64, 311] on input "Sim, quero cancelar o item." at bounding box center [67, 314] width 7 height 7
checkbox input "true"
click at [374, 326] on button "Cancelar item" at bounding box center [377, 327] width 69 height 23
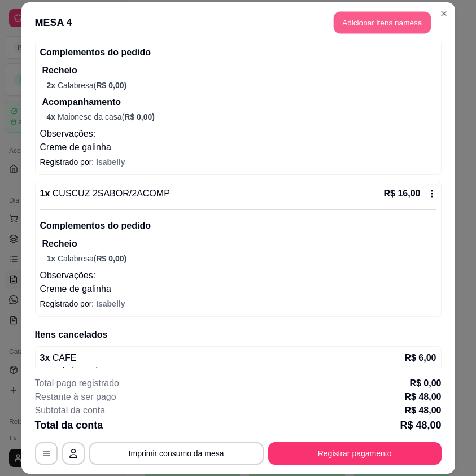
click at [380, 26] on button "Adicionar itens na mesa" at bounding box center [382, 23] width 97 height 22
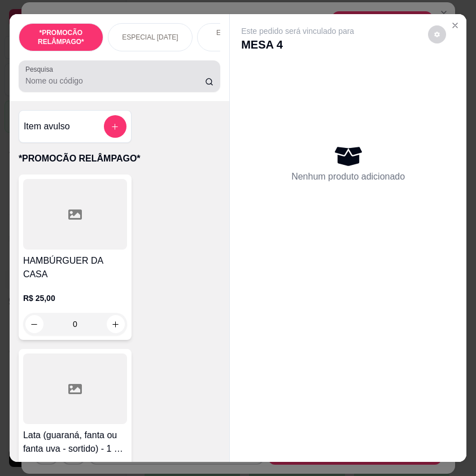
click at [124, 83] on input "Pesquisa" at bounding box center [115, 80] width 180 height 11
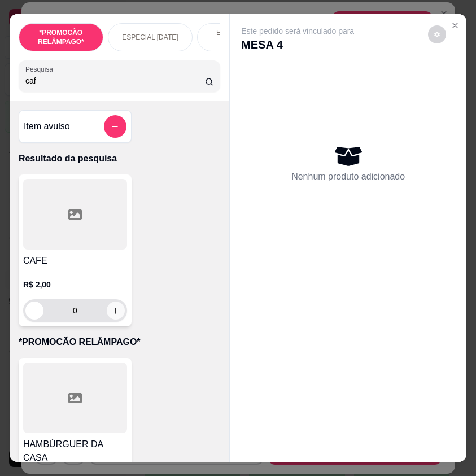
type input "caf"
click at [118, 309] on div "0" at bounding box center [74, 310] width 99 height 23
type input "1"
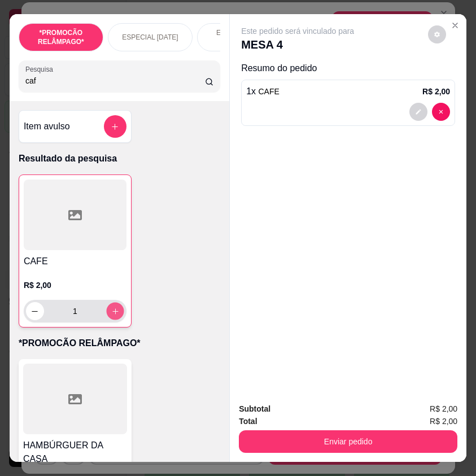
click at [117, 309] on button "increase-product-quantity" at bounding box center [115, 312] width 18 height 18
type input "2"
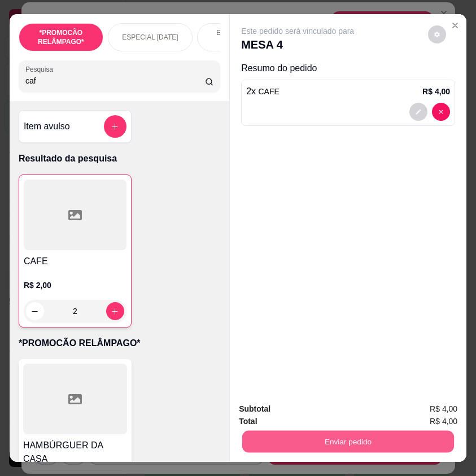
click at [302, 433] on button "Enviar pedido" at bounding box center [348, 441] width 212 height 22
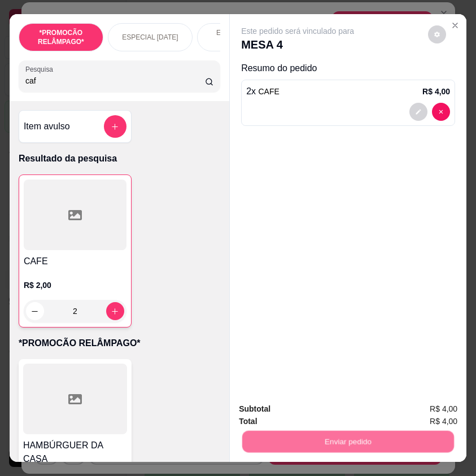
click at [291, 411] on button "Não registrar e enviar pedido" at bounding box center [309, 409] width 117 height 21
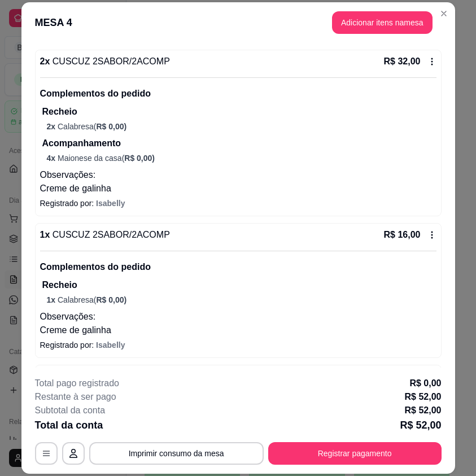
scroll to position [0, 0]
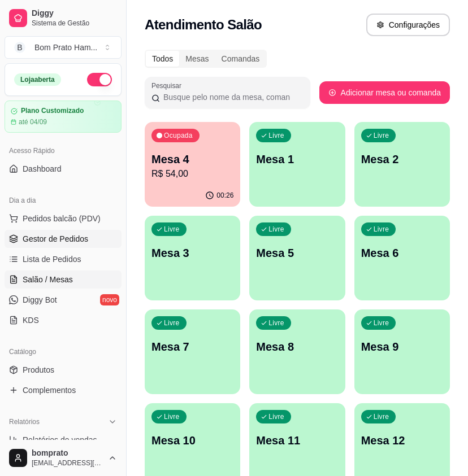
click at [42, 239] on span "Gestor de Pedidos" at bounding box center [56, 238] width 66 height 11
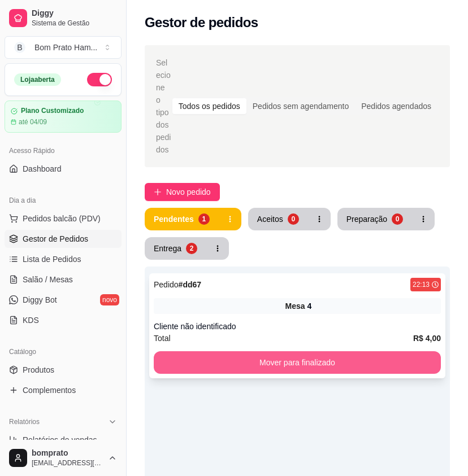
click at [361, 356] on button "Mover para finalizado" at bounding box center [297, 362] width 287 height 23
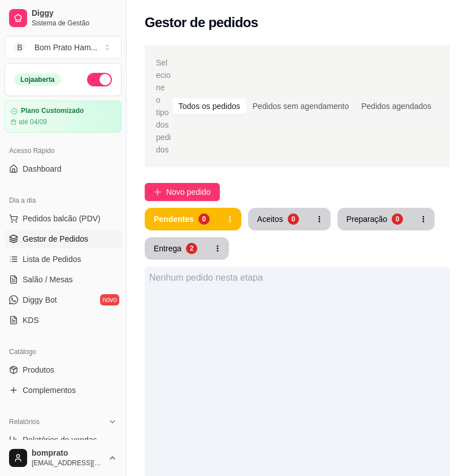
drag, startPoint x: 177, startPoint y: 248, endPoint x: 177, endPoint y: 239, distance: 9.0
click at [177, 247] on div "Pendentes 0 Aceitos 0 Preparação 0 Entrega 2 Nenhum pedido nesta etapa" at bounding box center [297, 475] width 305 height 535
click at [177, 243] on div "Entrega" at bounding box center [168, 248] width 28 height 11
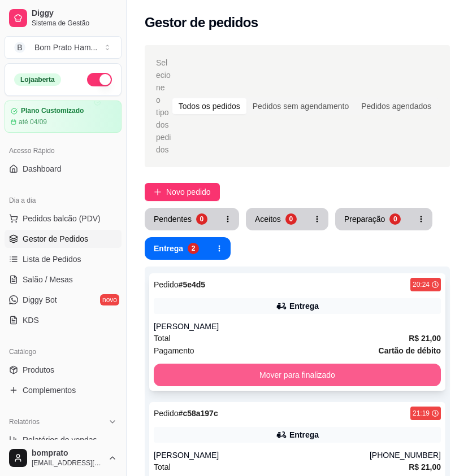
click at [308, 364] on button "Mover para finalizado" at bounding box center [297, 375] width 287 height 23
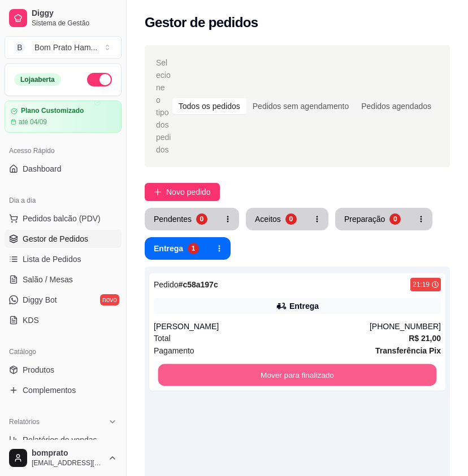
click at [308, 364] on button "Mover para finalizado" at bounding box center [297, 375] width 278 height 22
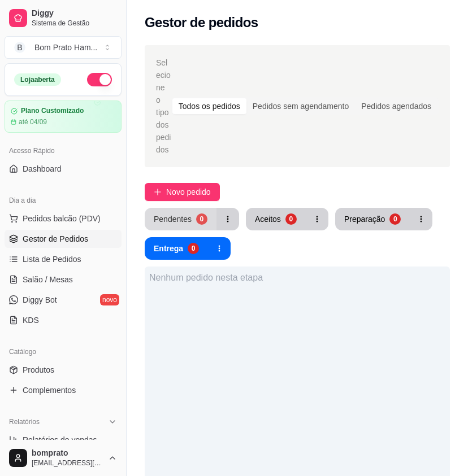
click at [187, 213] on div "Pendentes" at bounding box center [173, 218] width 38 height 11
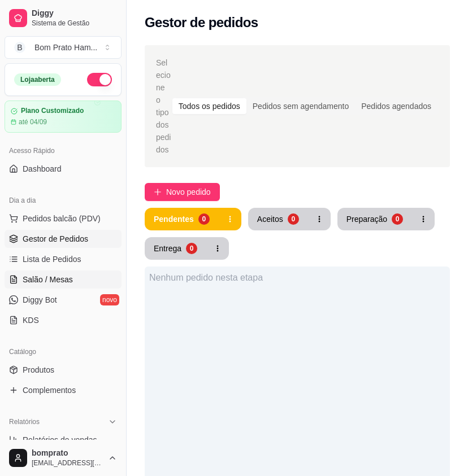
click at [87, 281] on link "Salão / Mesas" at bounding box center [63, 279] width 117 height 18
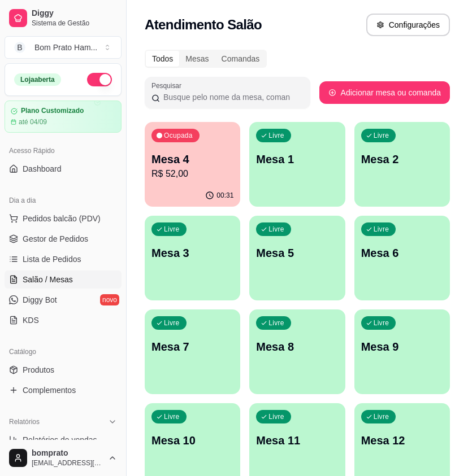
click at [182, 167] on div "Mesa 4 R$ 52,00" at bounding box center [192, 165] width 82 height 29
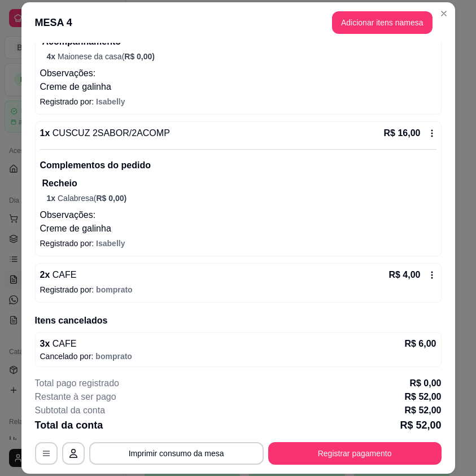
scroll to position [206, 0]
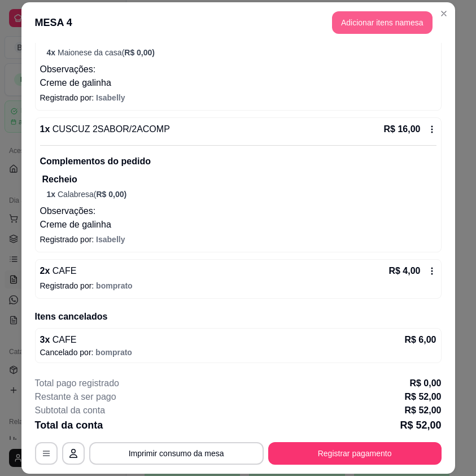
click at [375, 29] on button "Adicionar itens na mesa" at bounding box center [382, 22] width 101 height 23
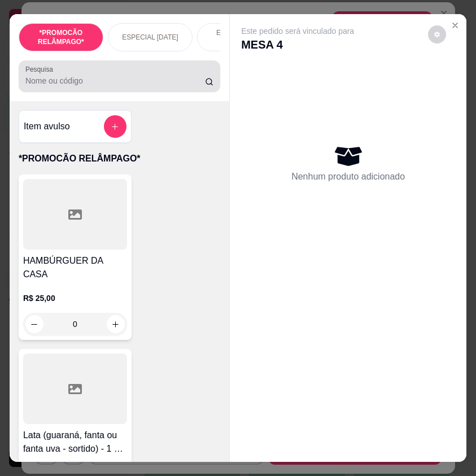
click at [151, 84] on input "Pesquisa" at bounding box center [115, 80] width 180 height 11
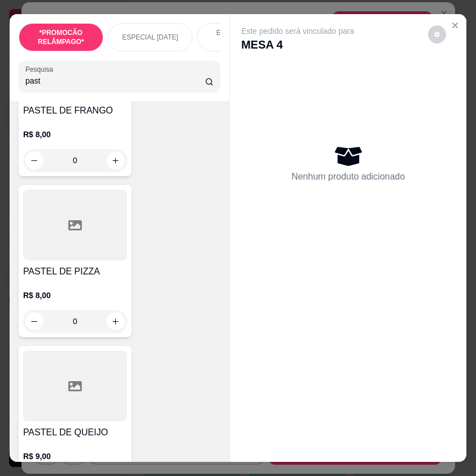
scroll to position [508, 0]
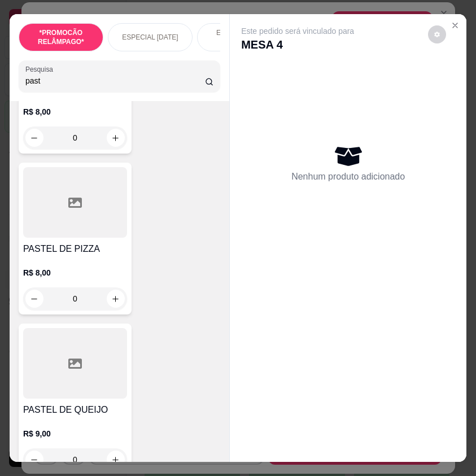
type input "past"
click at [116, 298] on div "0" at bounding box center [75, 298] width 104 height 23
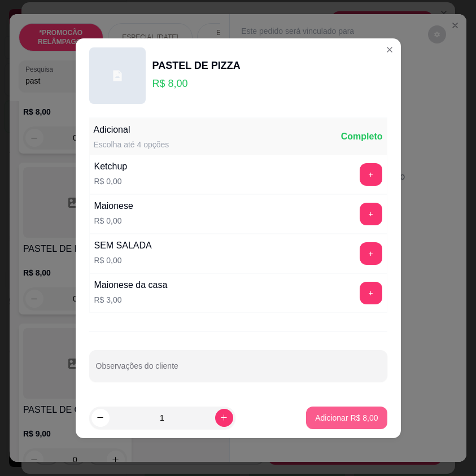
click at [345, 415] on p "Adicionar R$ 8,00" at bounding box center [346, 417] width 63 height 11
type input "1"
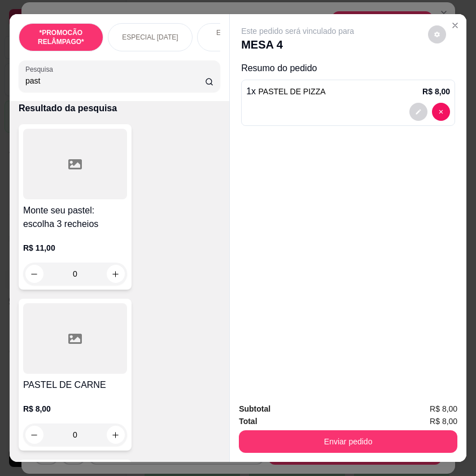
scroll to position [0, 0]
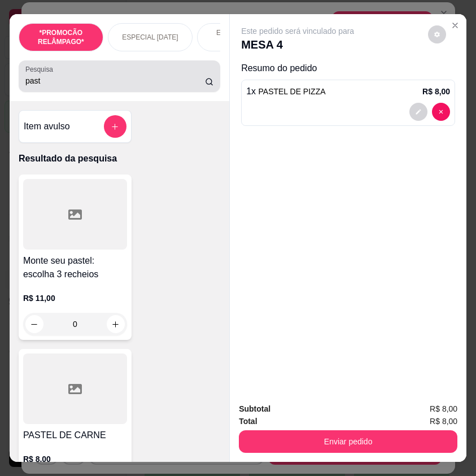
click at [46, 86] on input "past" at bounding box center [115, 80] width 180 height 11
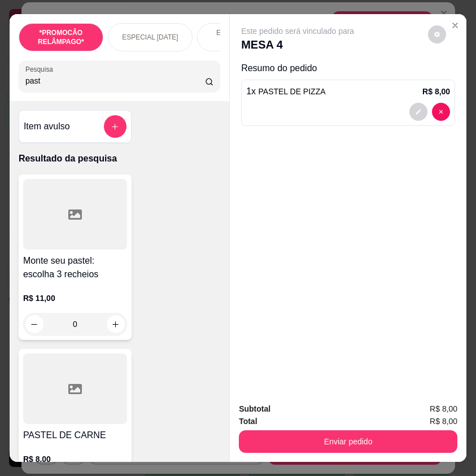
click at [46, 86] on input "past" at bounding box center [115, 80] width 180 height 11
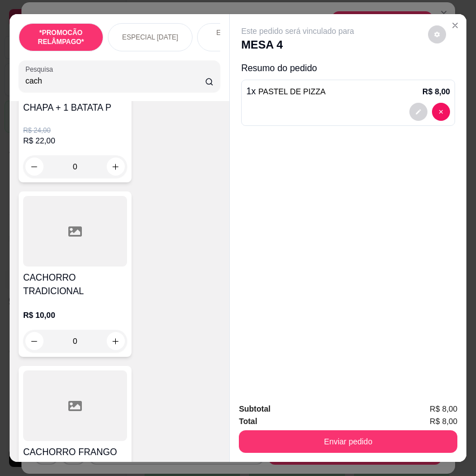
scroll to position [169, 0]
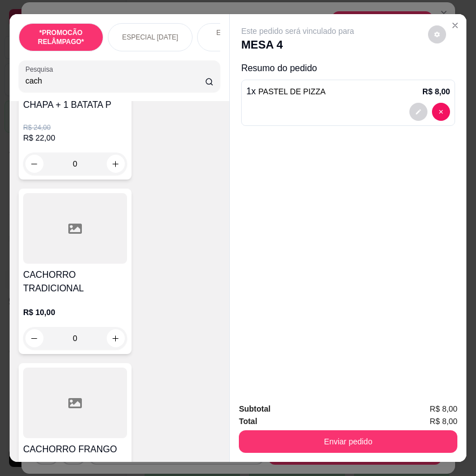
type input "cach"
click at [110, 339] on div "0" at bounding box center [75, 338] width 104 height 23
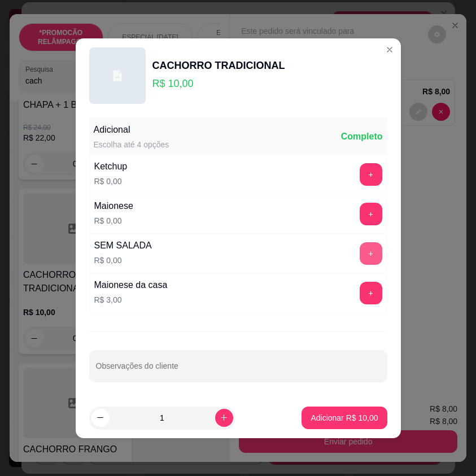
click at [368, 247] on button "+" at bounding box center [371, 253] width 23 height 23
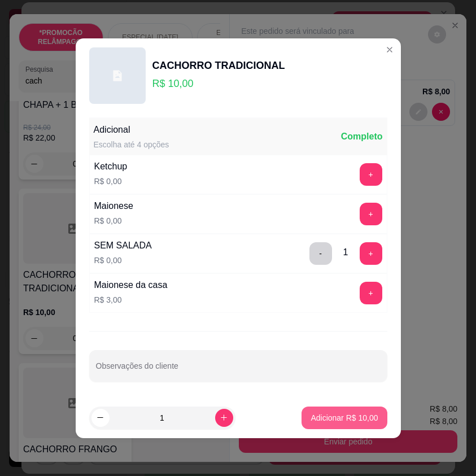
click at [375, 423] on button "Adicionar R$ 10,00" at bounding box center [344, 418] width 85 height 23
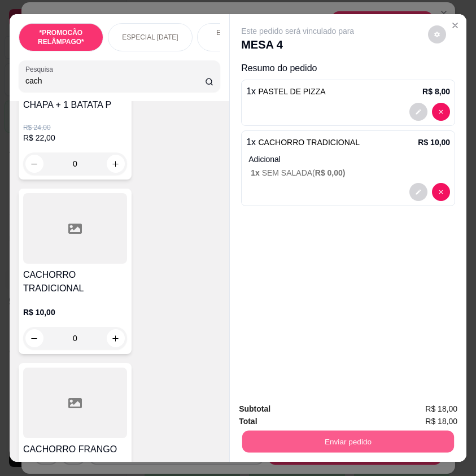
click at [383, 433] on button "Enviar pedido" at bounding box center [348, 441] width 212 height 22
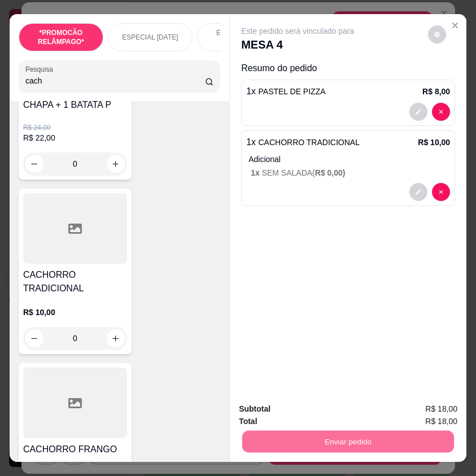
click at [350, 403] on button "Não registrar e enviar pedido" at bounding box center [309, 409] width 117 height 21
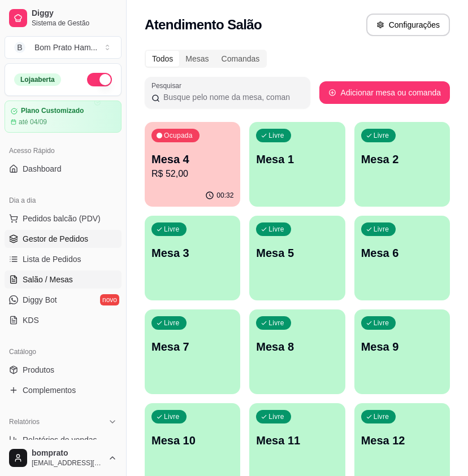
click at [32, 243] on span "Gestor de Pedidos" at bounding box center [56, 238] width 66 height 11
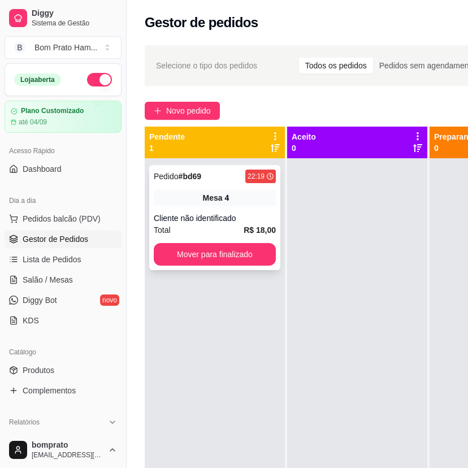
click at [221, 220] on div "Cliente não identificado" at bounding box center [215, 217] width 122 height 11
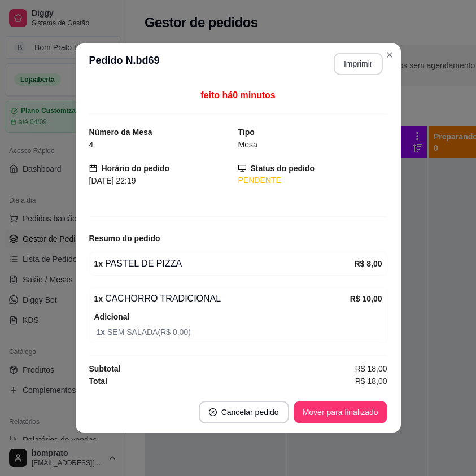
click at [346, 69] on button "Imprimir" at bounding box center [358, 64] width 49 height 23
click at [359, 422] on button "Mover para finalizado" at bounding box center [341, 412] width 94 height 23
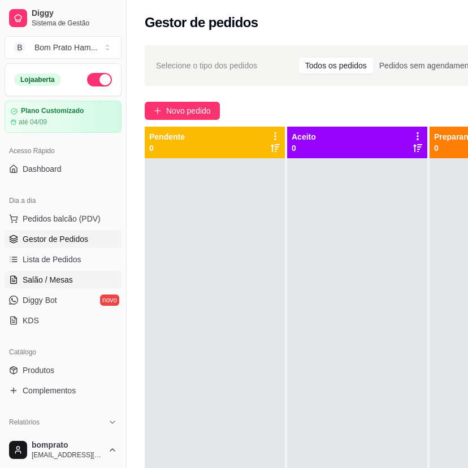
click at [80, 284] on link "Salão / Mesas" at bounding box center [63, 279] width 117 height 18
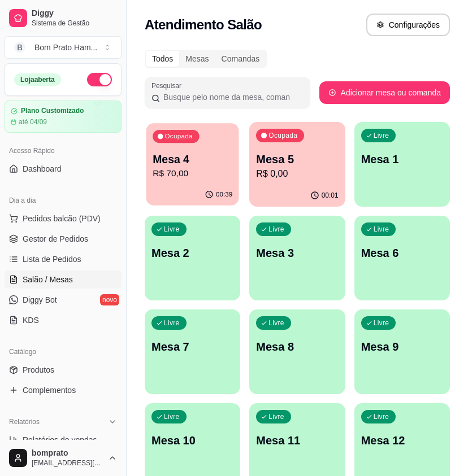
click at [210, 177] on p "R$ 70,00" at bounding box center [192, 173] width 80 height 13
drag, startPoint x: 100, startPoint y: 235, endPoint x: 112, endPoint y: 233, distance: 12.1
click at [101, 235] on link "Gestor de Pedidos" at bounding box center [63, 239] width 117 height 18
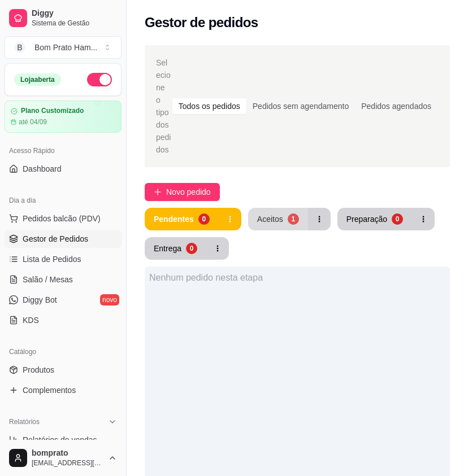
click at [274, 213] on div "Aceitos" at bounding box center [270, 218] width 26 height 11
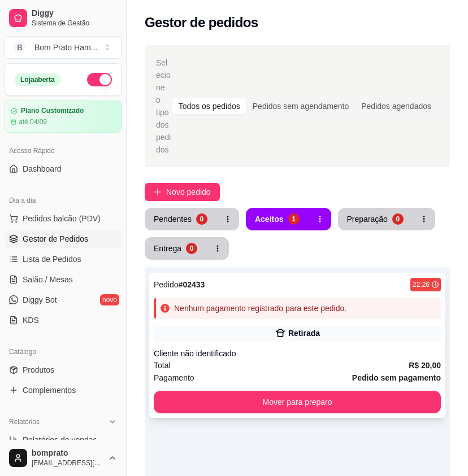
click at [312, 307] on div "Pedido # 02433 22:26 Nenhum pagamento registrado para este pedido. Retirada Cli…" at bounding box center [297, 345] width 296 height 145
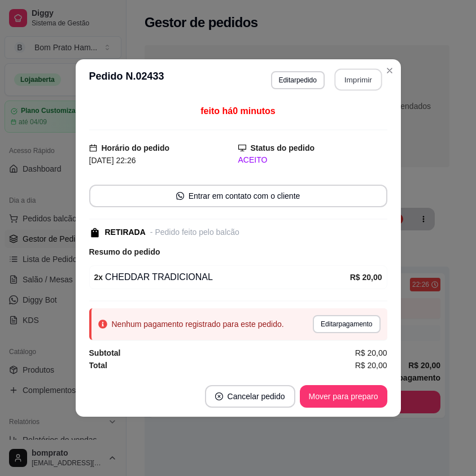
click at [356, 82] on button "Imprimir" at bounding box center [357, 80] width 47 height 22
click at [375, 402] on button "Mover para preparo" at bounding box center [344, 396] width 88 height 23
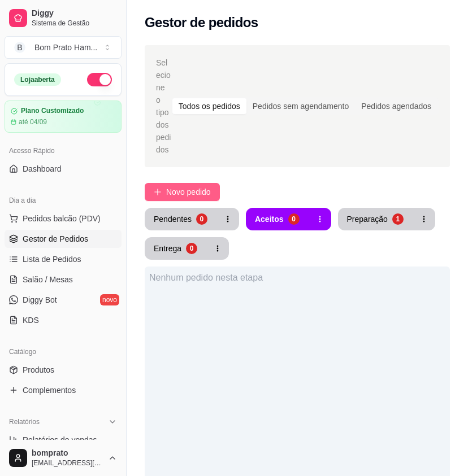
click at [191, 186] on span "Novo pedido" at bounding box center [188, 192] width 45 height 12
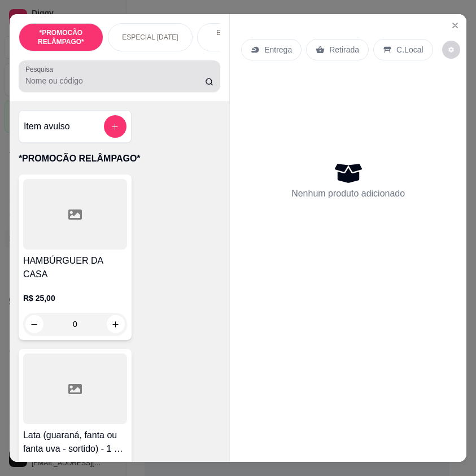
click at [135, 88] on div at bounding box center [119, 76] width 188 height 23
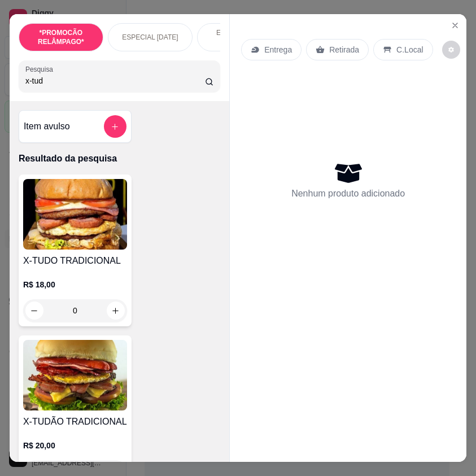
type input "x-tud"
click at [66, 407] on img at bounding box center [75, 375] width 104 height 71
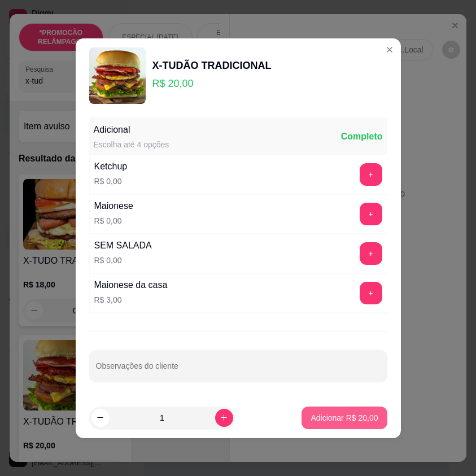
click at [361, 412] on p "Adicionar R$ 20,00" at bounding box center [344, 417] width 67 height 11
type input "1"
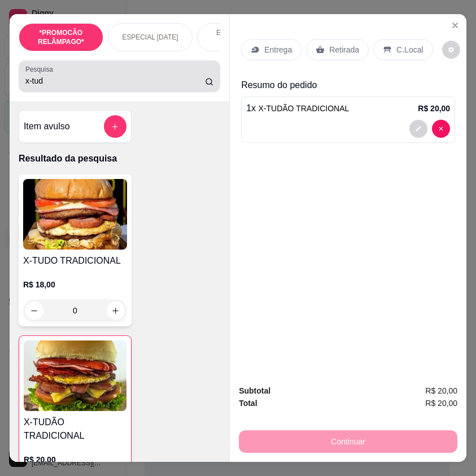
click at [63, 85] on input "x-tud" at bounding box center [115, 80] width 180 height 11
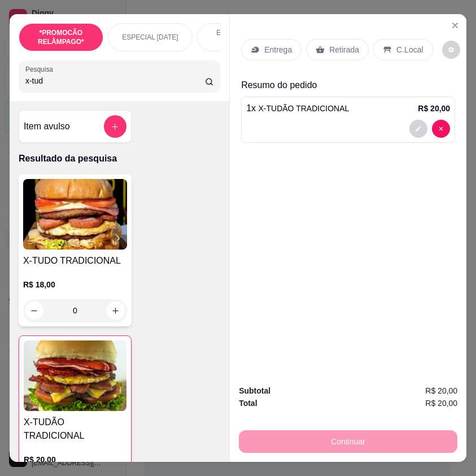
click at [63, 85] on input "x-tud" at bounding box center [115, 80] width 180 height 11
type input "n"
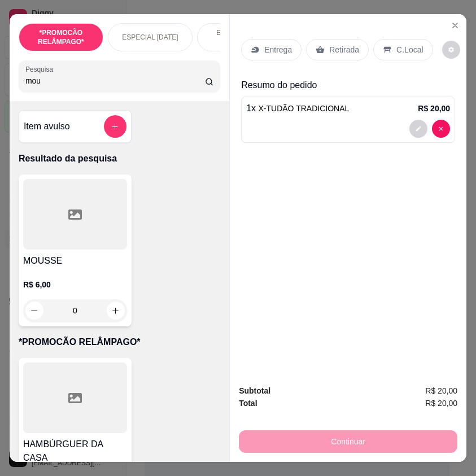
type input "mou"
click at [108, 310] on div "0" at bounding box center [75, 310] width 104 height 23
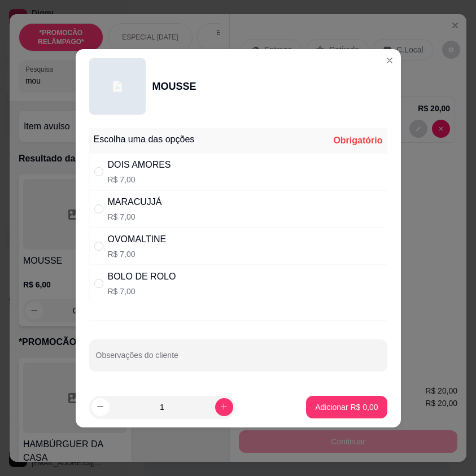
click at [147, 180] on p "R$ 7,00" at bounding box center [139, 179] width 63 height 11
radio input "true"
click at [352, 396] on button "Adicionar R$ 7,00" at bounding box center [346, 407] width 81 height 23
type input "1"
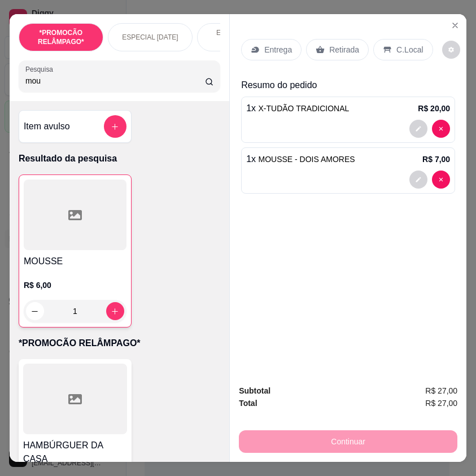
click at [283, 44] on p "Entrega" at bounding box center [278, 49] width 28 height 11
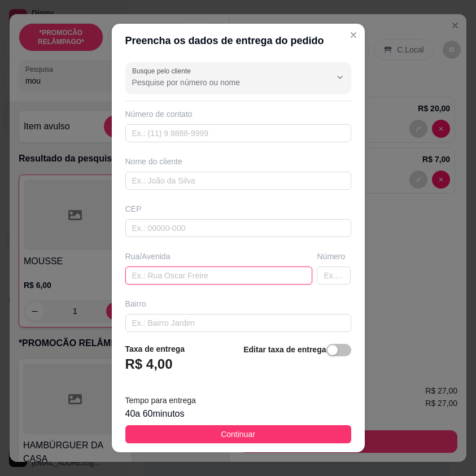
paste input "Rua [DATE], número 04 [GEOGRAPHIC_DATA][PERSON_NAME] da [GEOGRAPHIC_DATA], [GEO…"
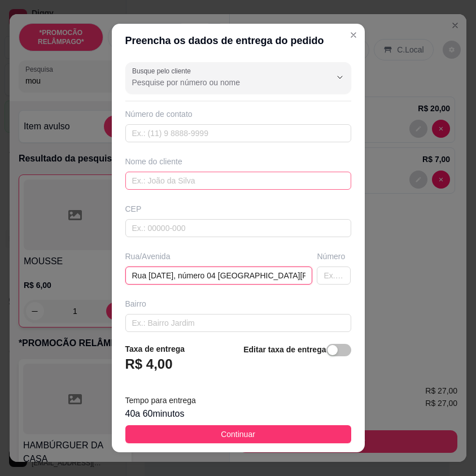
scroll to position [0, 169]
type input "Rua [DATE], número 04 [GEOGRAPHIC_DATA][PERSON_NAME] da [GEOGRAPHIC_DATA], [GEO…"
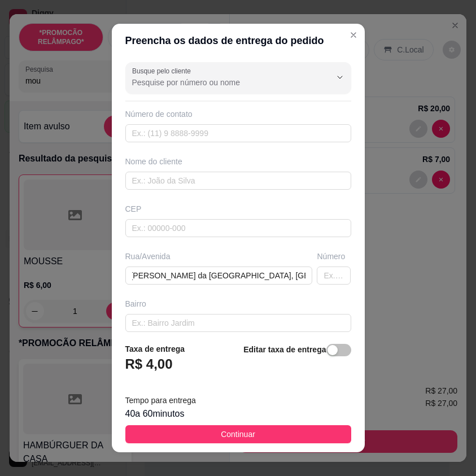
scroll to position [0, 0]
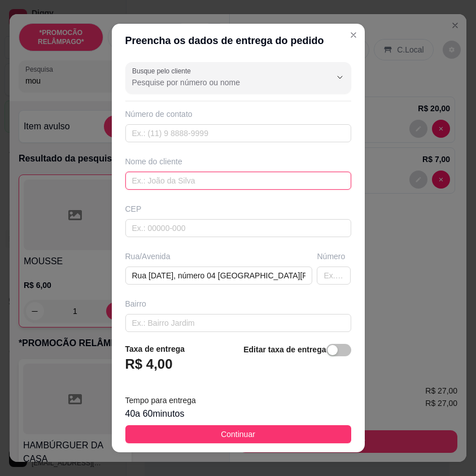
paste input "[PERSON_NAME]"
type input "[PERSON_NAME]"
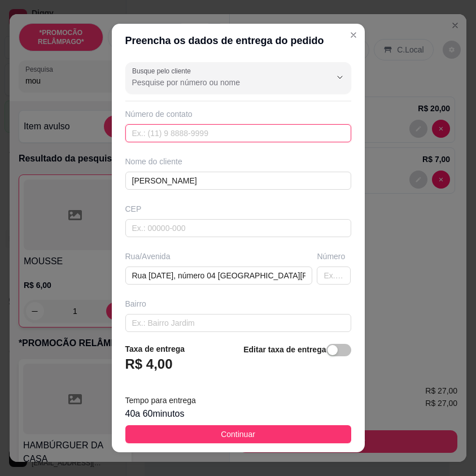
paste input "(87) 9908-3297"
type input "(87) 9908-3297"
drag, startPoint x: 298, startPoint y: 426, endPoint x: 450, endPoint y: 417, distance: 152.1
click at [300, 426] on button "Continuar" at bounding box center [238, 434] width 226 height 18
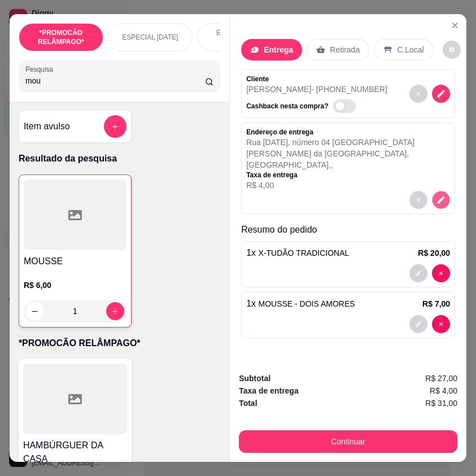
click at [436, 195] on icon "decrease-product-quantity" at bounding box center [441, 200] width 10 height 10
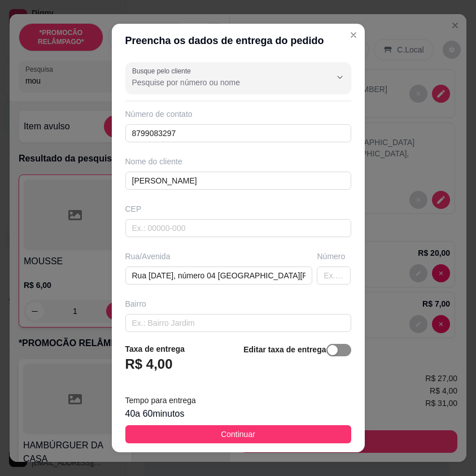
click at [328, 350] on span "button" at bounding box center [338, 350] width 25 height 12
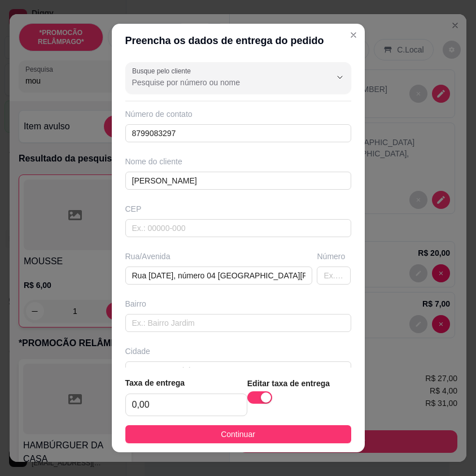
drag, startPoint x: 329, startPoint y: 433, endPoint x: 405, endPoint y: 365, distance: 102.0
click at [329, 430] on button "Continuar" at bounding box center [238, 434] width 226 height 18
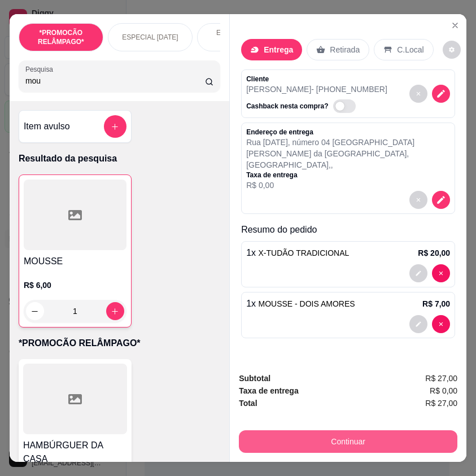
click at [422, 431] on button "Continuar" at bounding box center [348, 441] width 219 height 23
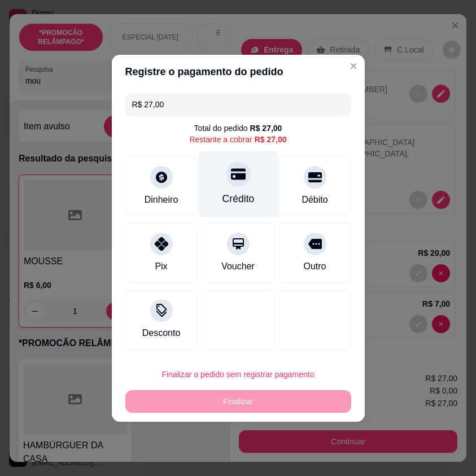
click at [244, 195] on div "Crédito" at bounding box center [238, 198] width 32 height 15
type input "R$ 0,00"
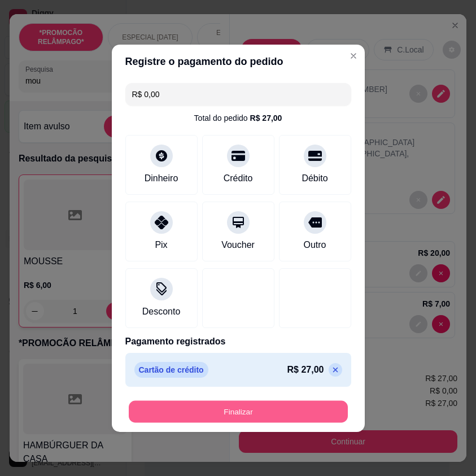
click at [309, 409] on button "Finalizar" at bounding box center [238, 411] width 219 height 22
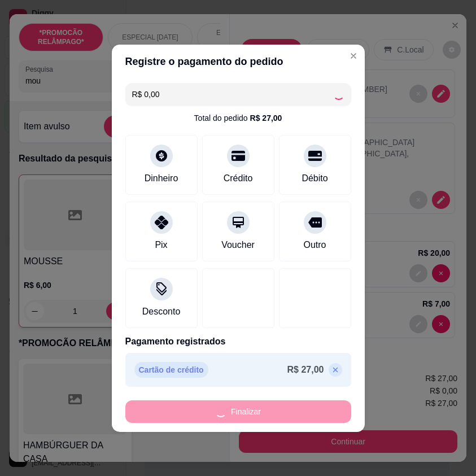
type input "0"
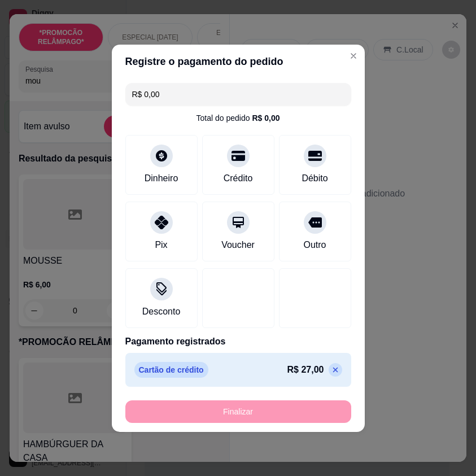
type input "-R$ 27,00"
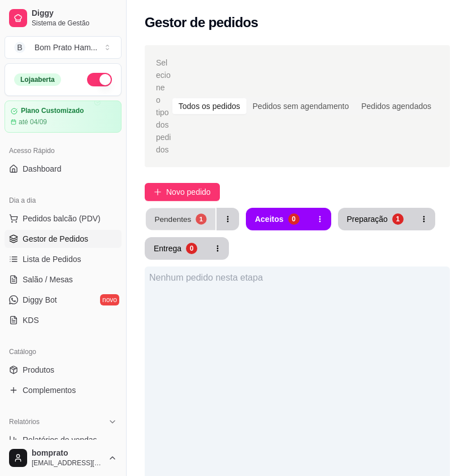
click at [185, 213] on div "Pendentes" at bounding box center [172, 218] width 37 height 11
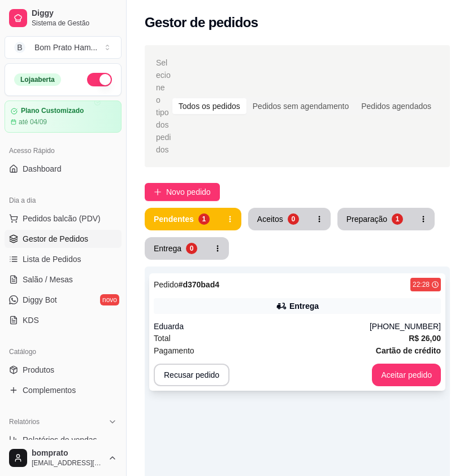
click at [295, 321] on div "Eduarda" at bounding box center [262, 326] width 216 height 11
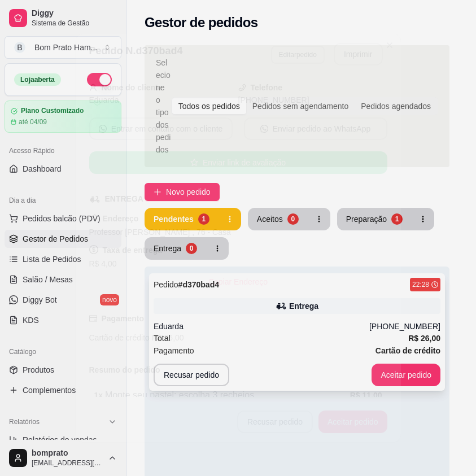
scroll to position [282, 0]
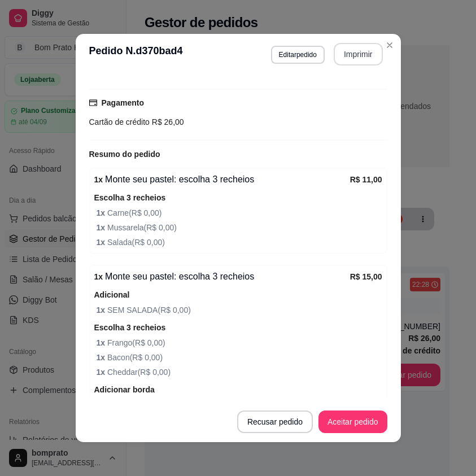
click at [358, 53] on button "Imprimir" at bounding box center [358, 54] width 49 height 23
click at [363, 423] on button "Aceitar pedido" at bounding box center [352, 422] width 69 height 23
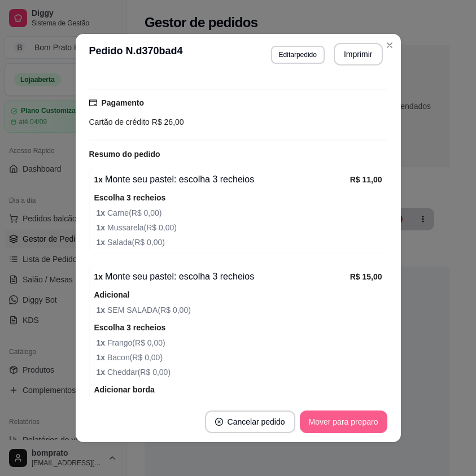
click at [363, 423] on button "Mover para preparo" at bounding box center [344, 422] width 88 height 23
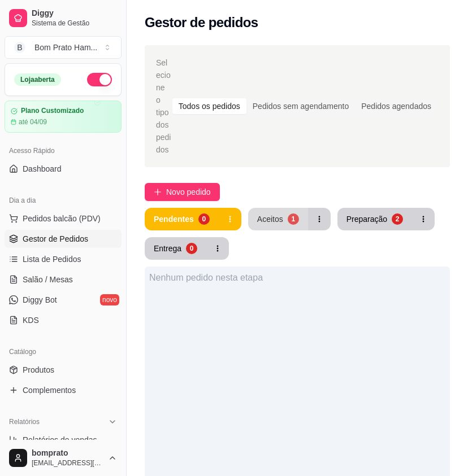
click at [255, 208] on button "Aceitos 1" at bounding box center [278, 219] width 60 height 23
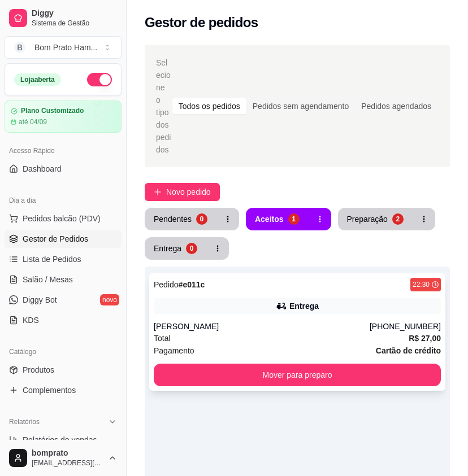
click at [281, 298] on div "Entrega" at bounding box center [297, 306] width 287 height 16
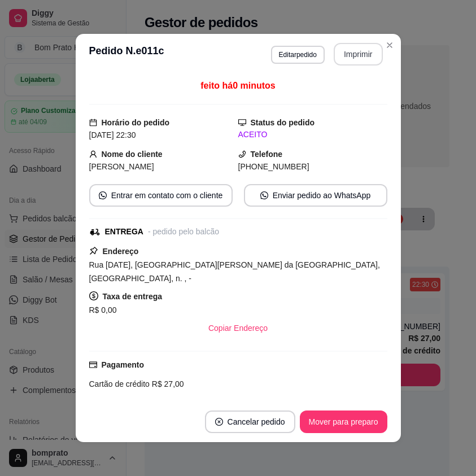
click at [358, 54] on button "Imprimir" at bounding box center [358, 54] width 49 height 23
click at [362, 414] on button "Mover para preparo" at bounding box center [343, 422] width 85 height 22
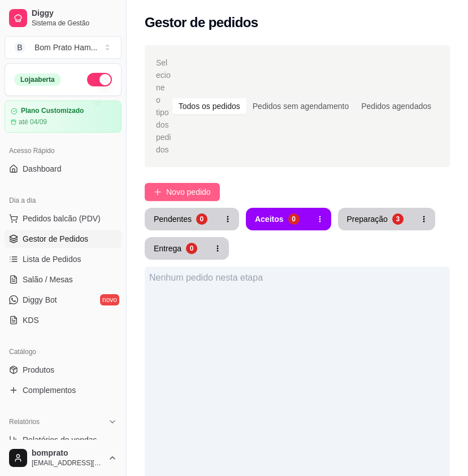
click at [200, 186] on span "Novo pedido" at bounding box center [188, 192] width 45 height 12
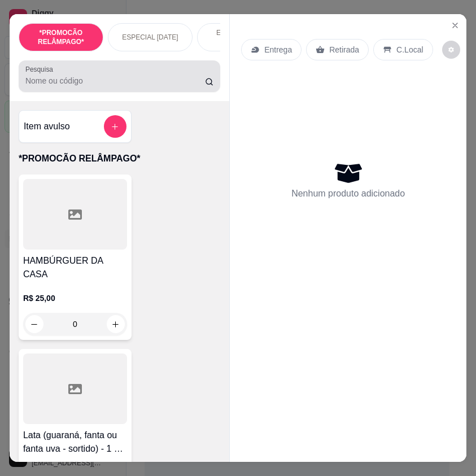
click at [132, 86] on input "Pesquisa" at bounding box center [115, 80] width 180 height 11
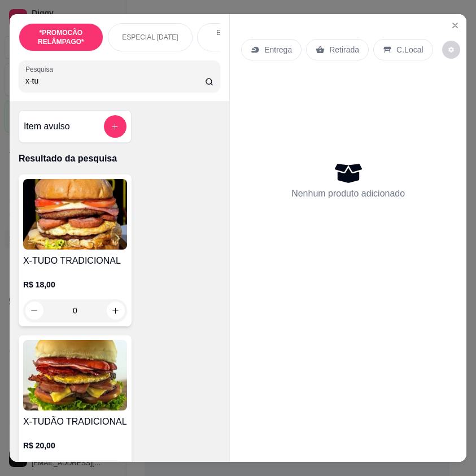
type input "x-tu"
click at [109, 316] on div "0" at bounding box center [75, 310] width 104 height 23
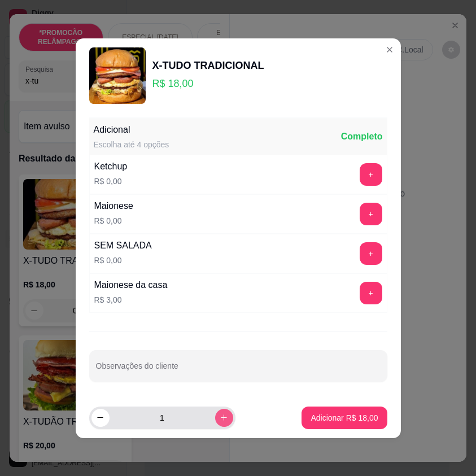
click at [220, 416] on button "increase-product-quantity" at bounding box center [224, 418] width 18 height 18
type input "2"
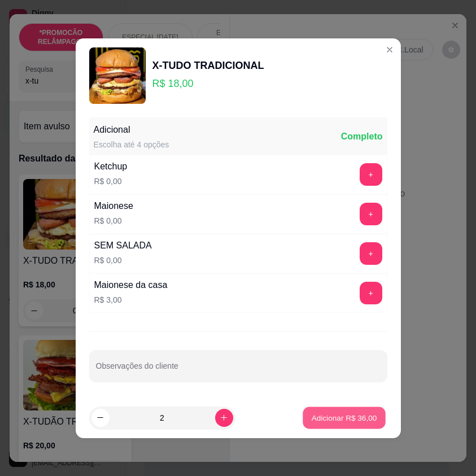
click at [322, 411] on button "Adicionar R$ 36,00" at bounding box center [344, 418] width 83 height 22
type input "2"
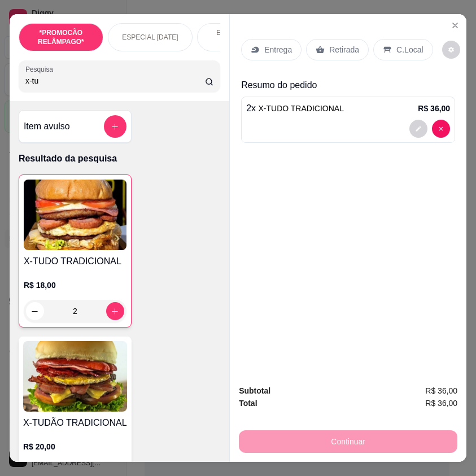
click at [280, 47] on p "Entrega" at bounding box center [278, 49] width 28 height 11
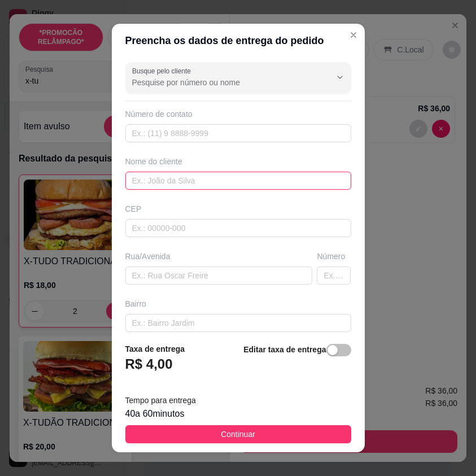
paste input "[PERSON_NAME]"
type input "[PERSON_NAME]"
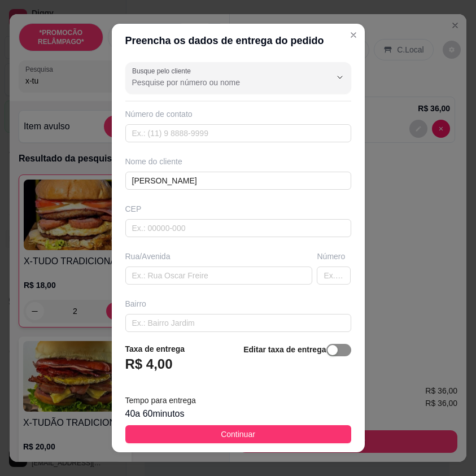
click at [328, 348] on div "button" at bounding box center [333, 350] width 10 height 10
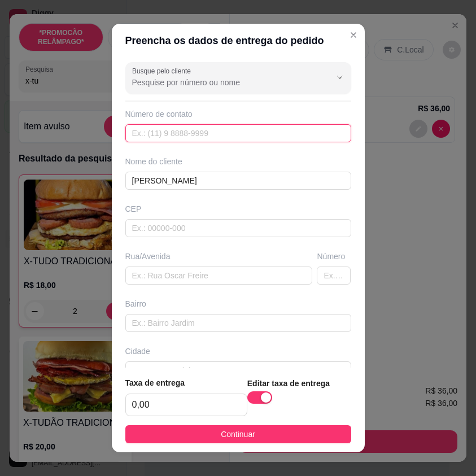
drag, startPoint x: 462, startPoint y: 285, endPoint x: 217, endPoint y: 134, distance: 288.2
paste input "[PHONE_NUMBER]"
type input "[PHONE_NUMBER]"
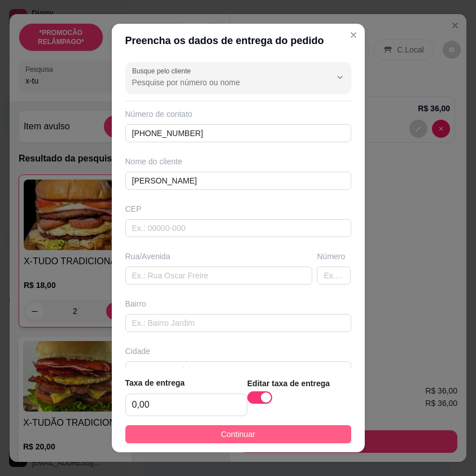
click at [319, 438] on button "Continuar" at bounding box center [238, 434] width 226 height 18
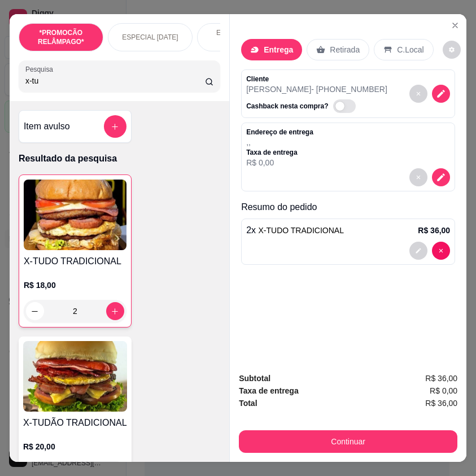
click at [335, 44] on p "Retirada" at bounding box center [345, 49] width 30 height 11
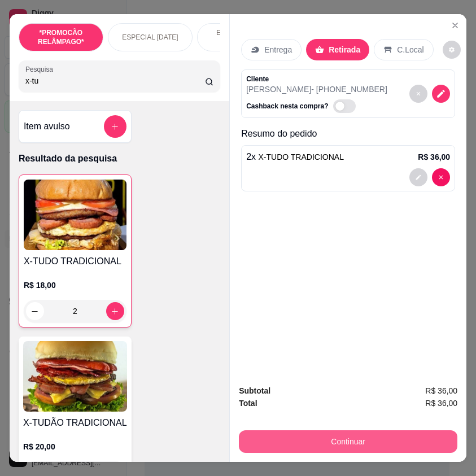
click at [390, 435] on button "Continuar" at bounding box center [348, 441] width 219 height 23
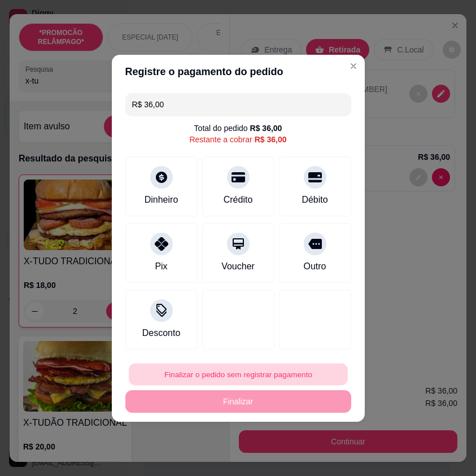
click at [304, 374] on button "Finalizar o pedido sem registrar pagamento" at bounding box center [238, 374] width 219 height 22
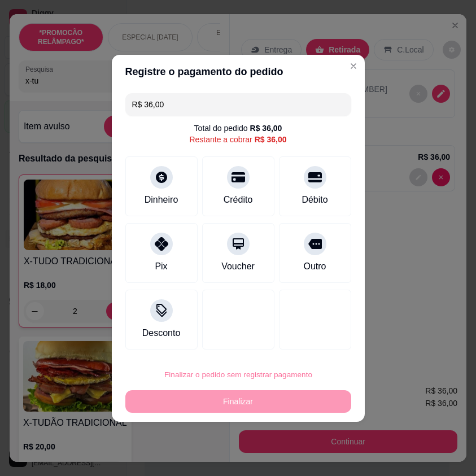
click at [306, 340] on button "Confirmar" at bounding box center [308, 342] width 42 height 18
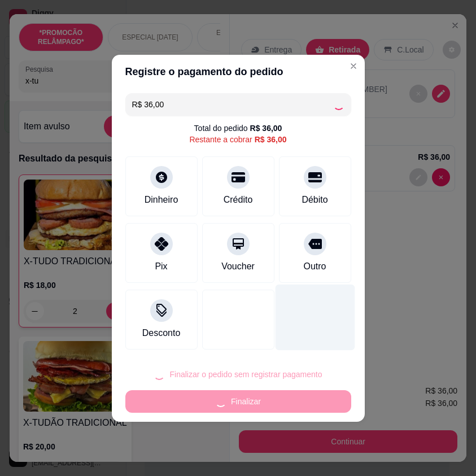
type input "0"
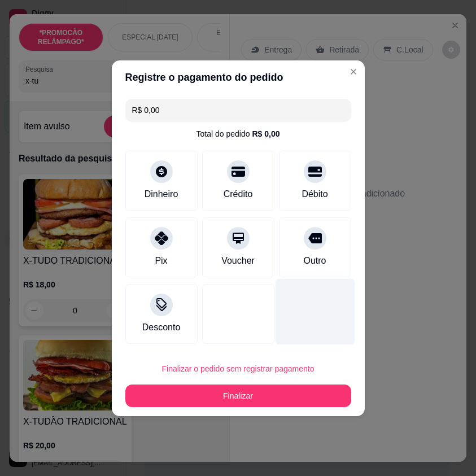
type input "R$ 0,00"
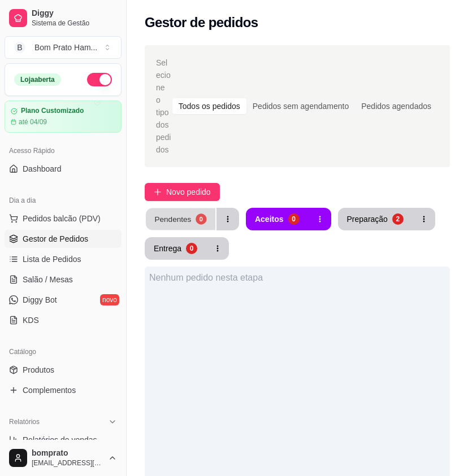
click at [179, 213] on div "Pendentes" at bounding box center [172, 218] width 37 height 11
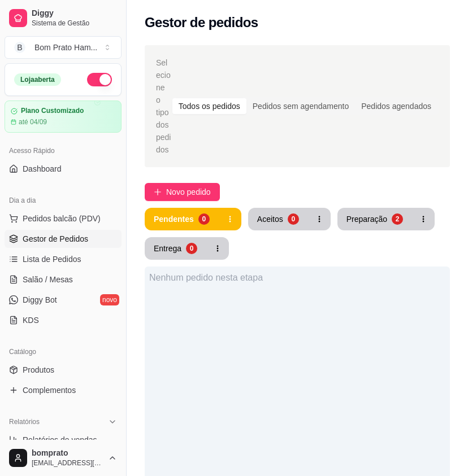
click at [254, 213] on button "Aceitos 0" at bounding box center [278, 219] width 60 height 23
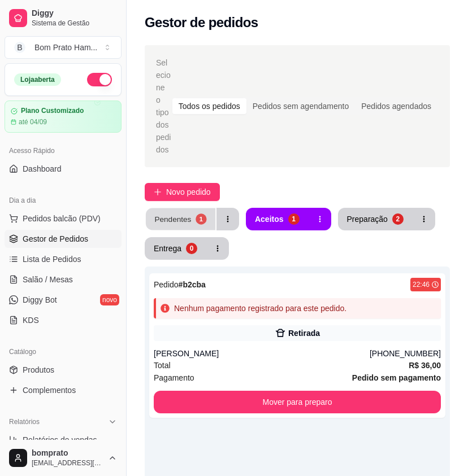
click at [198, 213] on div "1" at bounding box center [200, 218] width 11 height 11
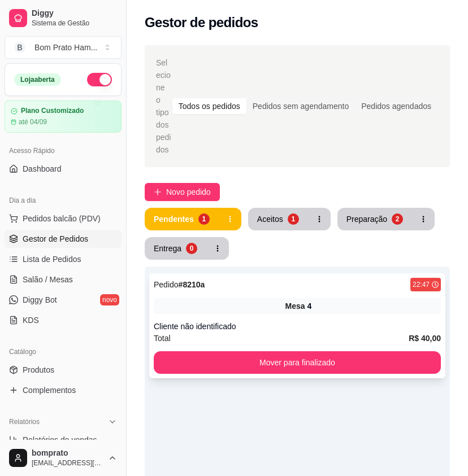
click at [298, 300] on span "Mesa" at bounding box center [295, 305] width 20 height 11
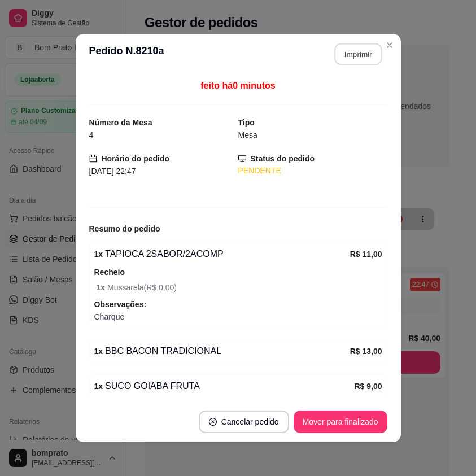
click at [347, 55] on button "Imprimir" at bounding box center [357, 54] width 47 height 22
click at [341, 419] on button "Mover para finalizado" at bounding box center [341, 422] width 94 height 23
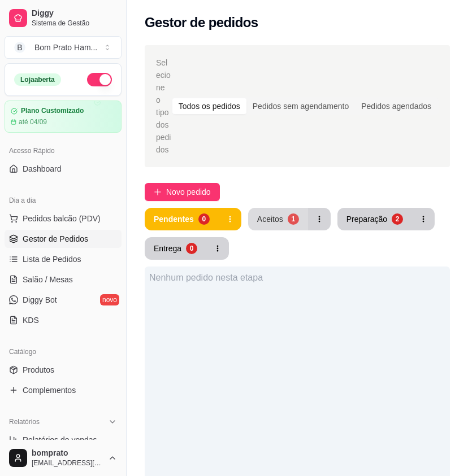
click at [276, 213] on div "Aceitos" at bounding box center [270, 218] width 26 height 11
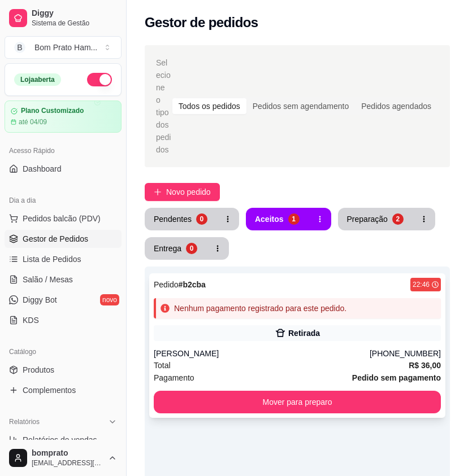
click at [285, 328] on icon at bounding box center [279, 333] width 11 height 11
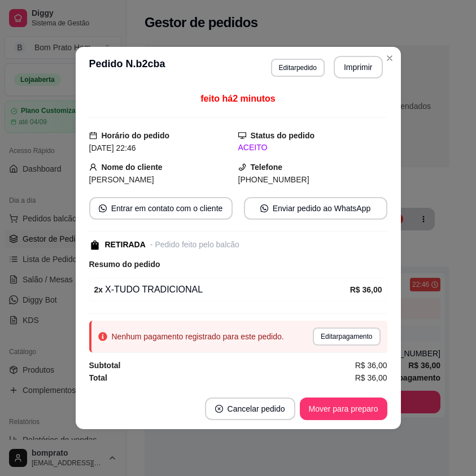
click at [343, 421] on footer "Cancelar pedido Mover para preparo" at bounding box center [238, 409] width 325 height 41
click at [350, 407] on button "Mover para preparo" at bounding box center [343, 409] width 85 height 22
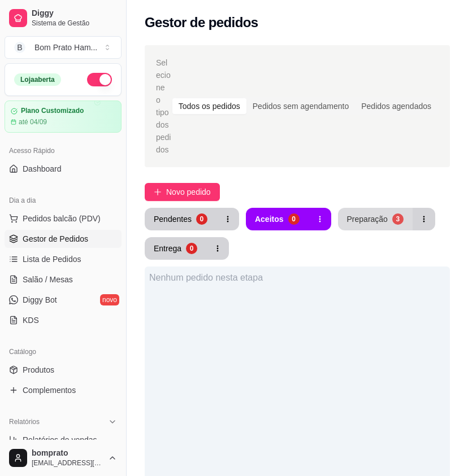
click at [343, 208] on button "Preparação 3" at bounding box center [375, 219] width 75 height 23
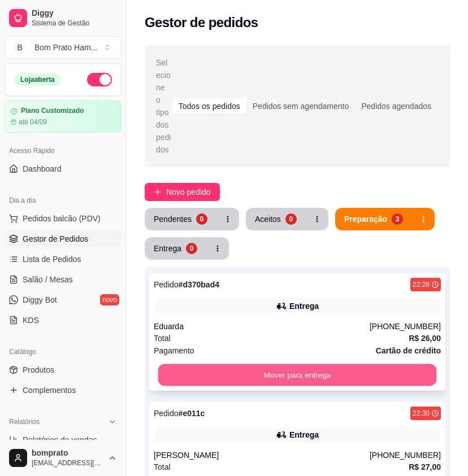
click at [295, 364] on button "Mover para entrega" at bounding box center [297, 375] width 278 height 22
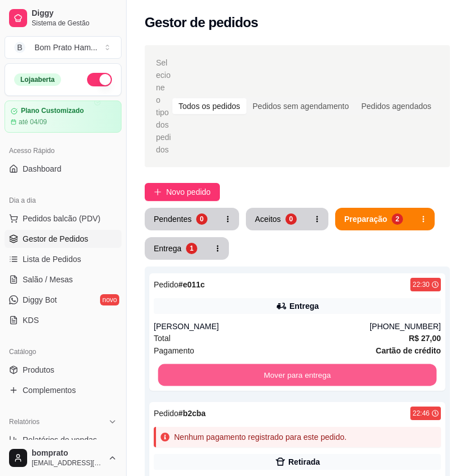
click at [295, 364] on button "Mover para entrega" at bounding box center [297, 375] width 278 height 22
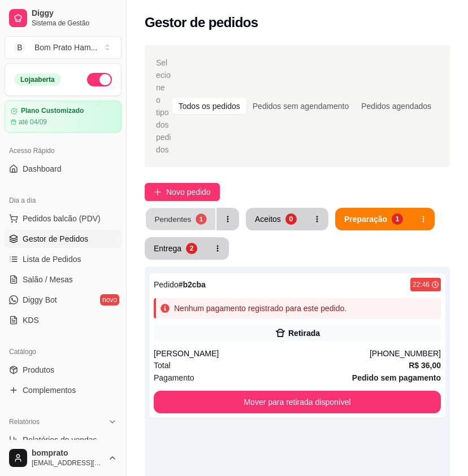
click at [182, 213] on div "Pendentes" at bounding box center [172, 218] width 37 height 11
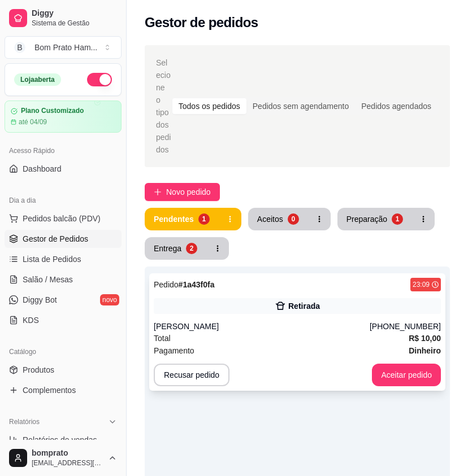
click at [317, 321] on div "[PERSON_NAME]" at bounding box center [262, 326] width 216 height 11
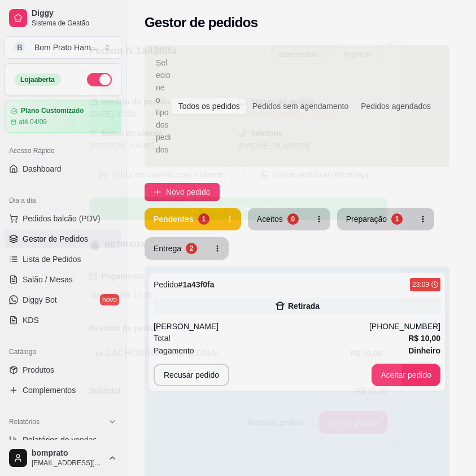
scroll to position [33, 0]
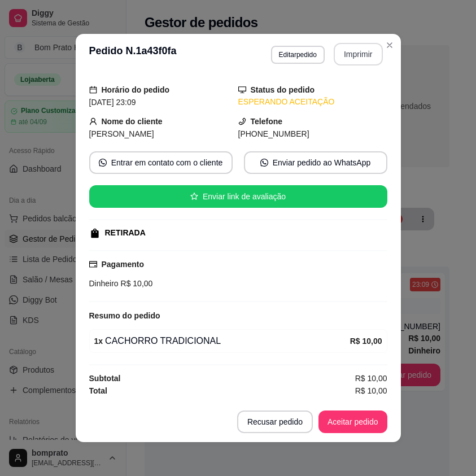
click at [361, 46] on button "Imprimir" at bounding box center [358, 54] width 49 height 23
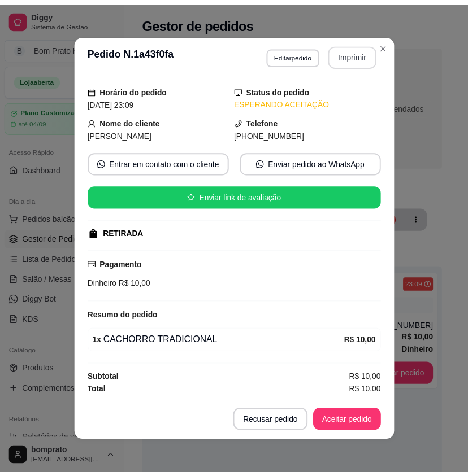
scroll to position [0, 0]
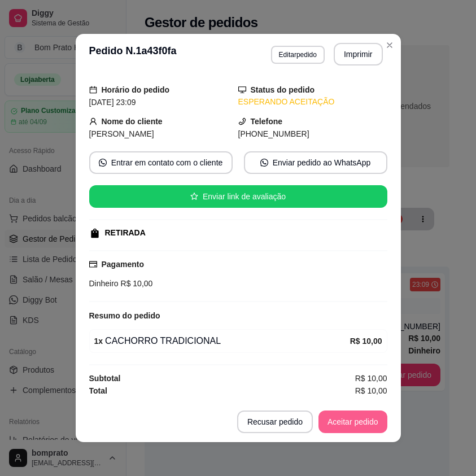
click at [353, 424] on button "Aceitar pedido" at bounding box center [352, 422] width 69 height 23
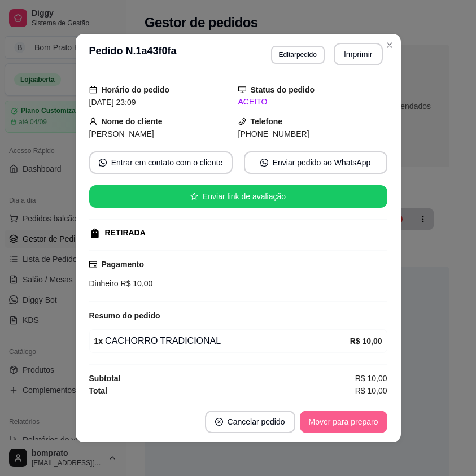
click at [353, 423] on button "Mover para preparo" at bounding box center [344, 422] width 88 height 23
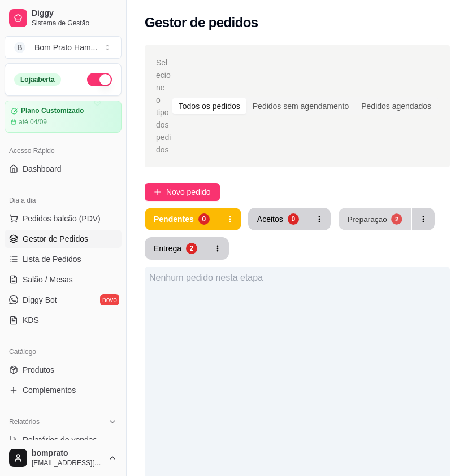
click at [374, 213] on div "Preparação" at bounding box center [367, 218] width 40 height 11
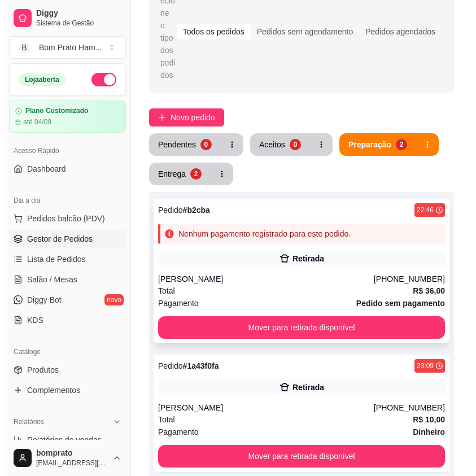
scroll to position [169, 0]
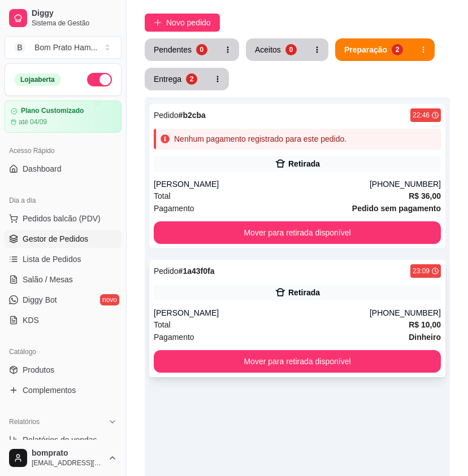
click at [294, 318] on div "Total R$ 10,00" at bounding box center [297, 324] width 287 height 12
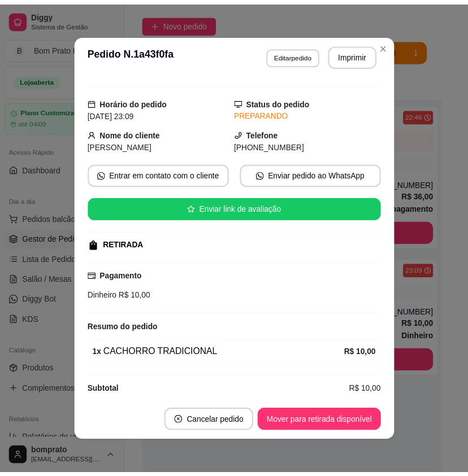
scroll to position [33, 0]
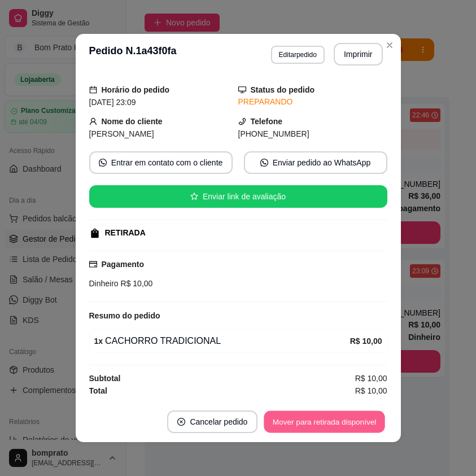
click at [340, 420] on button "Mover para retirada disponível" at bounding box center [324, 422] width 121 height 22
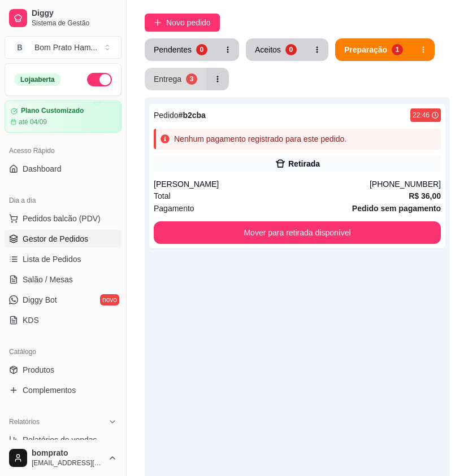
click at [169, 73] on div "Entrega" at bounding box center [168, 78] width 28 height 11
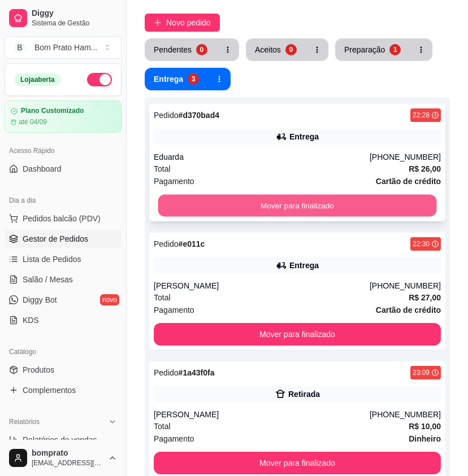
click at [334, 195] on button "Mover para finalizado" at bounding box center [297, 206] width 278 height 22
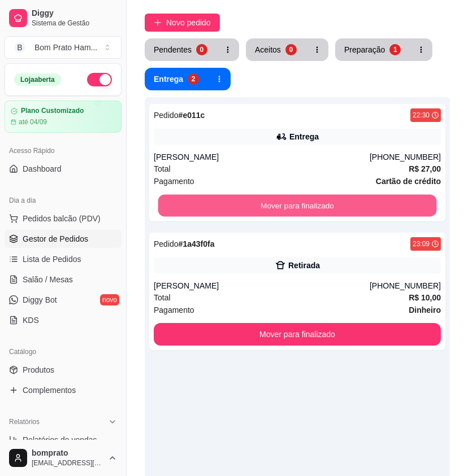
click at [334, 195] on button "Mover para finalizado" at bounding box center [297, 206] width 278 height 22
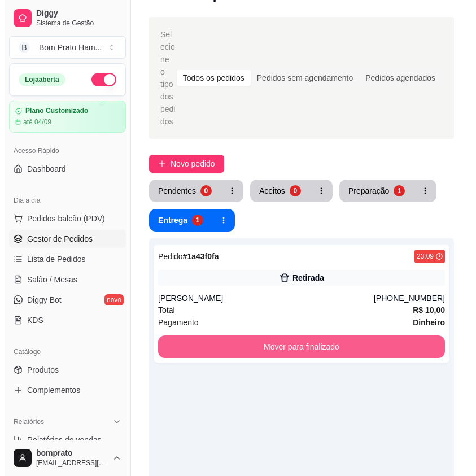
scroll to position [0, 0]
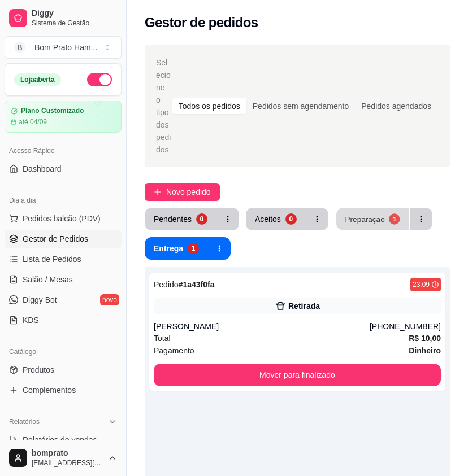
click at [348, 208] on button "Preparação 1" at bounding box center [372, 219] width 72 height 22
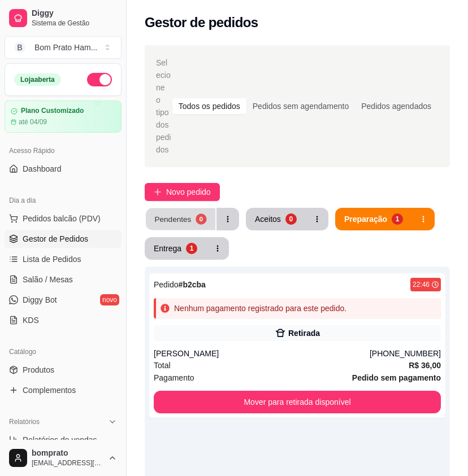
click at [198, 213] on div "0" at bounding box center [200, 218] width 11 height 11
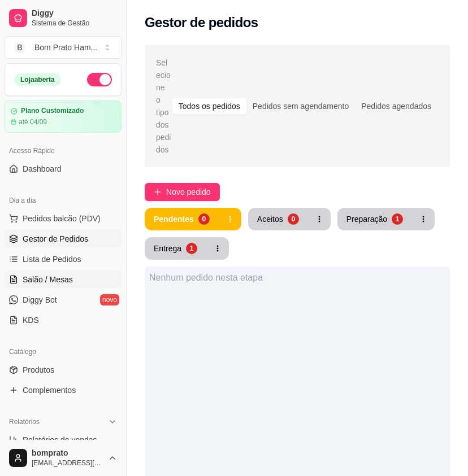
click at [92, 274] on link "Salão / Mesas" at bounding box center [63, 279] width 117 height 18
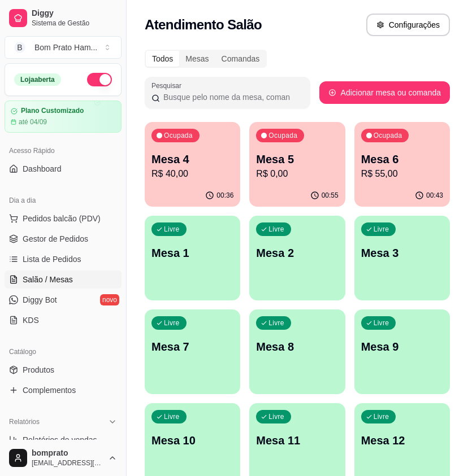
click at [401, 159] on p "Mesa 6" at bounding box center [402, 159] width 82 height 16
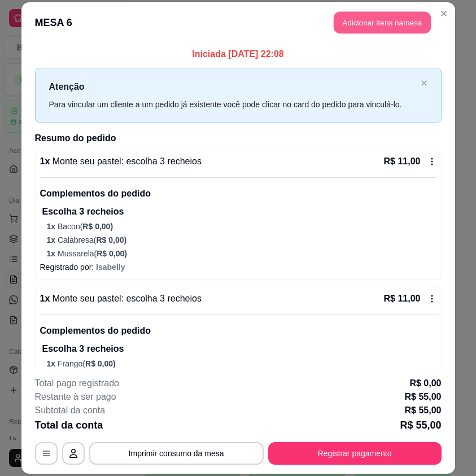
click at [379, 27] on button "Adicionar itens na mesa" at bounding box center [382, 23] width 97 height 22
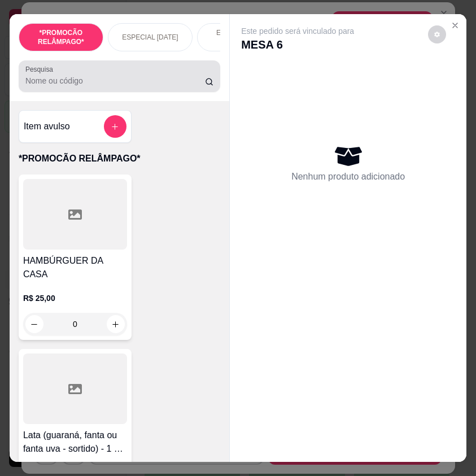
click at [119, 86] on input "Pesquisa" at bounding box center [115, 80] width 180 height 11
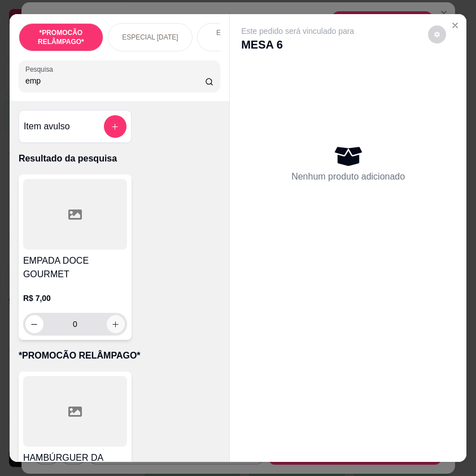
type input "emp"
click at [115, 335] on div "0" at bounding box center [74, 324] width 99 height 23
click at [115, 329] on icon "increase-product-quantity" at bounding box center [115, 324] width 8 height 8
type input "1"
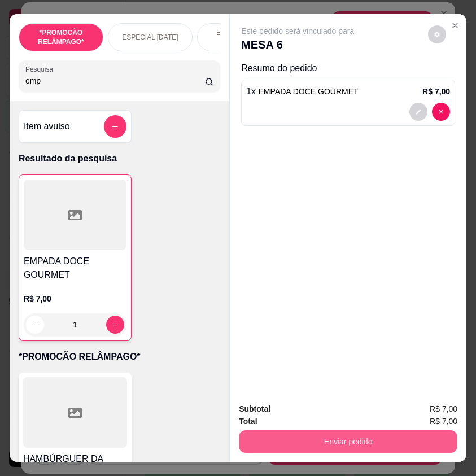
click at [339, 437] on button "Enviar pedido" at bounding box center [348, 441] width 219 height 23
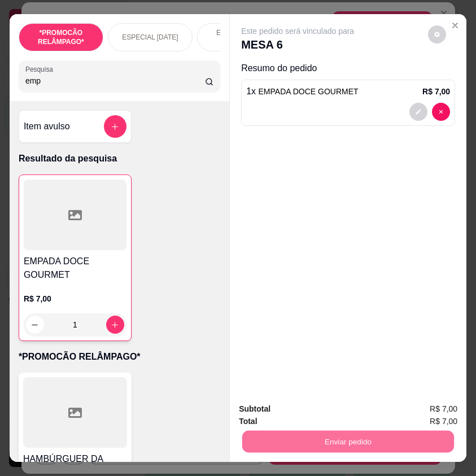
click at [323, 412] on button "Não registrar e enviar pedido" at bounding box center [309, 409] width 114 height 21
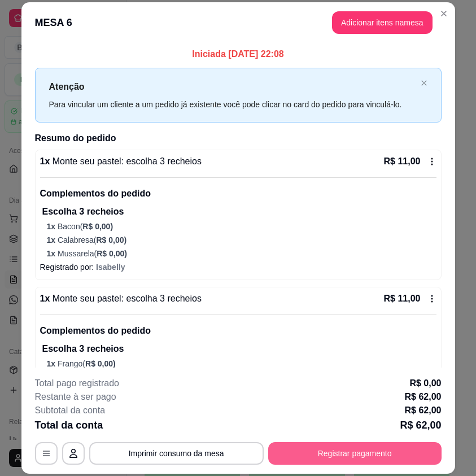
click at [339, 446] on button "Registrar pagamento" at bounding box center [354, 453] width 173 height 23
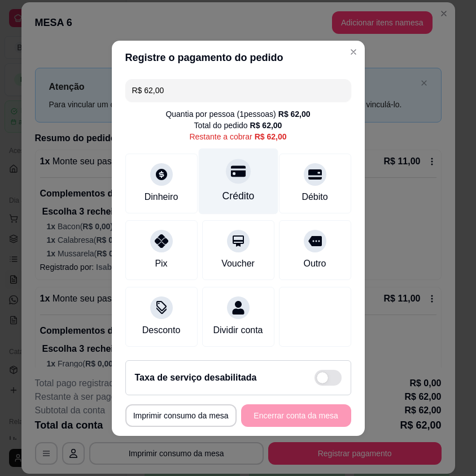
click at [229, 190] on div "Crédito" at bounding box center [238, 196] width 32 height 15
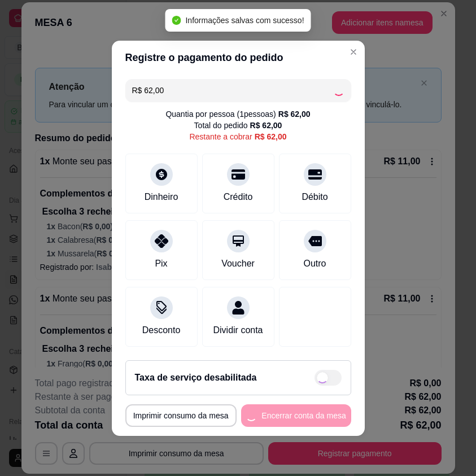
type input "R$ 0,00"
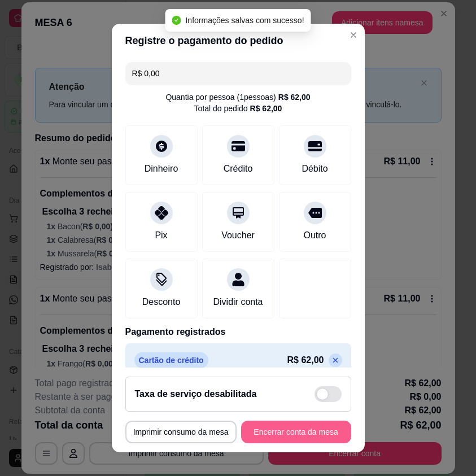
click at [316, 425] on button "Encerrar conta da mesa" at bounding box center [296, 432] width 110 height 23
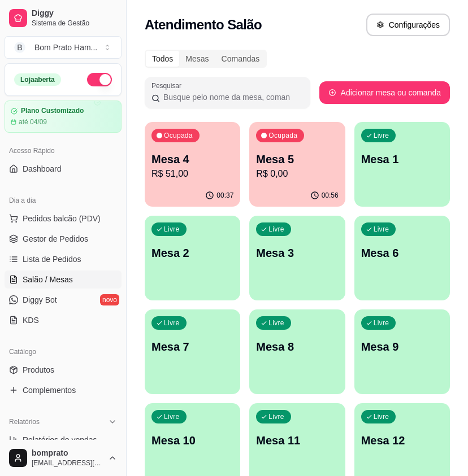
click at [188, 162] on p "Mesa 4" at bounding box center [192, 159] width 82 height 16
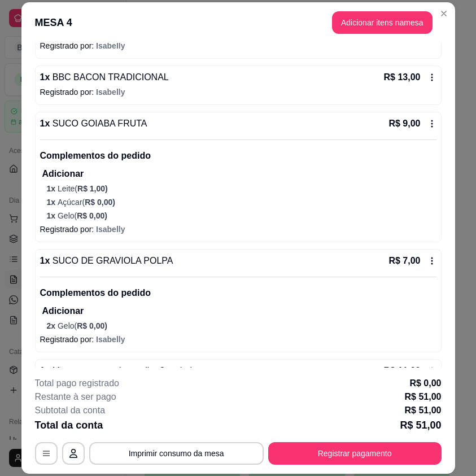
scroll to position [352, 0]
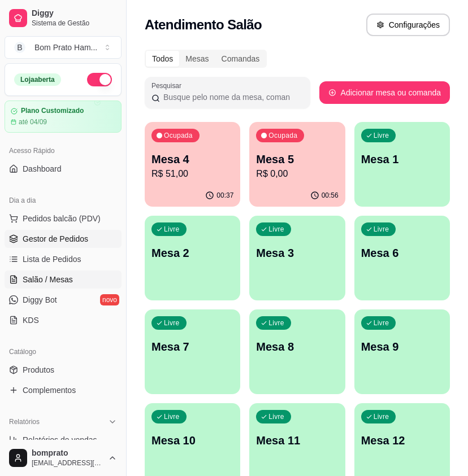
click at [103, 239] on link "Gestor de Pedidos" at bounding box center [63, 239] width 117 height 18
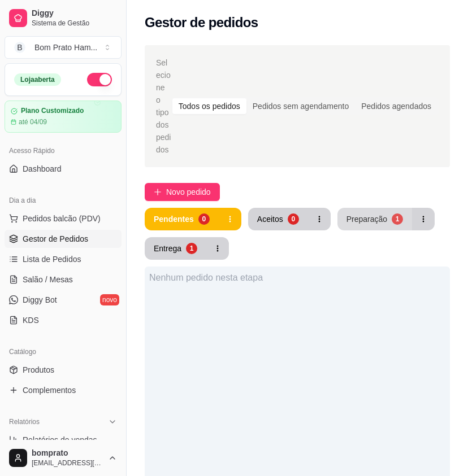
click at [354, 213] on div "Preparação" at bounding box center [366, 218] width 41 height 11
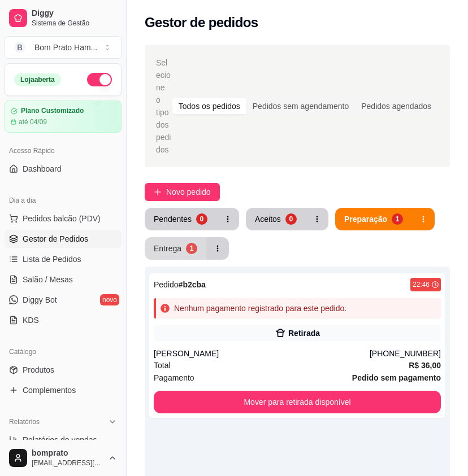
click at [181, 241] on button "Entrega 1" at bounding box center [176, 248] width 62 height 23
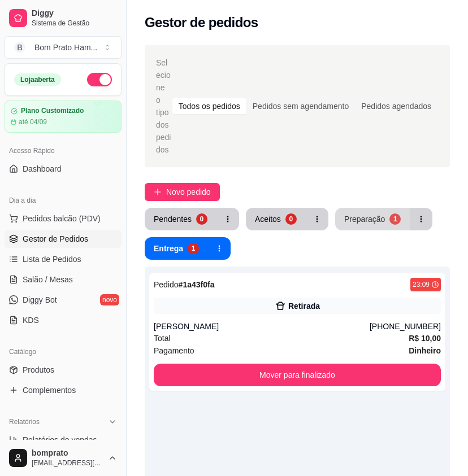
click at [342, 213] on button "Preparação 1" at bounding box center [372, 219] width 75 height 23
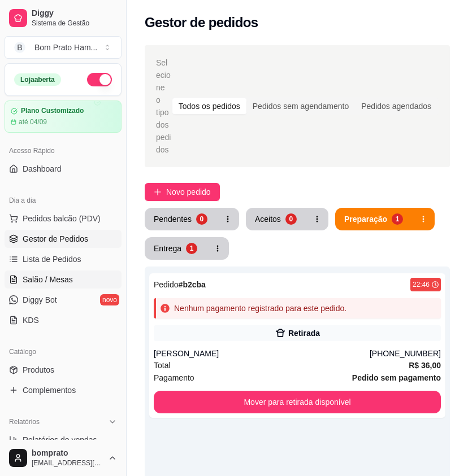
click at [29, 277] on span "Salão / Mesas" at bounding box center [48, 279] width 50 height 11
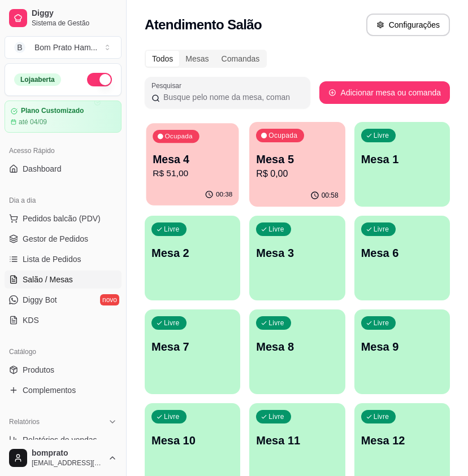
click at [187, 160] on p "Mesa 4" at bounding box center [192, 159] width 80 height 15
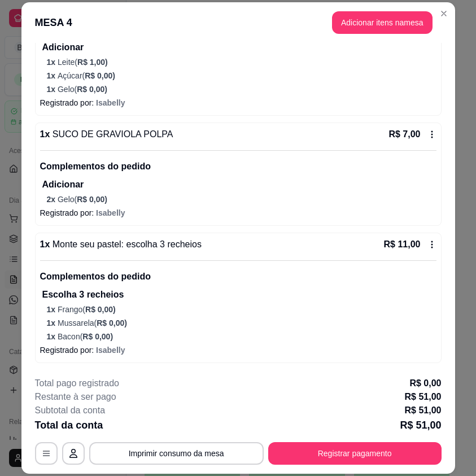
scroll to position [34, 0]
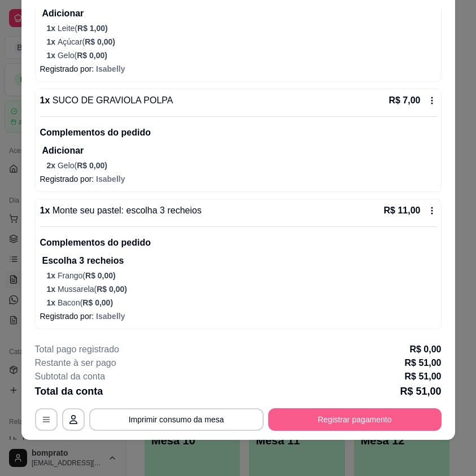
click at [379, 420] on button "Registrar pagamento" at bounding box center [354, 419] width 173 height 23
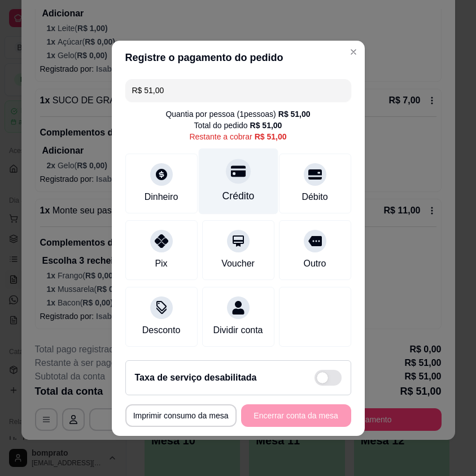
click at [237, 189] on div "Crédito" at bounding box center [238, 196] width 32 height 15
type input "R$ 0,00"
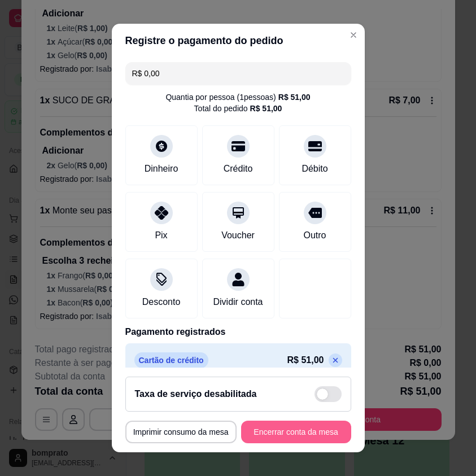
click at [294, 434] on button "Encerrar conta da mesa" at bounding box center [296, 432] width 110 height 23
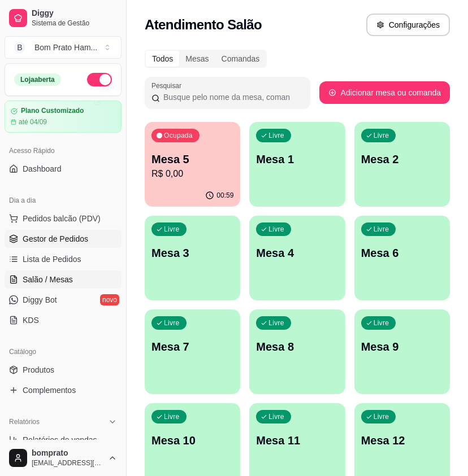
click at [86, 242] on link "Gestor de Pedidos" at bounding box center [63, 239] width 117 height 18
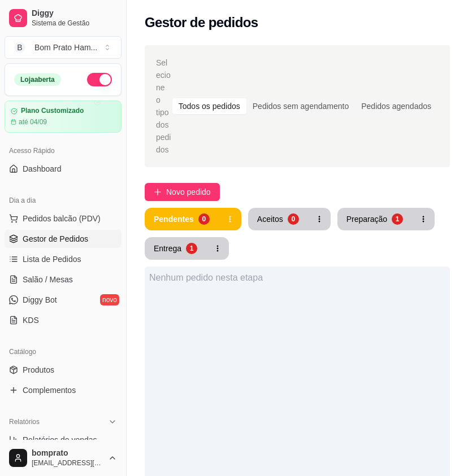
drag, startPoint x: 379, startPoint y: 220, endPoint x: 376, endPoint y: 214, distance: 6.3
click at [379, 220] on div "Pendentes 0 Aceitos 0 Preparação 1 Entrega 1" at bounding box center [297, 234] width 305 height 52
click at [374, 213] on div "Preparação" at bounding box center [366, 218] width 41 height 11
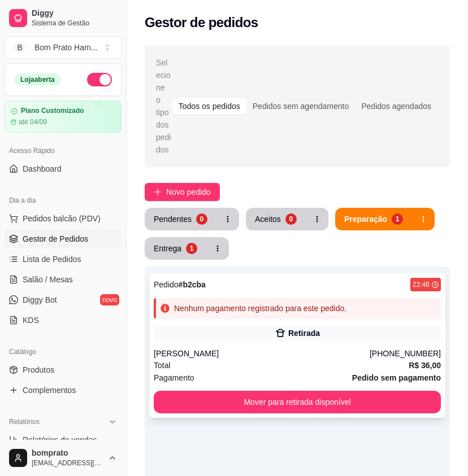
click at [307, 304] on div "Nenhum pagamento registrado para este pedido." at bounding box center [297, 308] width 287 height 20
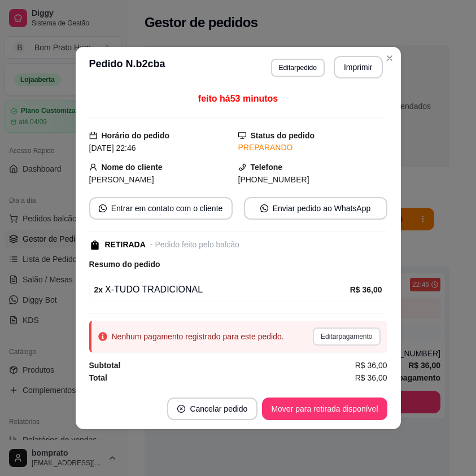
click at [355, 339] on button "Editar pagamento" at bounding box center [346, 337] width 67 height 18
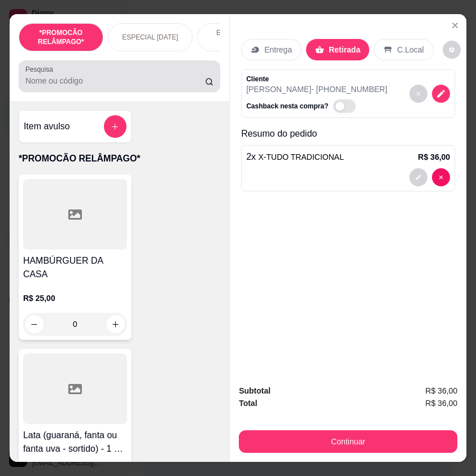
click at [61, 76] on div at bounding box center [119, 76] width 188 height 23
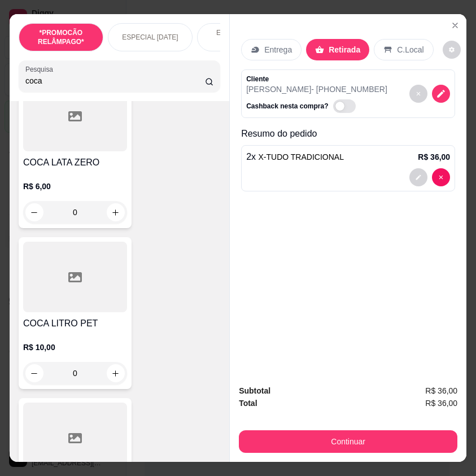
scroll to position [282, 0]
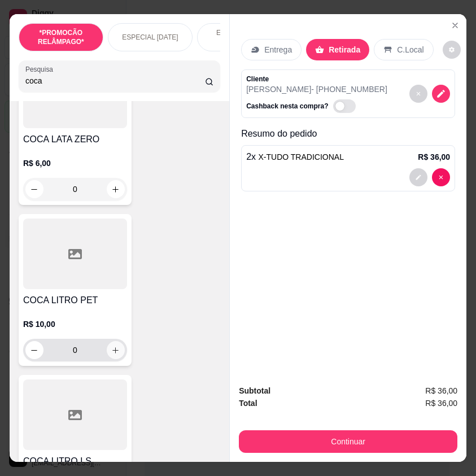
type input "coca"
click at [113, 354] on icon "increase-product-quantity" at bounding box center [116, 350] width 6 height 6
type input "1"
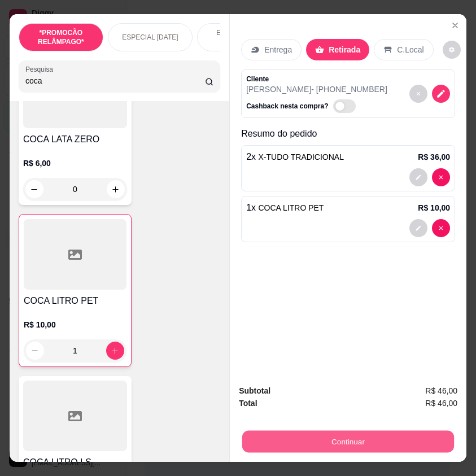
click at [377, 435] on button "Continuar" at bounding box center [348, 441] width 212 height 22
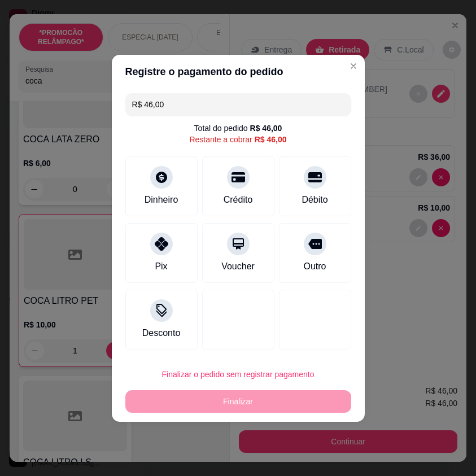
drag, startPoint x: 168, startPoint y: 102, endPoint x: 111, endPoint y: 98, distance: 57.8
click at [116, 103] on div "R$ 46,00 Total do pedido R$ 46,00 Restante a cobrar R$ 46,00 Dinheiro Crédito D…" at bounding box center [238, 221] width 253 height 265
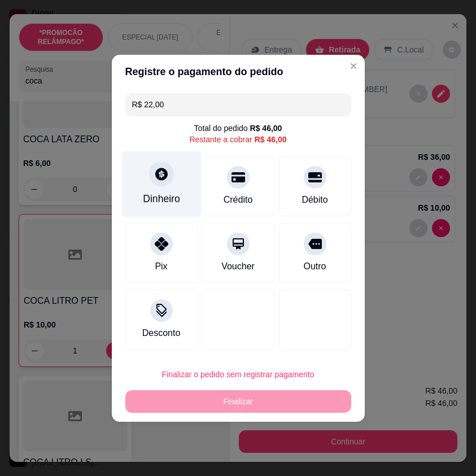
click at [163, 176] on icon at bounding box center [161, 174] width 12 height 12
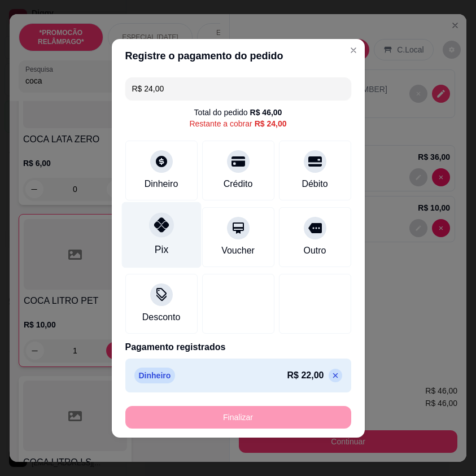
click at [168, 221] on div at bounding box center [161, 224] width 25 height 25
type input "R$ 0,00"
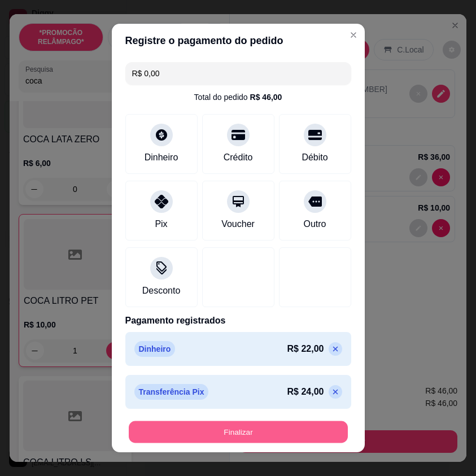
click at [293, 440] on button "Finalizar" at bounding box center [238, 432] width 219 height 22
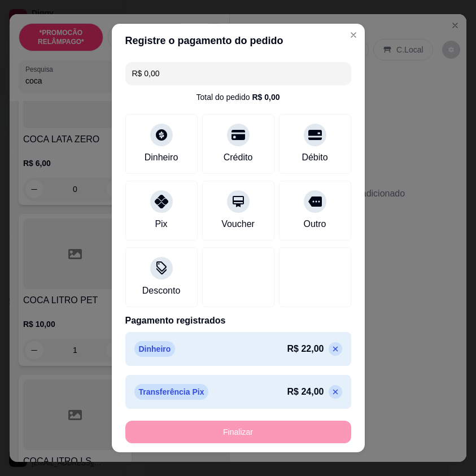
type input "0"
type input "-R$ 46,00"
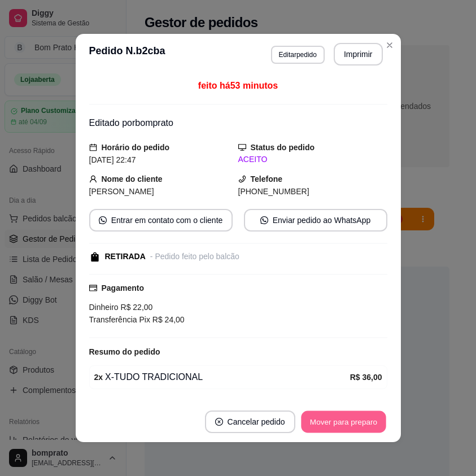
click at [347, 417] on button "Mover para preparo" at bounding box center [343, 422] width 85 height 22
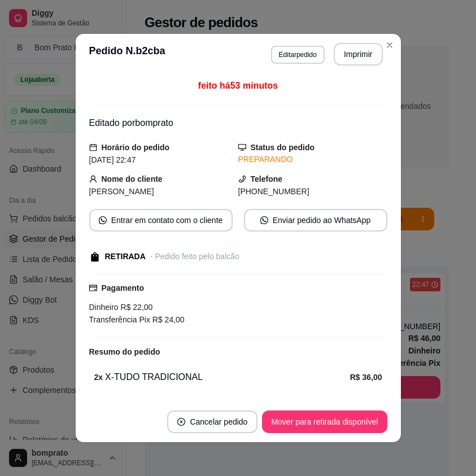
scroll to position [71, 0]
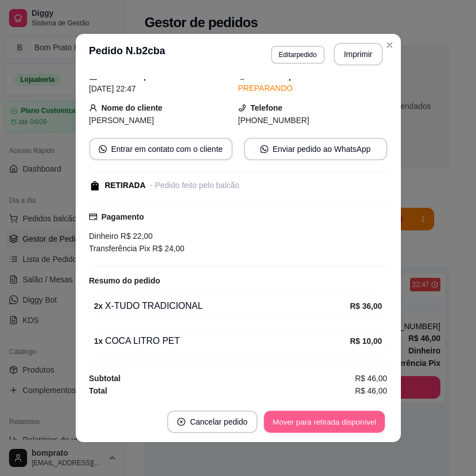
click at [356, 420] on button "Mover para retirada disponível" at bounding box center [324, 422] width 121 height 22
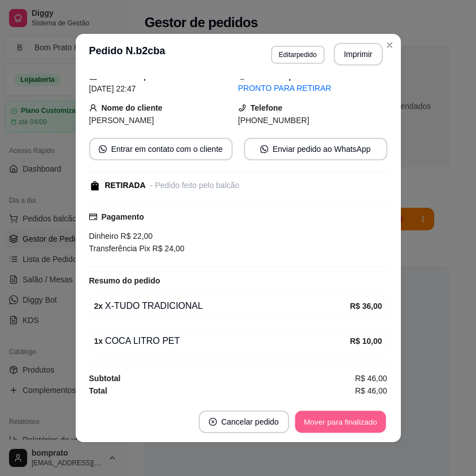
click at [356, 420] on button "Mover para finalizado" at bounding box center [340, 422] width 91 height 22
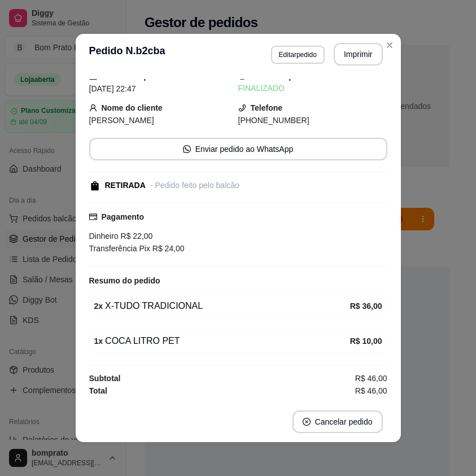
scroll to position [34, 0]
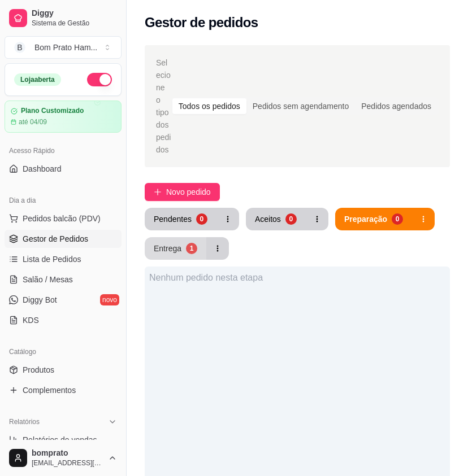
click at [193, 242] on button "Entrega 1" at bounding box center [176, 248] width 62 height 23
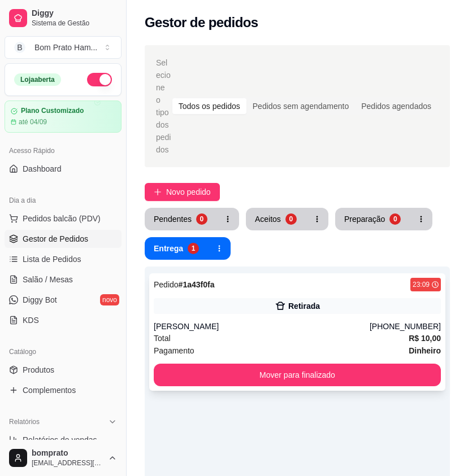
click at [255, 303] on div "Pedido # 1a43f0fa 23:09 Retirada Maria (87) 99182-2293 Total R$ 10,00 Pagamento…" at bounding box center [297, 331] width 296 height 117
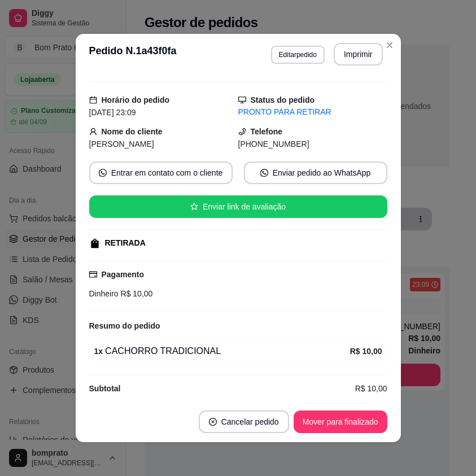
scroll to position [33, 0]
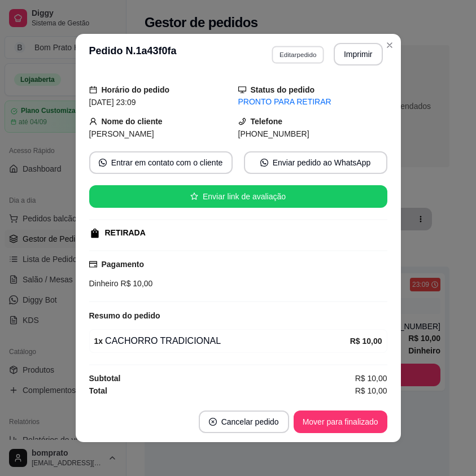
click at [286, 55] on button "Editar pedido" at bounding box center [298, 55] width 53 height 18
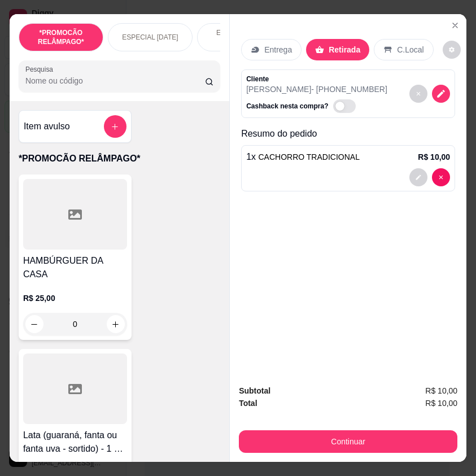
click at [443, 94] on button "decrease-product-quantity" at bounding box center [441, 94] width 18 height 18
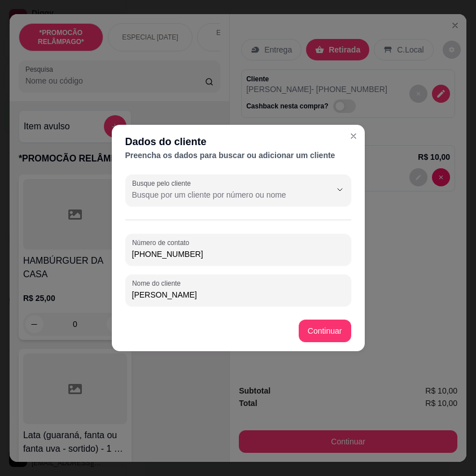
drag, startPoint x: 210, startPoint y: 254, endPoint x: 76, endPoint y: 255, distance: 133.3
click at [76, 255] on div "Dados do cliente Preencha os dados para buscar ou adicionar um cliente Busque p…" at bounding box center [238, 238] width 476 height 476
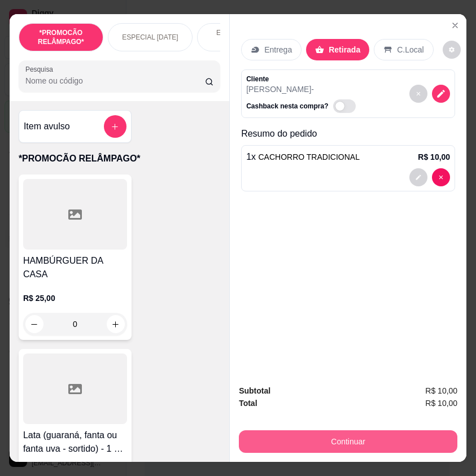
click at [359, 437] on button "Continuar" at bounding box center [348, 441] width 219 height 23
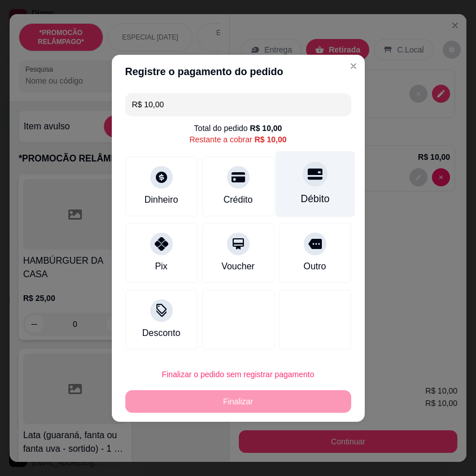
click at [285, 210] on div "Débito" at bounding box center [315, 184] width 80 height 66
type input "R$ 0,00"
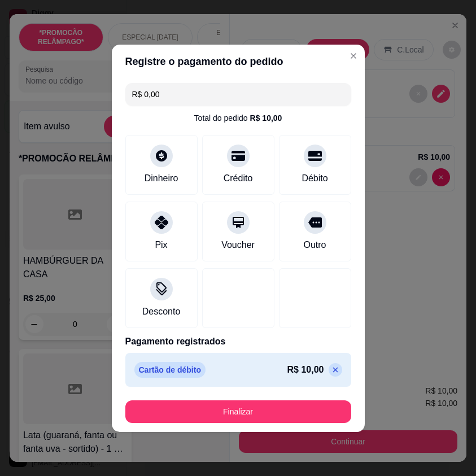
click at [300, 403] on button "Finalizar" at bounding box center [238, 411] width 226 height 23
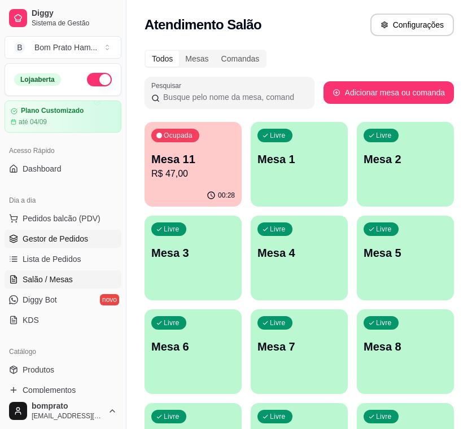
click at [63, 241] on span "Gestor de Pedidos" at bounding box center [56, 238] width 66 height 11
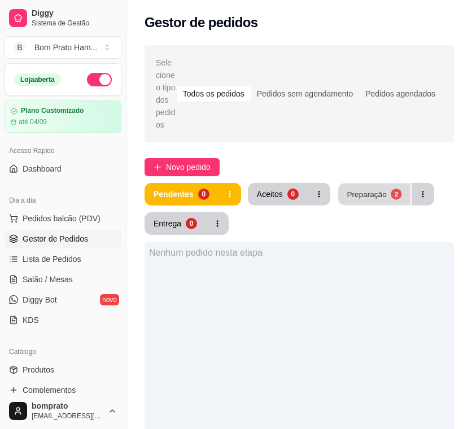
click at [377, 202] on button "Preparação 2" at bounding box center [374, 195] width 72 height 22
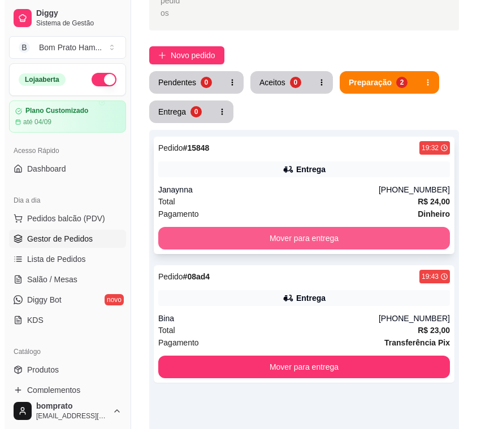
scroll to position [113, 0]
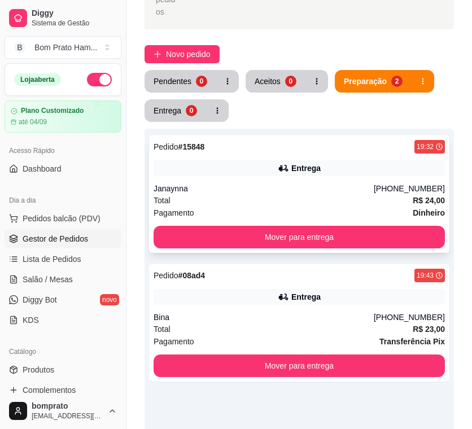
click at [296, 211] on div "Pagamento Dinheiro" at bounding box center [299, 213] width 291 height 12
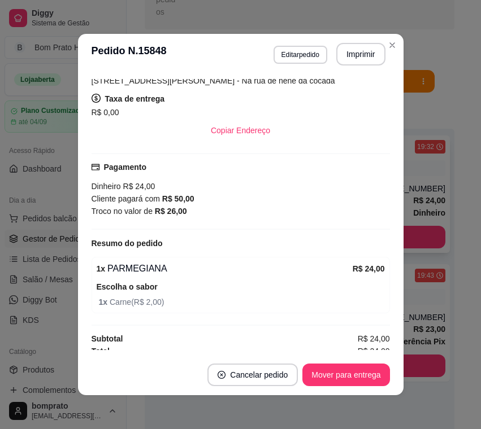
scroll to position [205, 0]
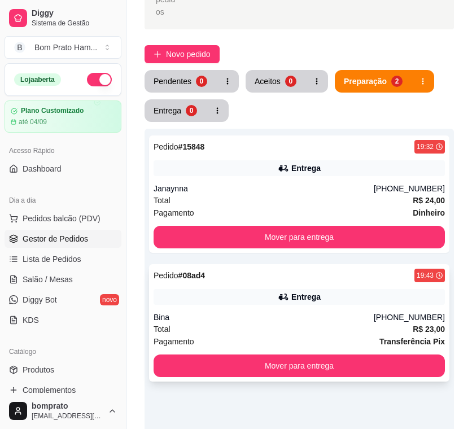
click at [333, 296] on div "Entrega" at bounding box center [299, 297] width 291 height 16
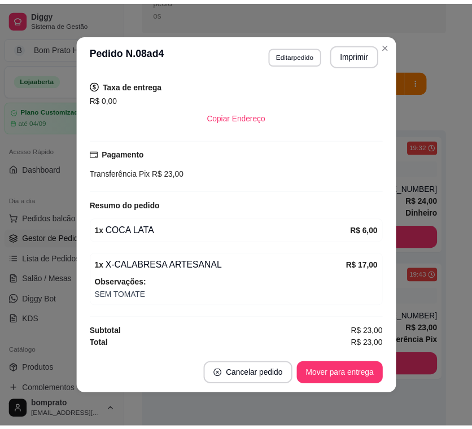
scroll to position [198, 0]
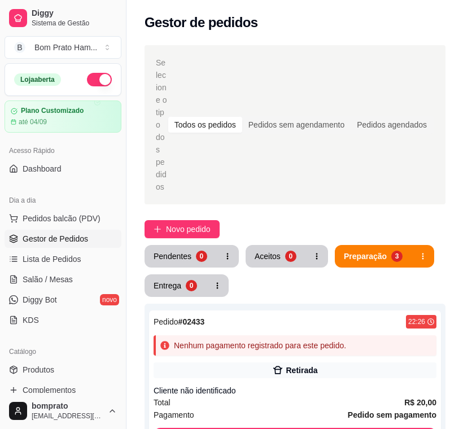
scroll to position [113, 0]
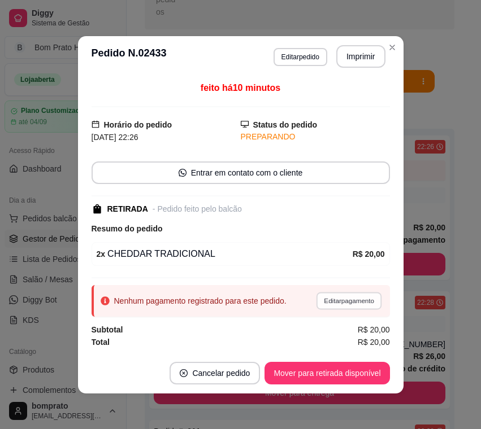
click at [331, 297] on button "Editar pagamento" at bounding box center [349, 301] width 66 height 18
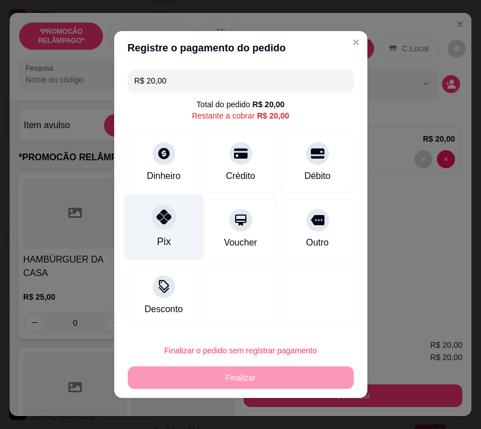
click at [165, 225] on div at bounding box center [163, 216] width 25 height 25
type input "R$ 0,00"
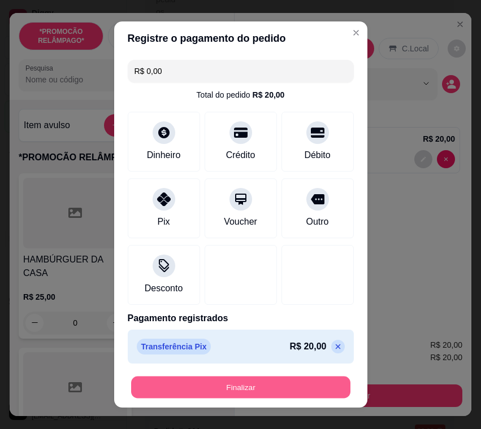
click at [264, 397] on button "Finalizar" at bounding box center [240, 388] width 219 height 22
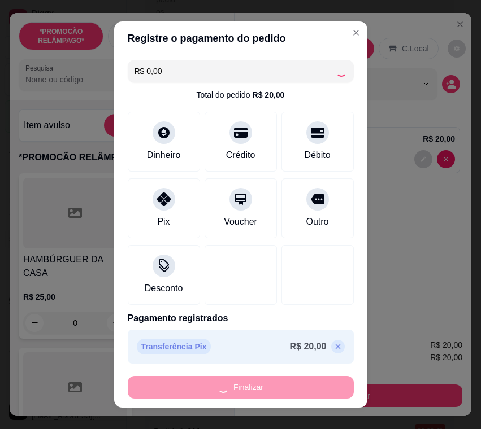
type input "0"
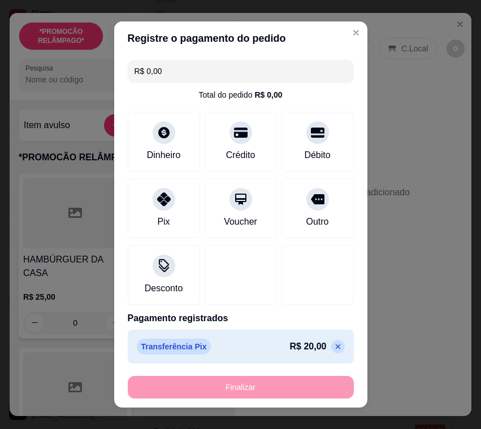
type input "-R$ 20,00"
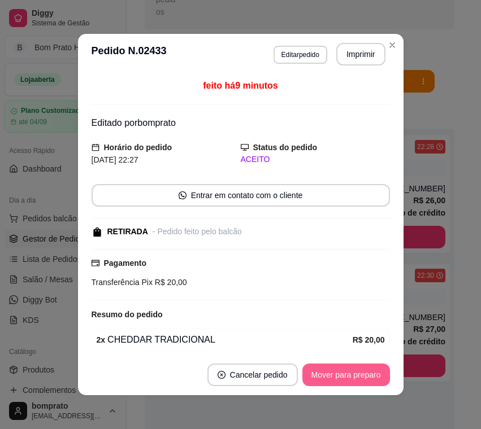
click at [330, 370] on button "Mover para preparo" at bounding box center [346, 375] width 88 height 23
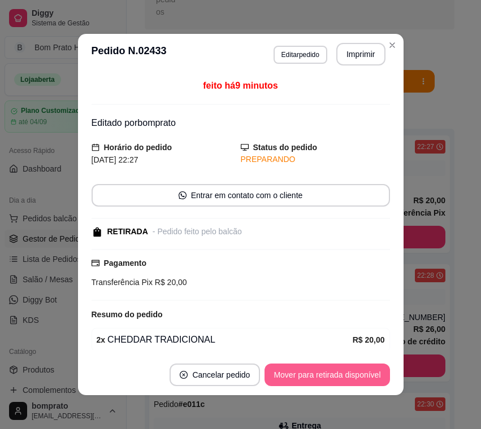
click at [321, 367] on button "Mover para retirada disponível" at bounding box center [326, 375] width 125 height 23
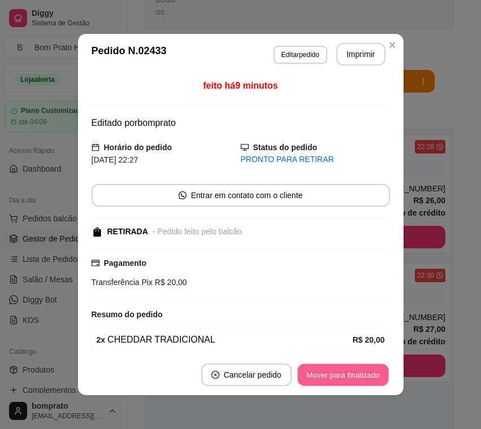
click at [328, 372] on button "Mover para finalizado" at bounding box center [342, 375] width 91 height 22
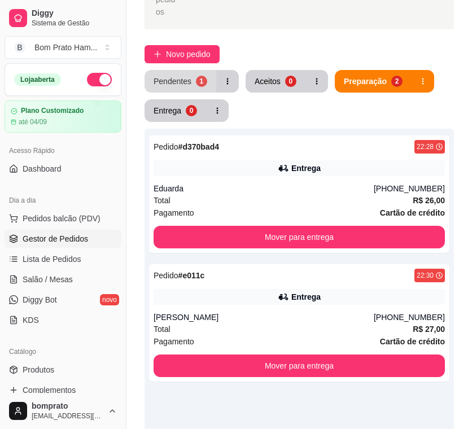
click at [183, 89] on button "Pendentes 1" at bounding box center [181, 81] width 72 height 23
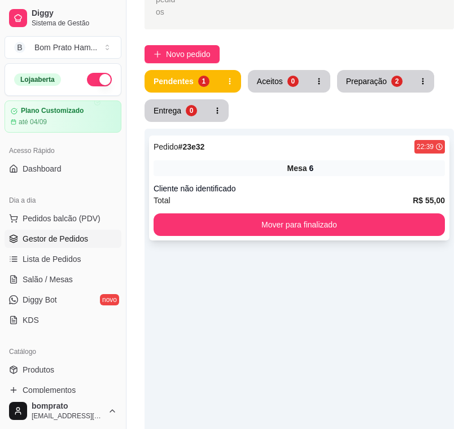
click at [273, 176] on div "Mesa 6" at bounding box center [299, 168] width 291 height 16
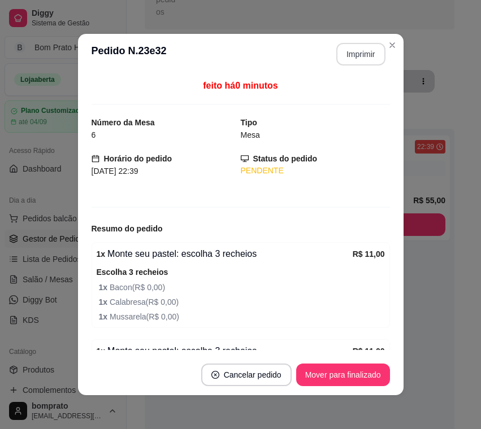
click at [356, 54] on button "Imprimir" at bounding box center [360, 54] width 49 height 23
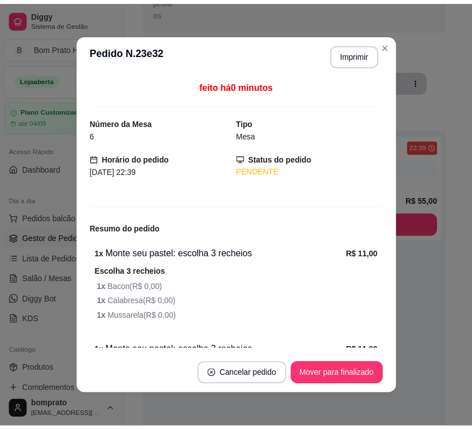
scroll to position [0, 0]
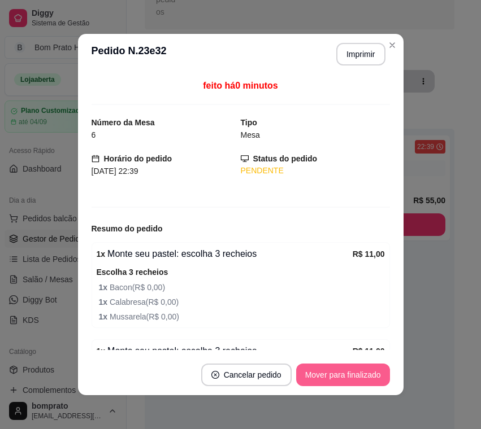
click at [364, 366] on button "Mover para finalizado" at bounding box center [343, 375] width 94 height 23
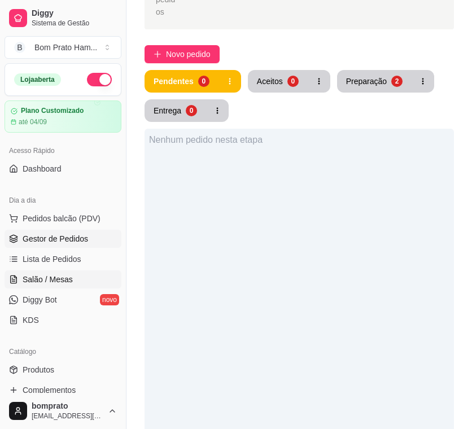
click at [82, 284] on link "Salão / Mesas" at bounding box center [63, 279] width 117 height 18
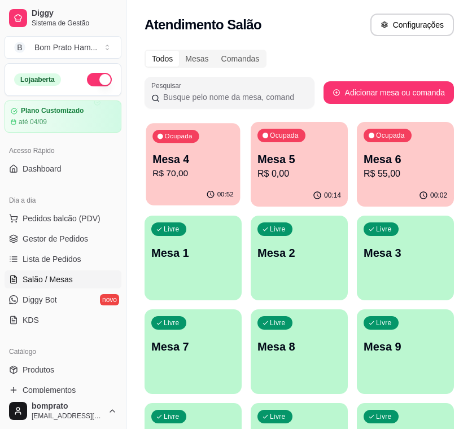
click at [194, 168] on p "R$ 70,00" at bounding box center [192, 173] width 81 height 13
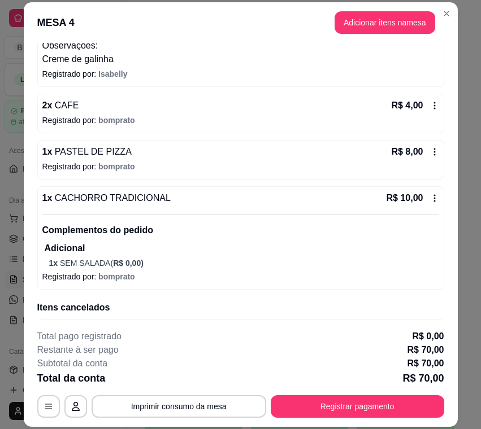
scroll to position [409, 0]
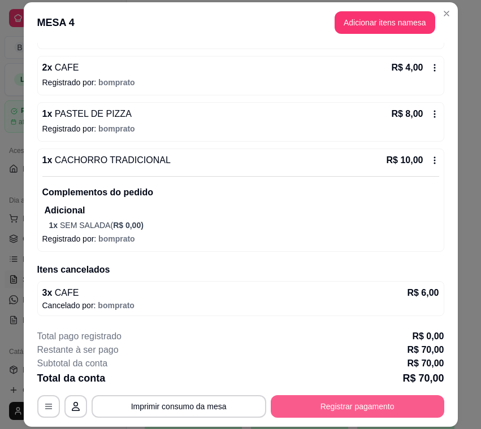
click at [390, 401] on button "Registrar pagamento" at bounding box center [356, 406] width 173 height 23
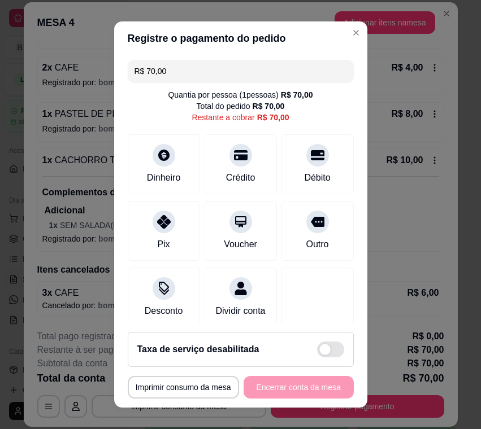
drag, startPoint x: 176, startPoint y: 74, endPoint x: 131, endPoint y: 71, distance: 45.3
click at [136, 72] on input "R$ 70,00" at bounding box center [240, 71] width 212 height 23
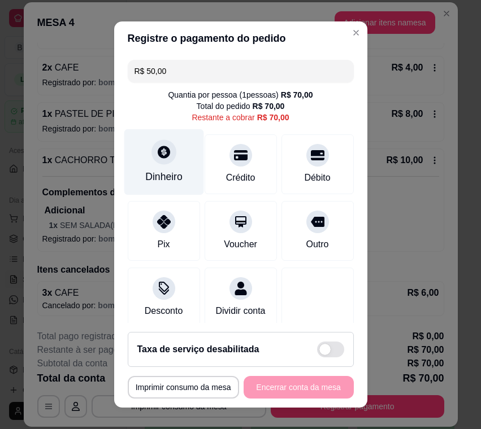
click at [158, 172] on div "Dinheiro" at bounding box center [163, 176] width 37 height 15
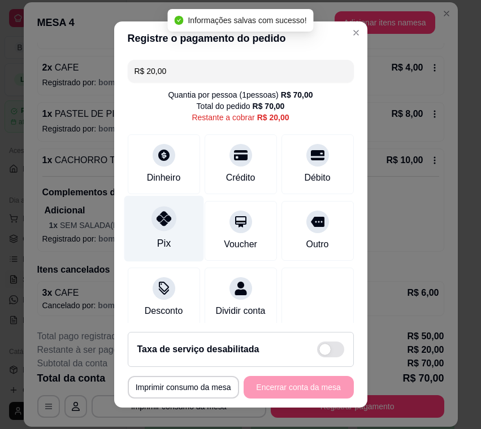
click at [168, 230] on div "Pix" at bounding box center [164, 229] width 80 height 66
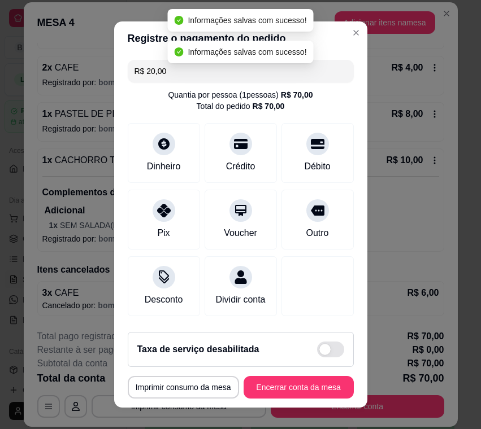
type input "R$ 0,00"
click at [306, 387] on button "Encerrar conta da mesa" at bounding box center [298, 387] width 110 height 23
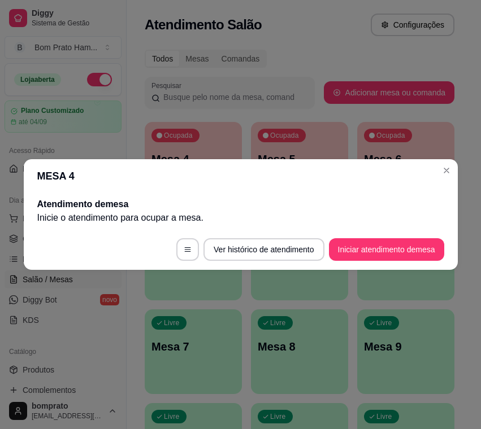
scroll to position [0, 0]
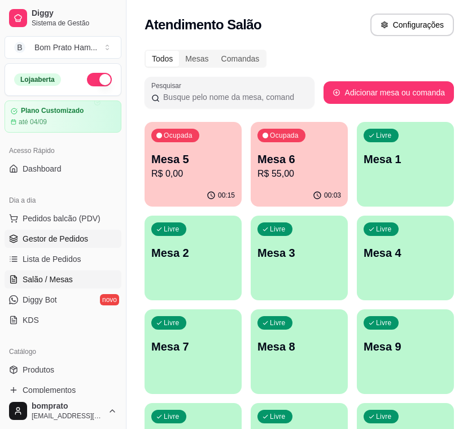
click at [94, 234] on link "Gestor de Pedidos" at bounding box center [63, 239] width 117 height 18
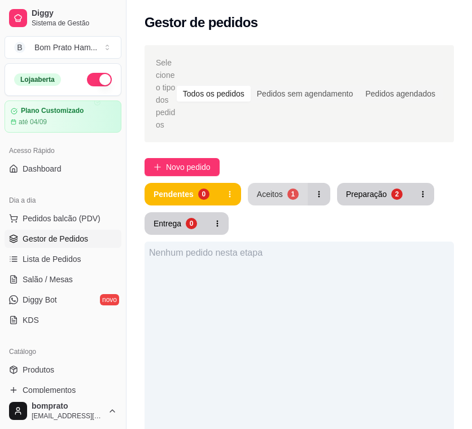
click at [263, 196] on div "Aceitos" at bounding box center [270, 194] width 26 height 11
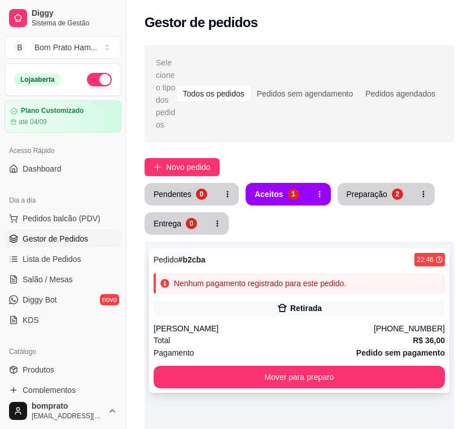
click at [326, 317] on div "Pedido # b2cba 22:46 Nenhum pagamento registrado para este pedido. Retirada Van…" at bounding box center [299, 320] width 300 height 145
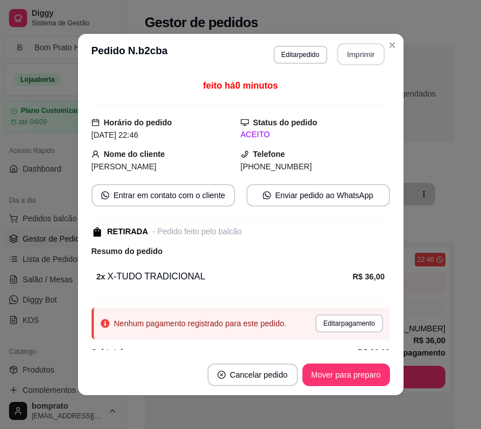
click at [357, 55] on button "Imprimir" at bounding box center [360, 54] width 47 height 22
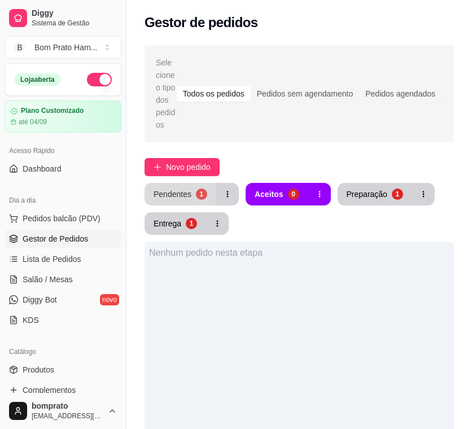
click at [206, 199] on button "Pendentes 1" at bounding box center [181, 194] width 72 height 23
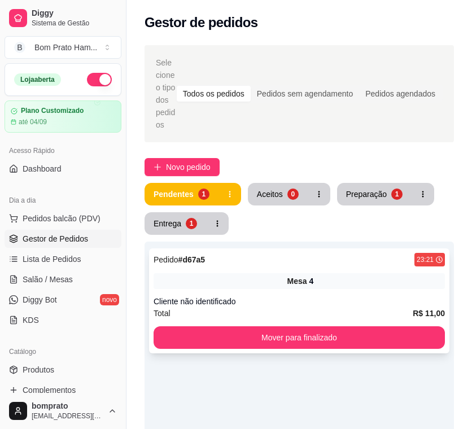
click at [286, 287] on div "Mesa 4" at bounding box center [299, 281] width 291 height 16
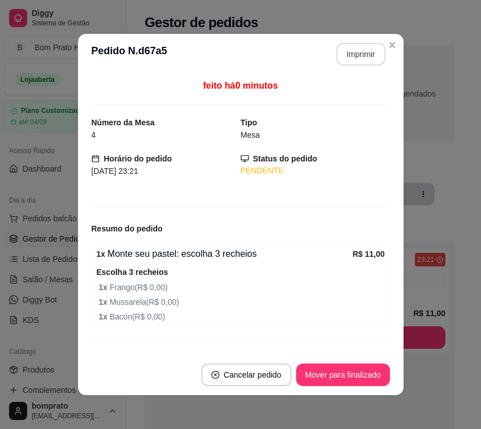
click at [365, 58] on button "Imprimir" at bounding box center [360, 54] width 49 height 23
click at [372, 371] on button "Mover para finalizado" at bounding box center [343, 375] width 94 height 23
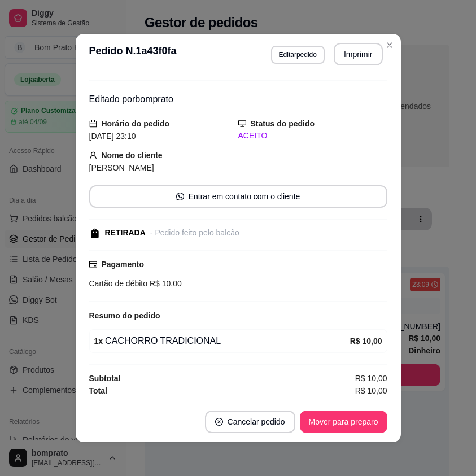
scroll to position [24, 0]
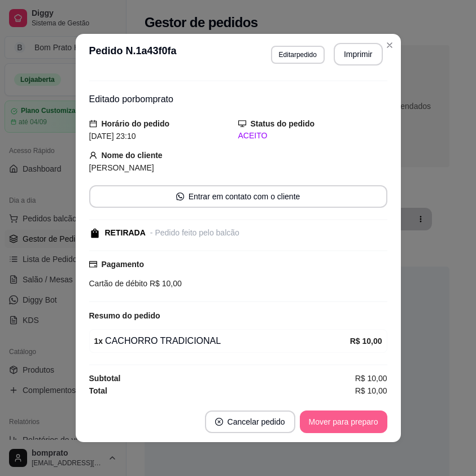
click at [341, 423] on button "Mover para preparo" at bounding box center [344, 422] width 88 height 23
click at [342, 423] on button "Mover para retirada disponível" at bounding box center [324, 422] width 125 height 23
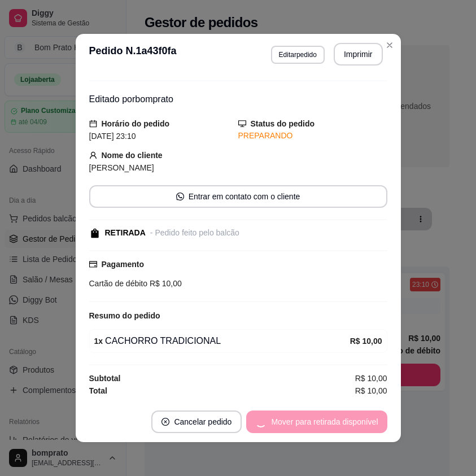
click at [342, 423] on div "Mover para retirada disponível" at bounding box center [316, 422] width 141 height 23
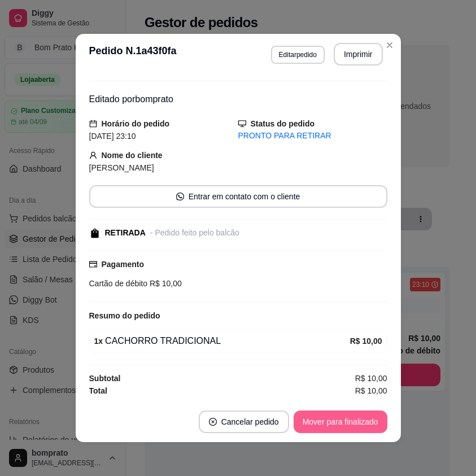
click at [342, 423] on button "Mover para finalizado" at bounding box center [341, 422] width 94 height 23
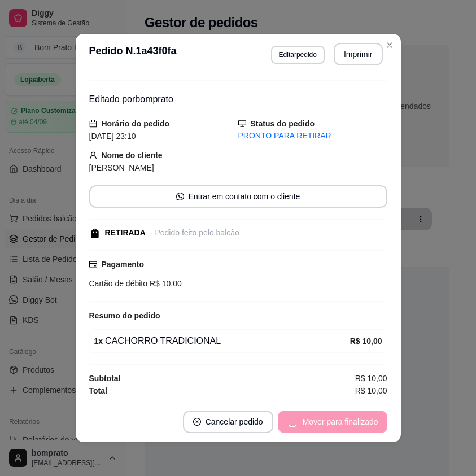
scroll to position [0, 0]
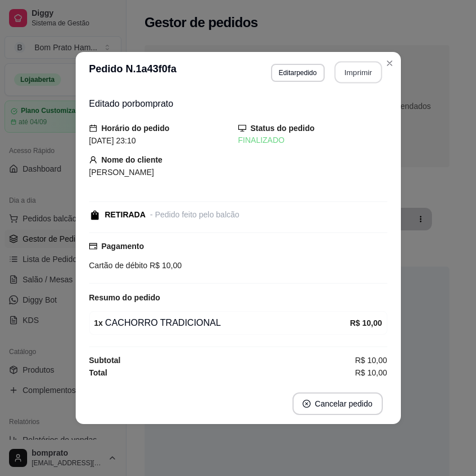
click at [352, 78] on button "Imprimir" at bounding box center [357, 73] width 47 height 22
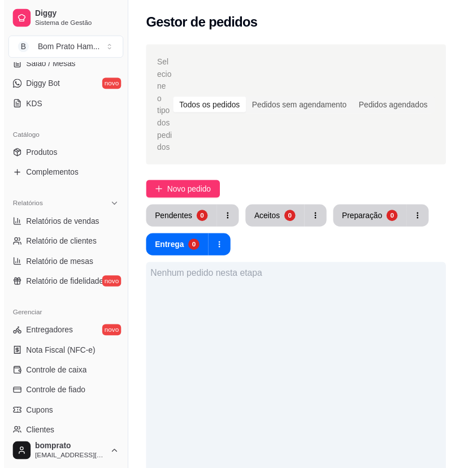
scroll to position [226, 0]
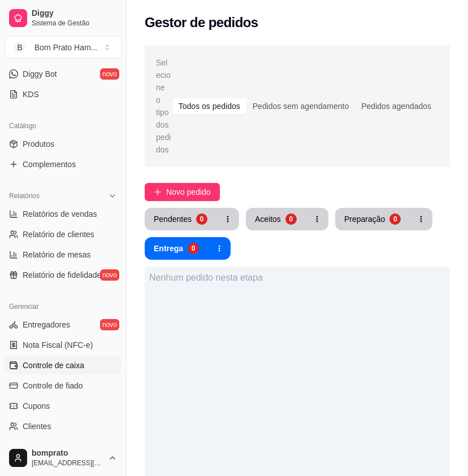
click at [75, 365] on span "Controle de caixa" at bounding box center [54, 365] width 62 height 11
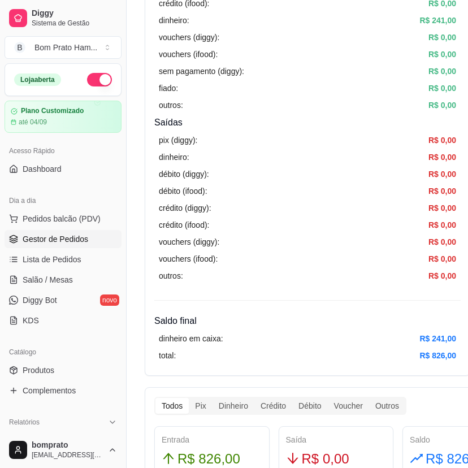
click at [93, 246] on link "Gestor de Pedidos" at bounding box center [63, 239] width 117 height 18
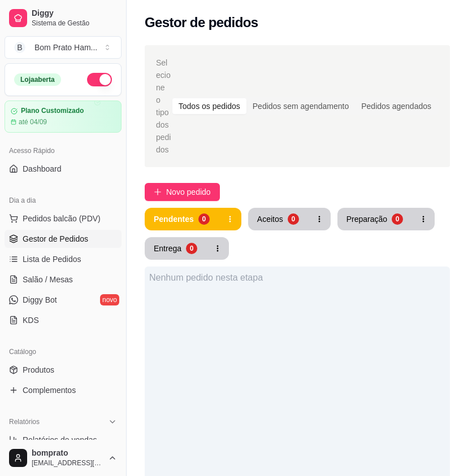
click at [87, 77] on button "button" at bounding box center [99, 80] width 25 height 14
click at [68, 259] on span "Lista de Pedidos" at bounding box center [52, 259] width 59 height 11
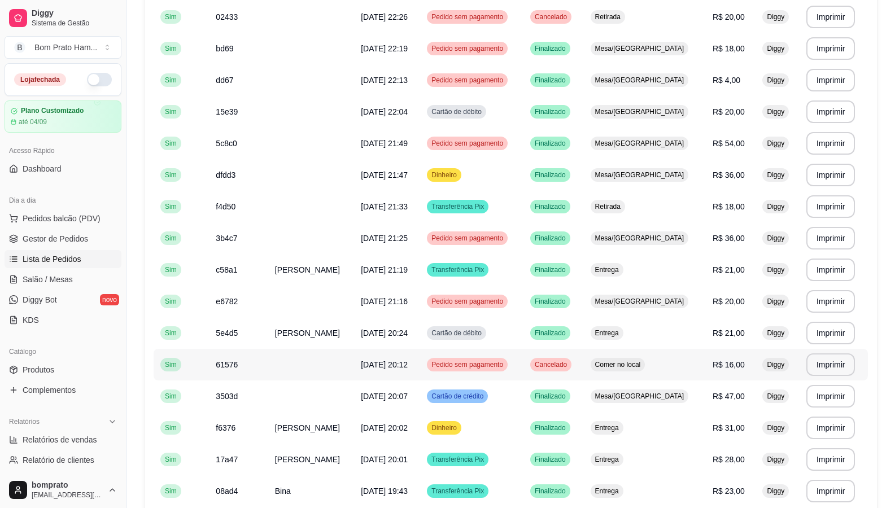
scroll to position [686, 0]
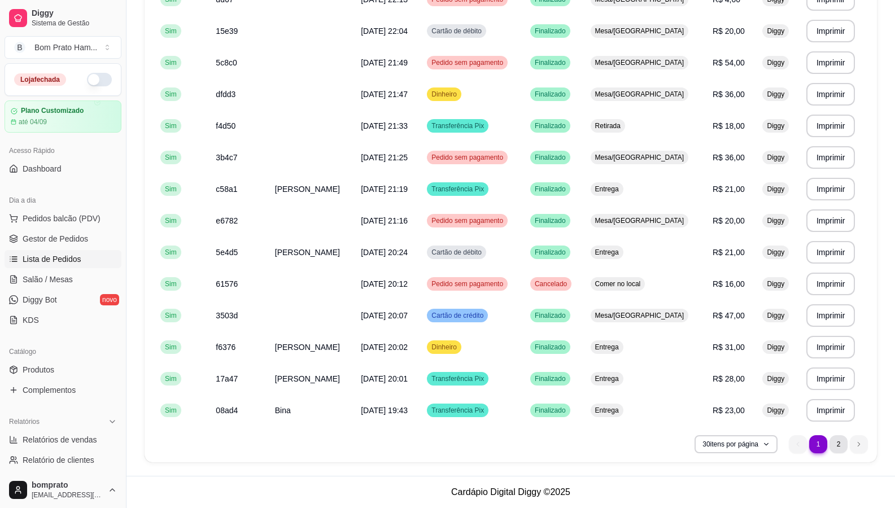
click at [475, 442] on li "2" at bounding box center [839, 444] width 18 height 18
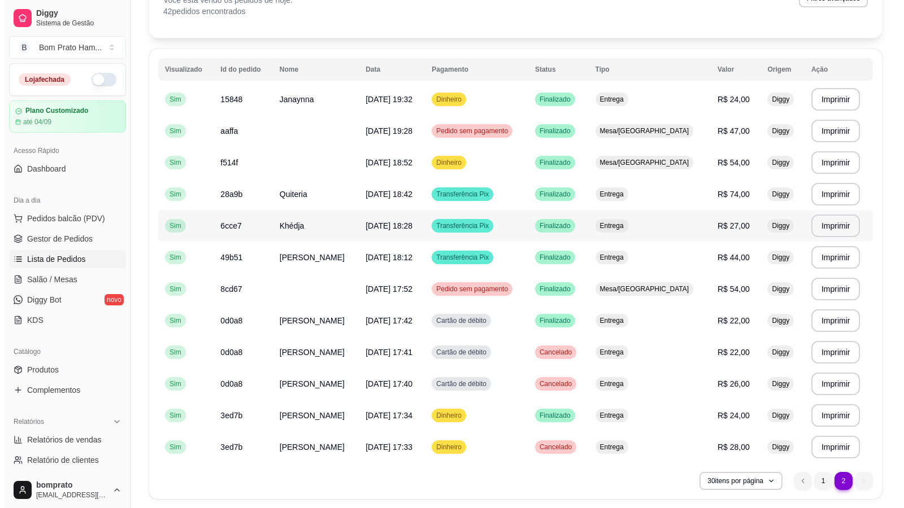
scroll to position [3, 0]
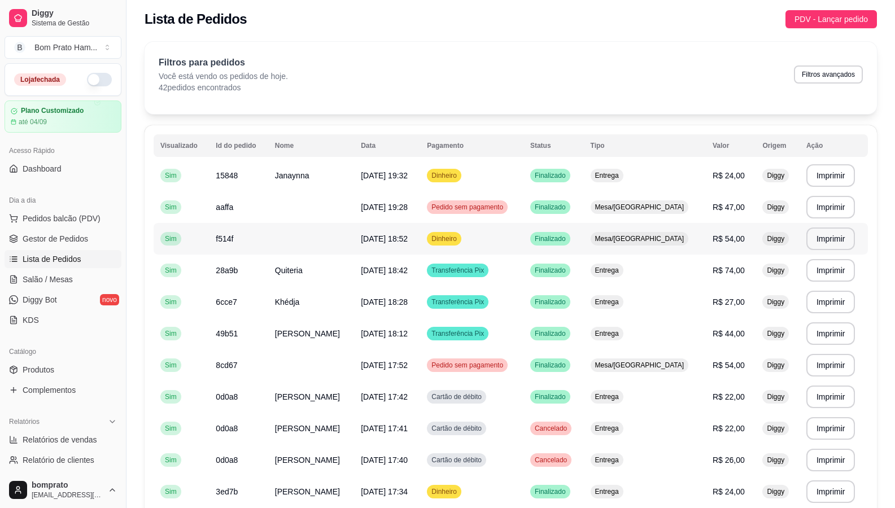
click at [475, 240] on td "Finalizado" at bounding box center [553, 239] width 60 height 32
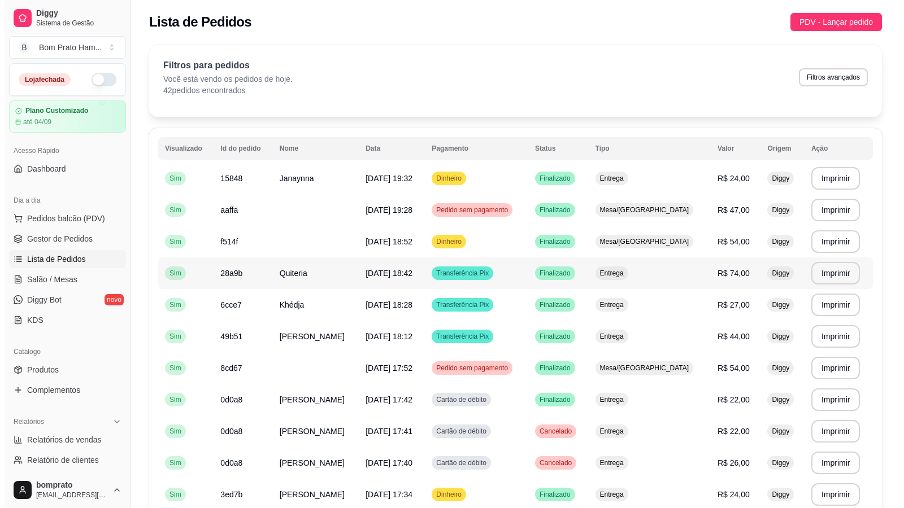
scroll to position [0, 0]
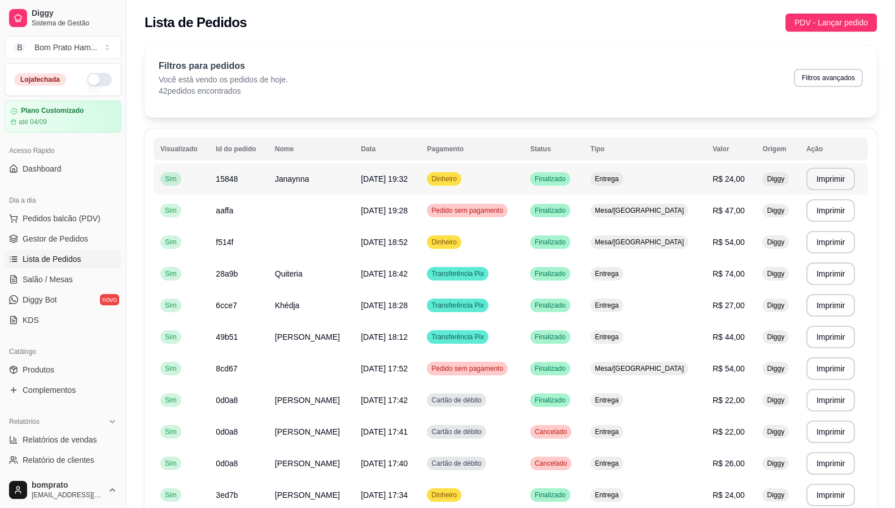
click at [475, 186] on td "Entrega" at bounding box center [645, 179] width 122 height 32
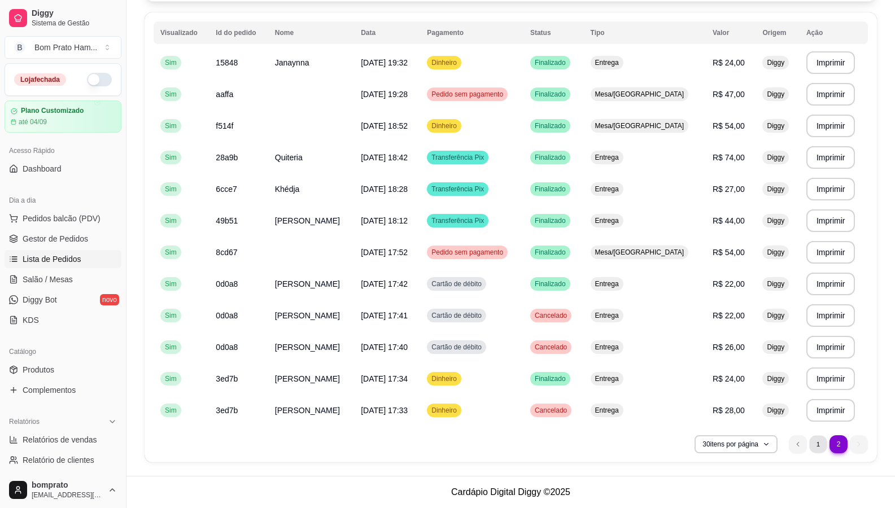
click at [475, 449] on li "1" at bounding box center [818, 444] width 18 height 18
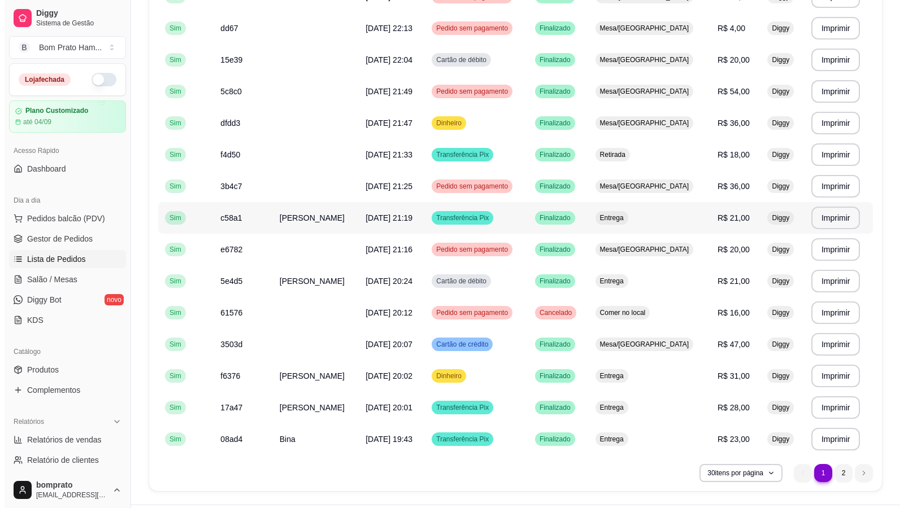
scroll to position [686, 0]
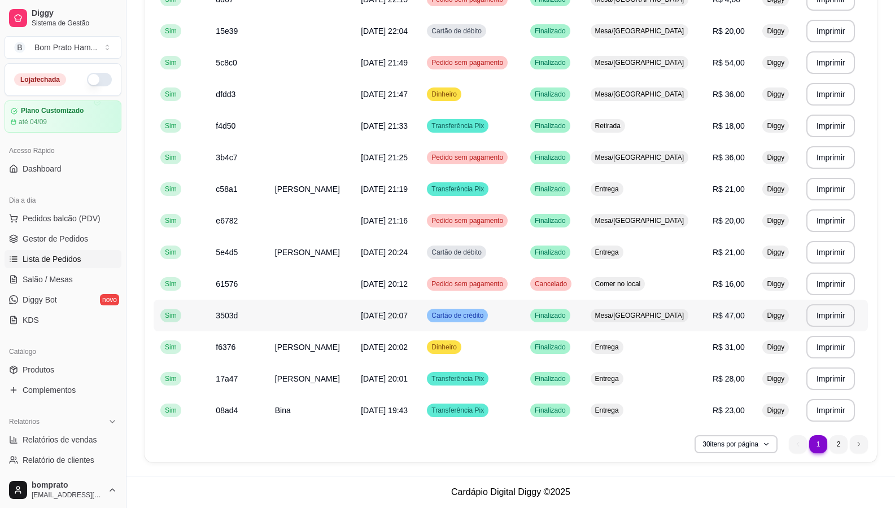
click at [475, 317] on td "Mesa/[GEOGRAPHIC_DATA]" at bounding box center [645, 316] width 122 height 32
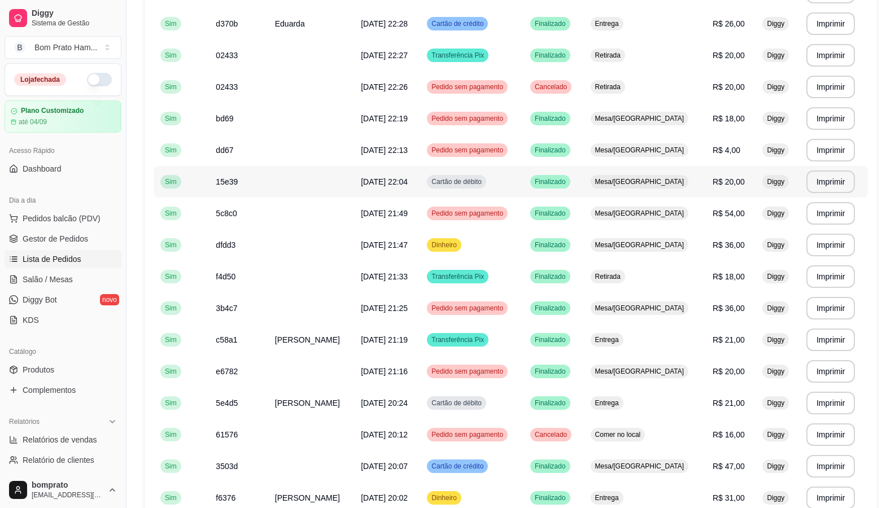
scroll to position [516, 0]
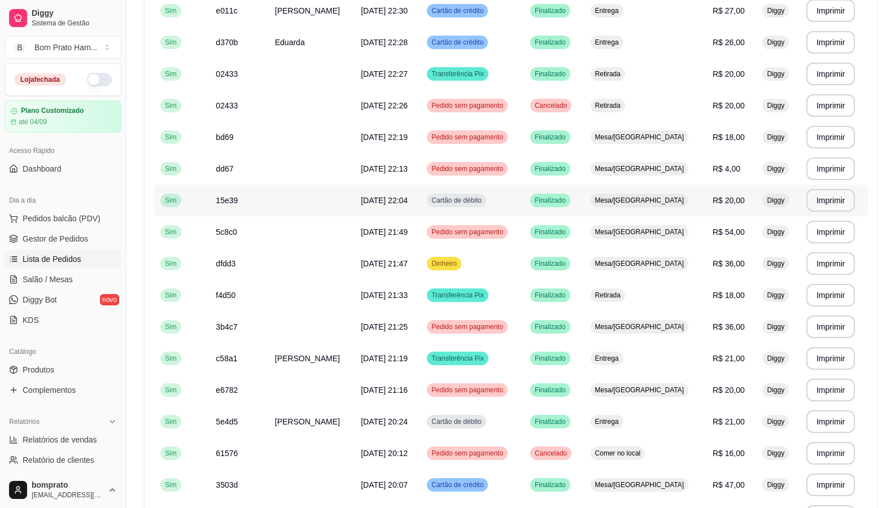
click at [475, 199] on td "Mesa/[GEOGRAPHIC_DATA]" at bounding box center [645, 201] width 122 height 32
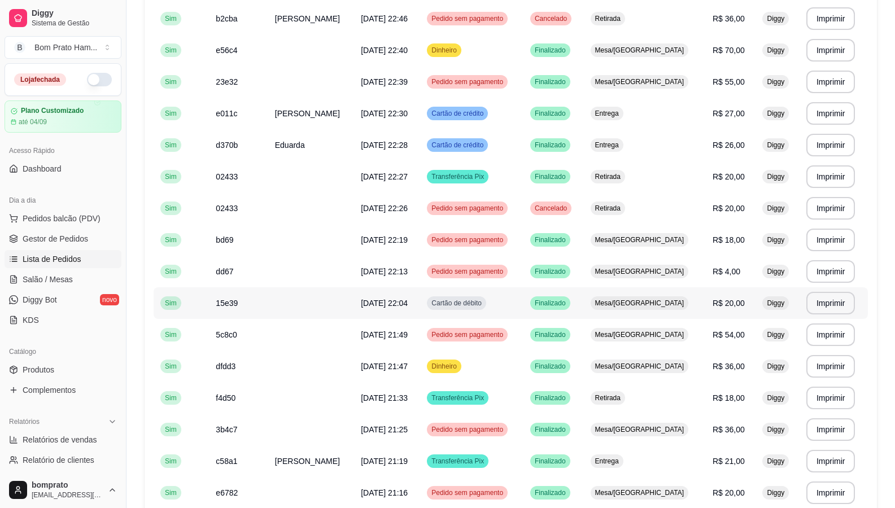
scroll to position [403, 0]
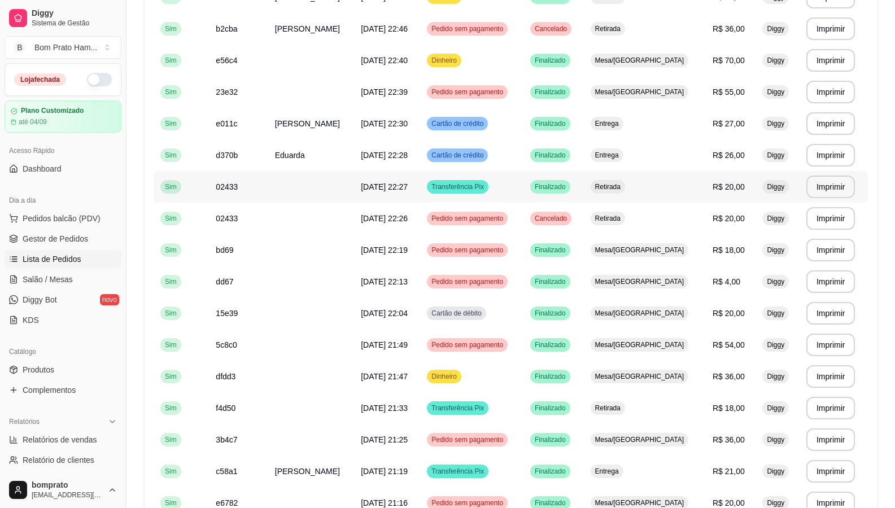
click at [475, 192] on td "Retirada" at bounding box center [645, 187] width 122 height 32
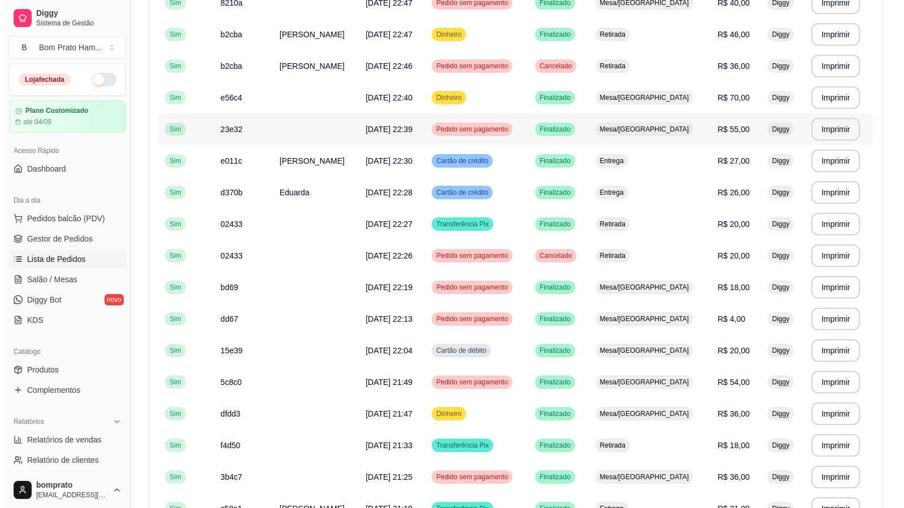
scroll to position [347, 0]
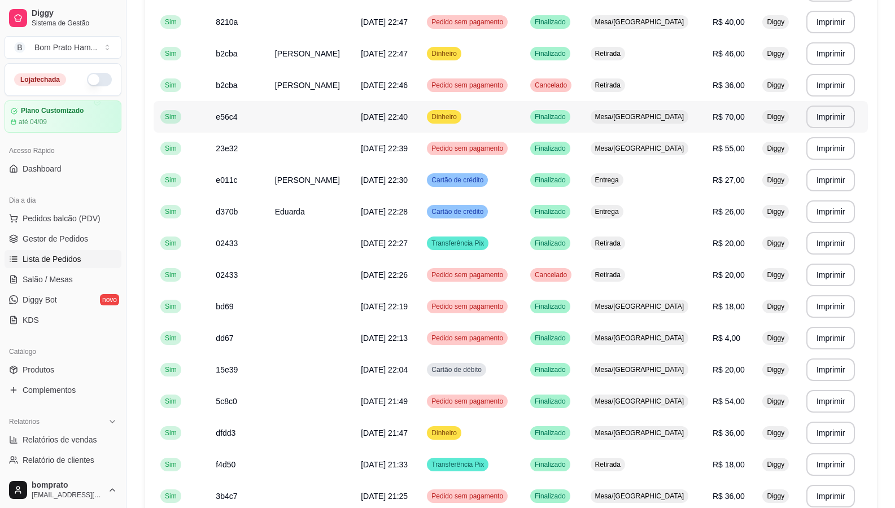
click at [475, 119] on span "Mesa/[GEOGRAPHIC_DATA]" at bounding box center [640, 116] width 94 height 9
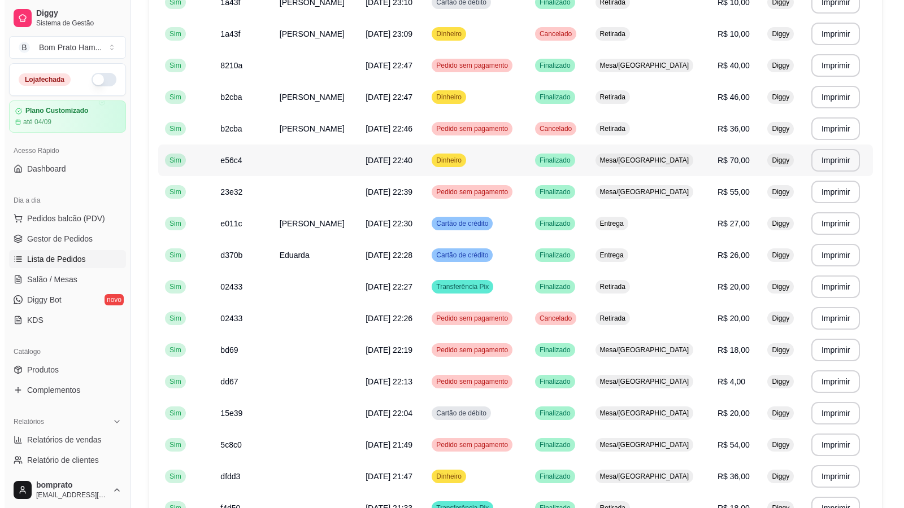
scroll to position [290, 0]
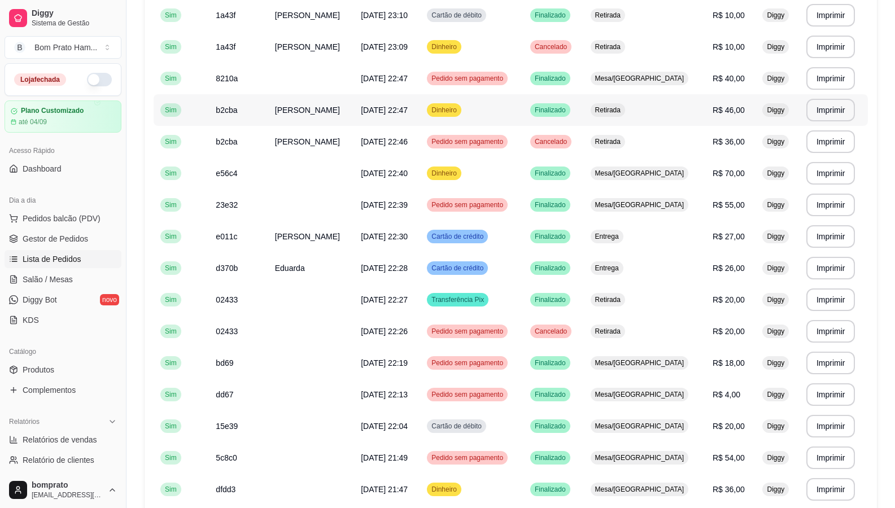
click at [475, 114] on td "Retirada" at bounding box center [645, 110] width 122 height 32
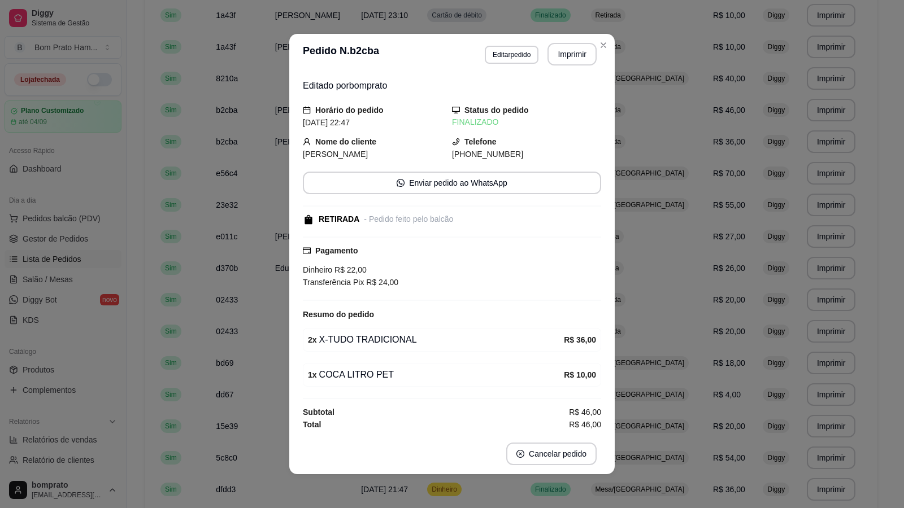
scroll to position [2, 0]
click at [475, 215] on div "RETIRADA - Pedido feito pelo balcão" at bounding box center [451, 218] width 296 height 12
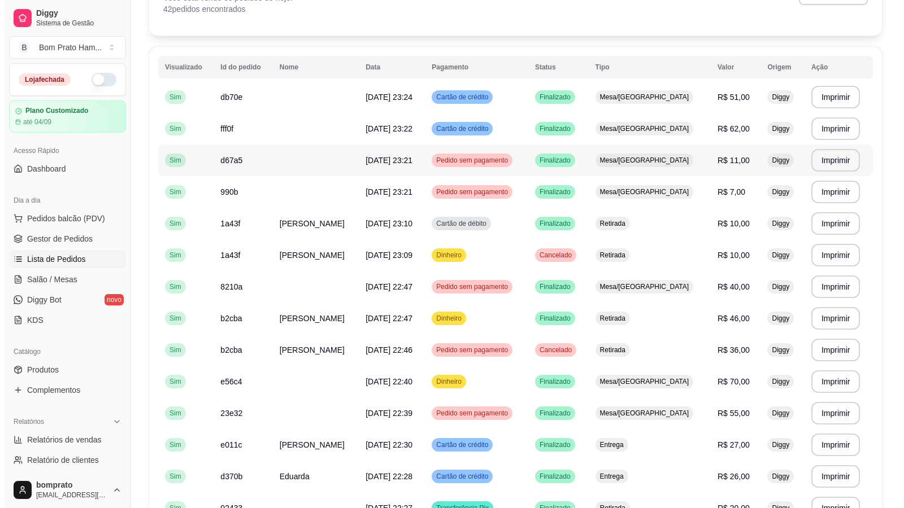
scroll to position [64, 0]
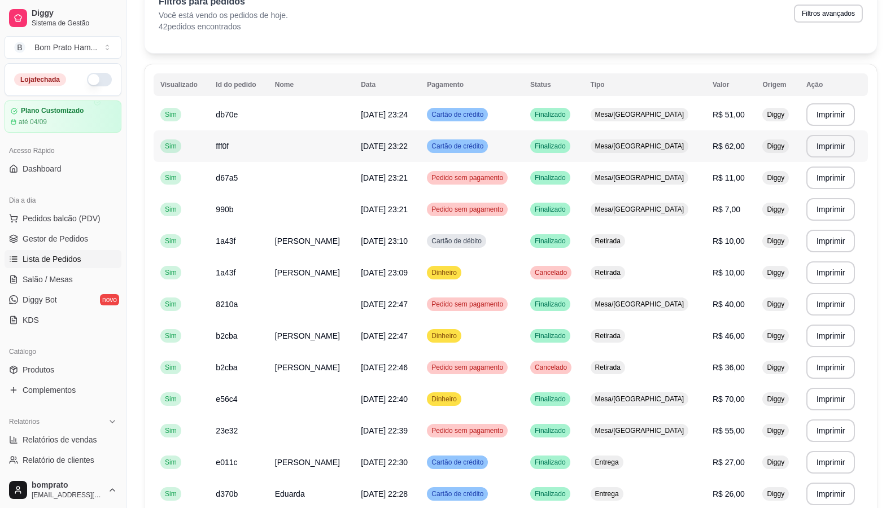
click at [475, 151] on td "Mesa/[GEOGRAPHIC_DATA]" at bounding box center [645, 146] width 122 height 32
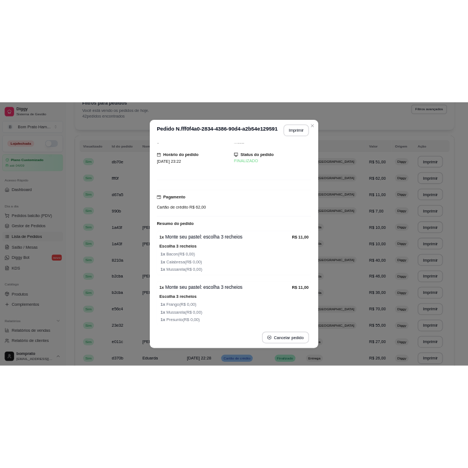
scroll to position [0, 0]
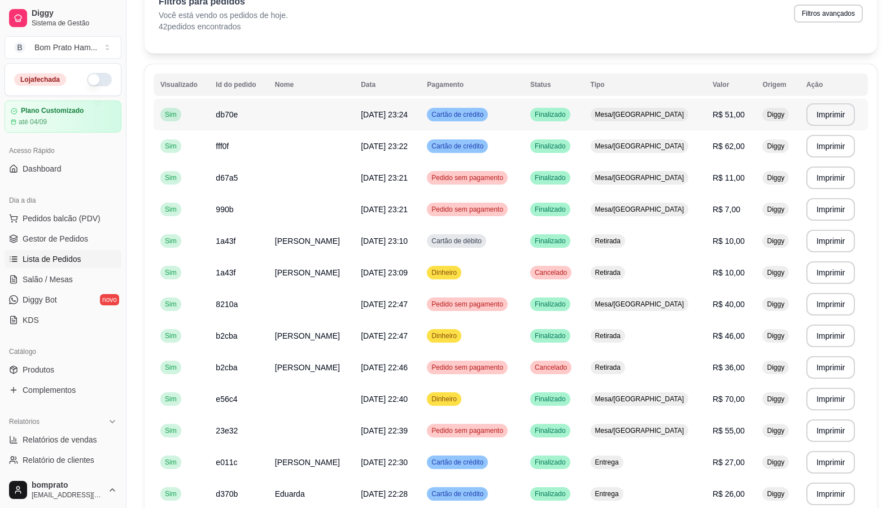
click at [475, 117] on span "R$ 51,00" at bounding box center [729, 114] width 32 height 9
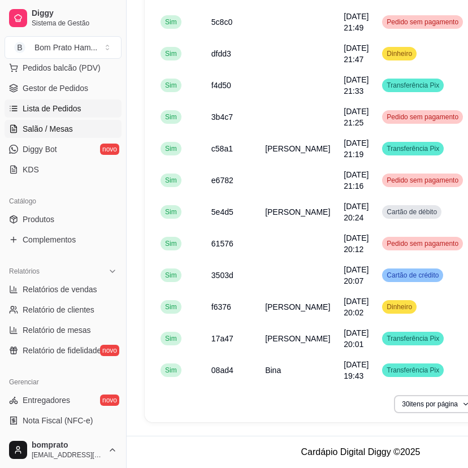
scroll to position [226, 0]
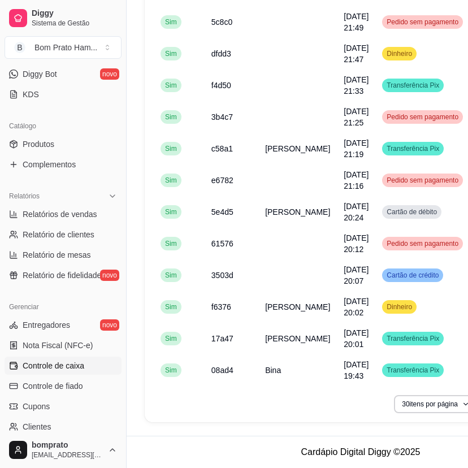
click at [85, 356] on link "Controle de caixa" at bounding box center [63, 365] width 117 height 18
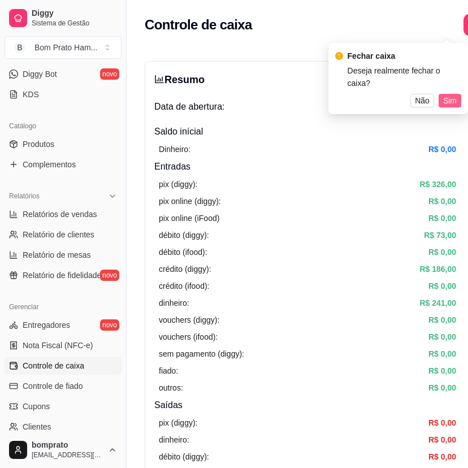
click at [452, 94] on span "Sim" at bounding box center [450, 100] width 14 height 12
